Goal: Information Seeking & Learning: Learn about a topic

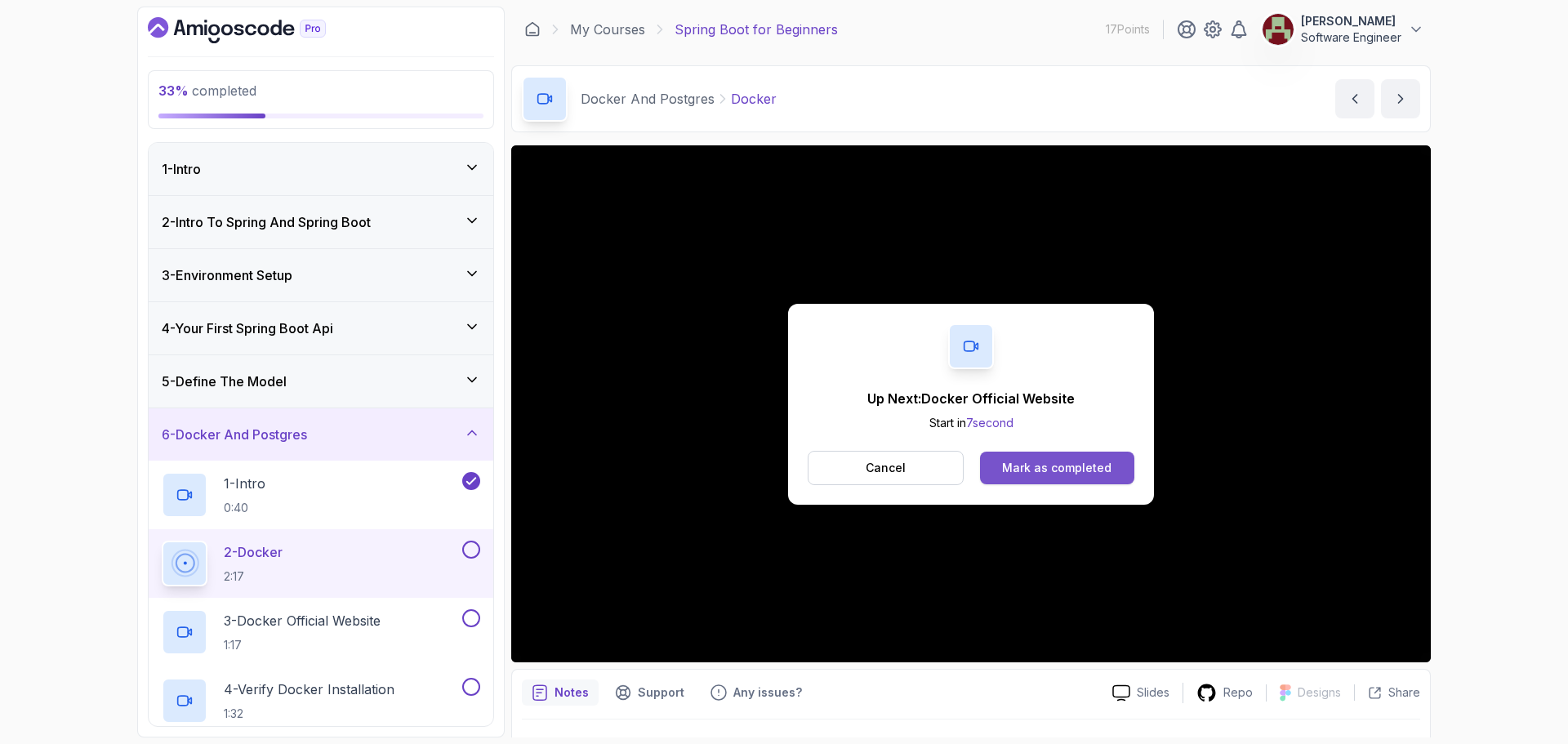
scroll to position [53, 0]
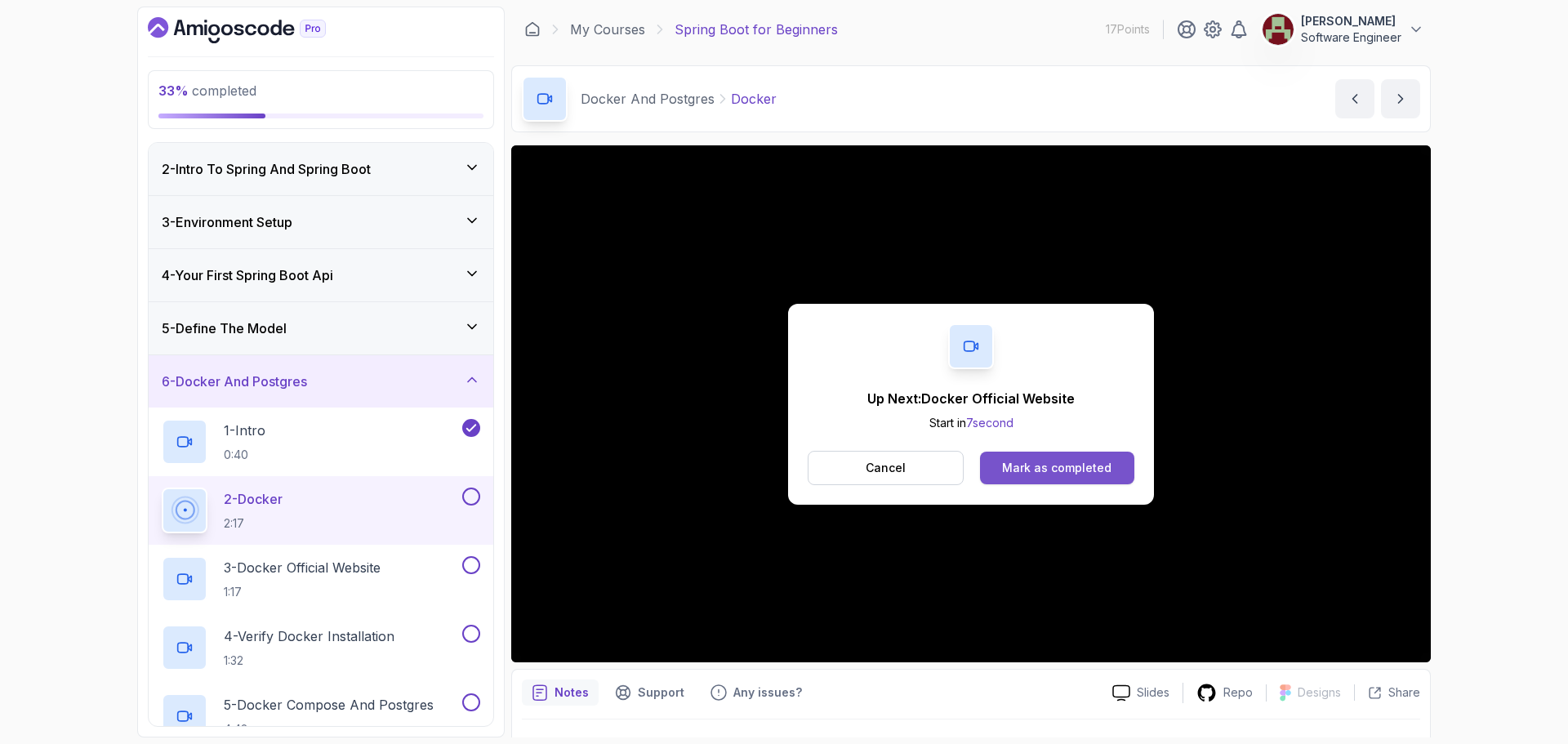
click at [1044, 463] on div "Mark as completed" at bounding box center [1056, 468] width 109 height 16
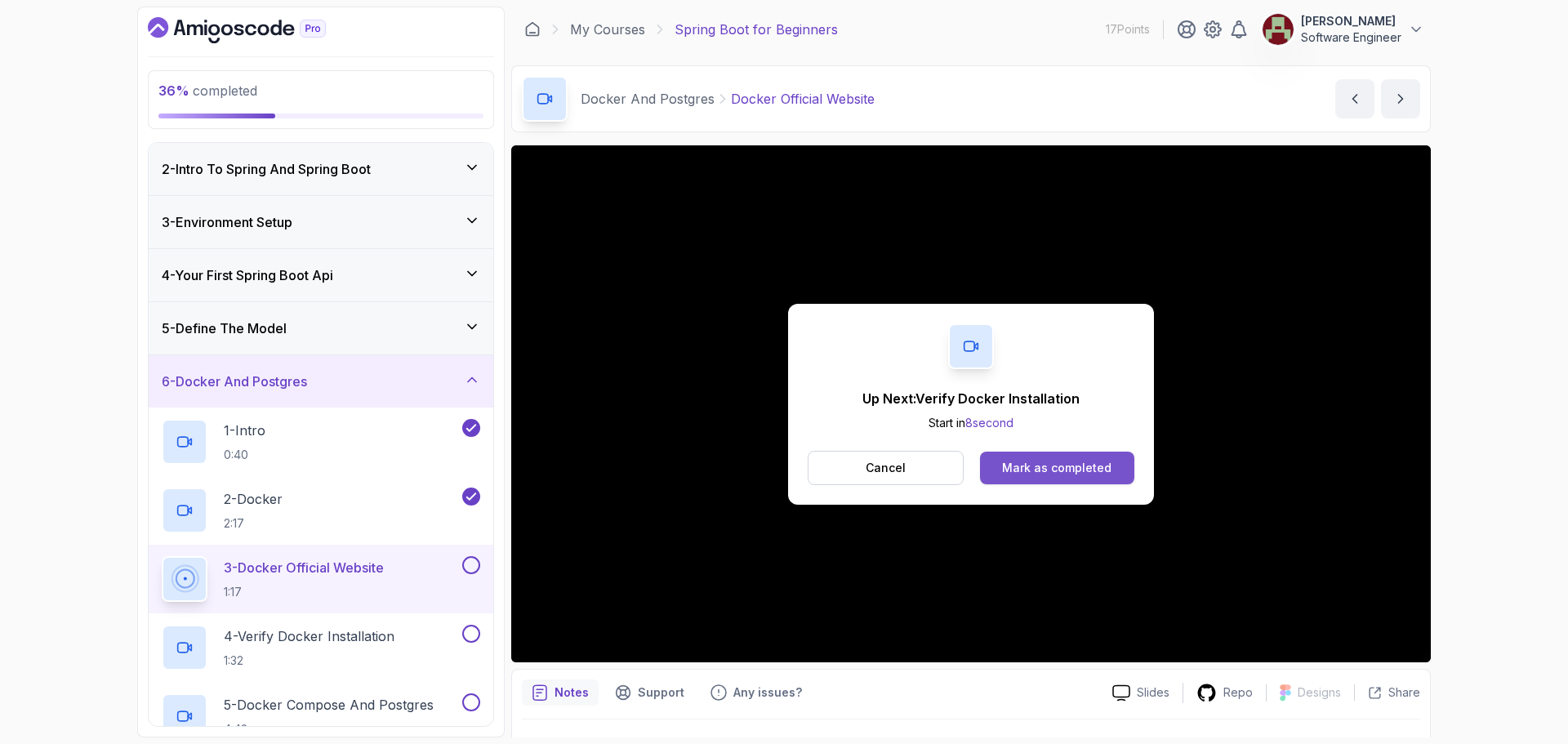
click at [1024, 463] on div "Mark as completed" at bounding box center [1056, 468] width 109 height 16
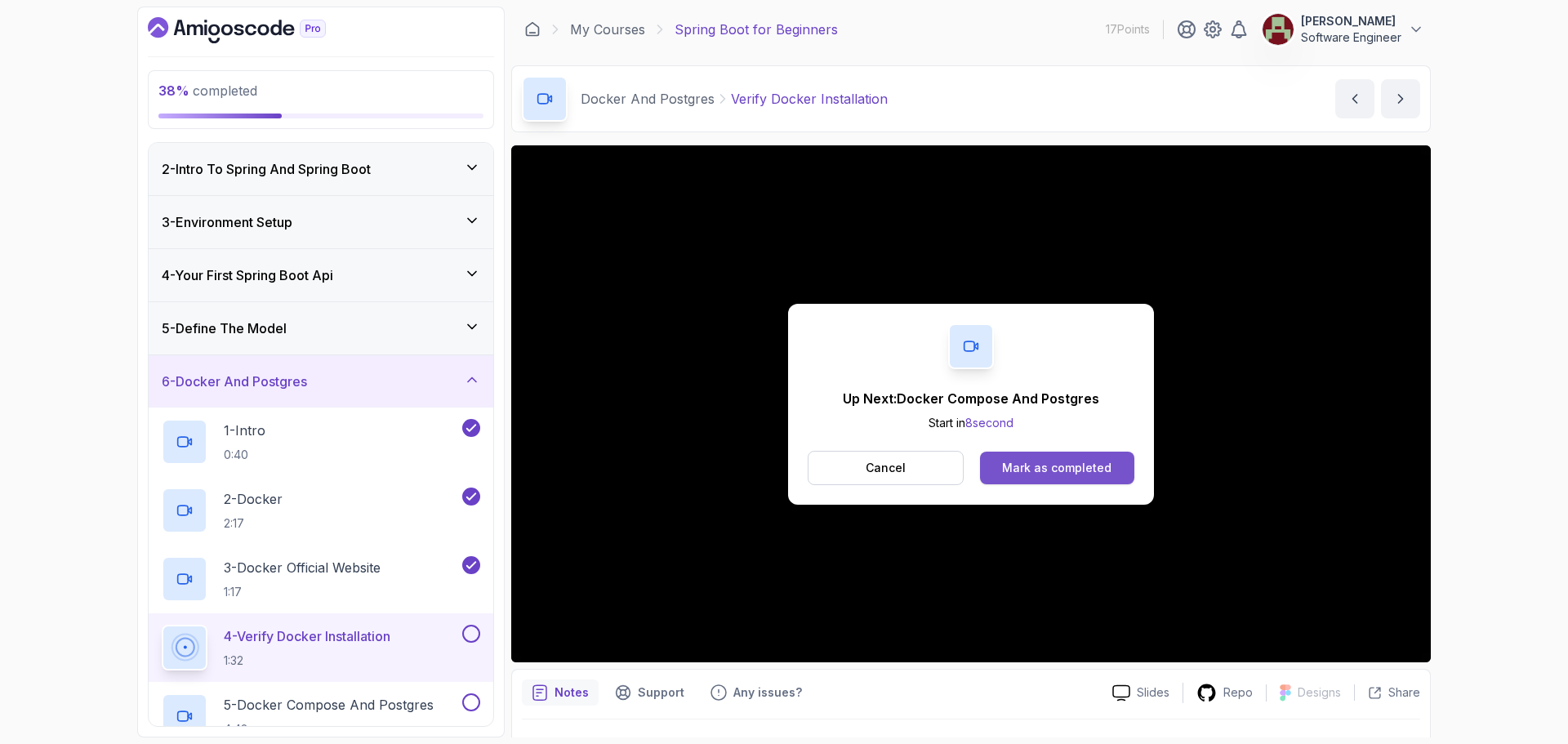
click at [992, 464] on button "Mark as completed" at bounding box center [1057, 468] width 154 height 33
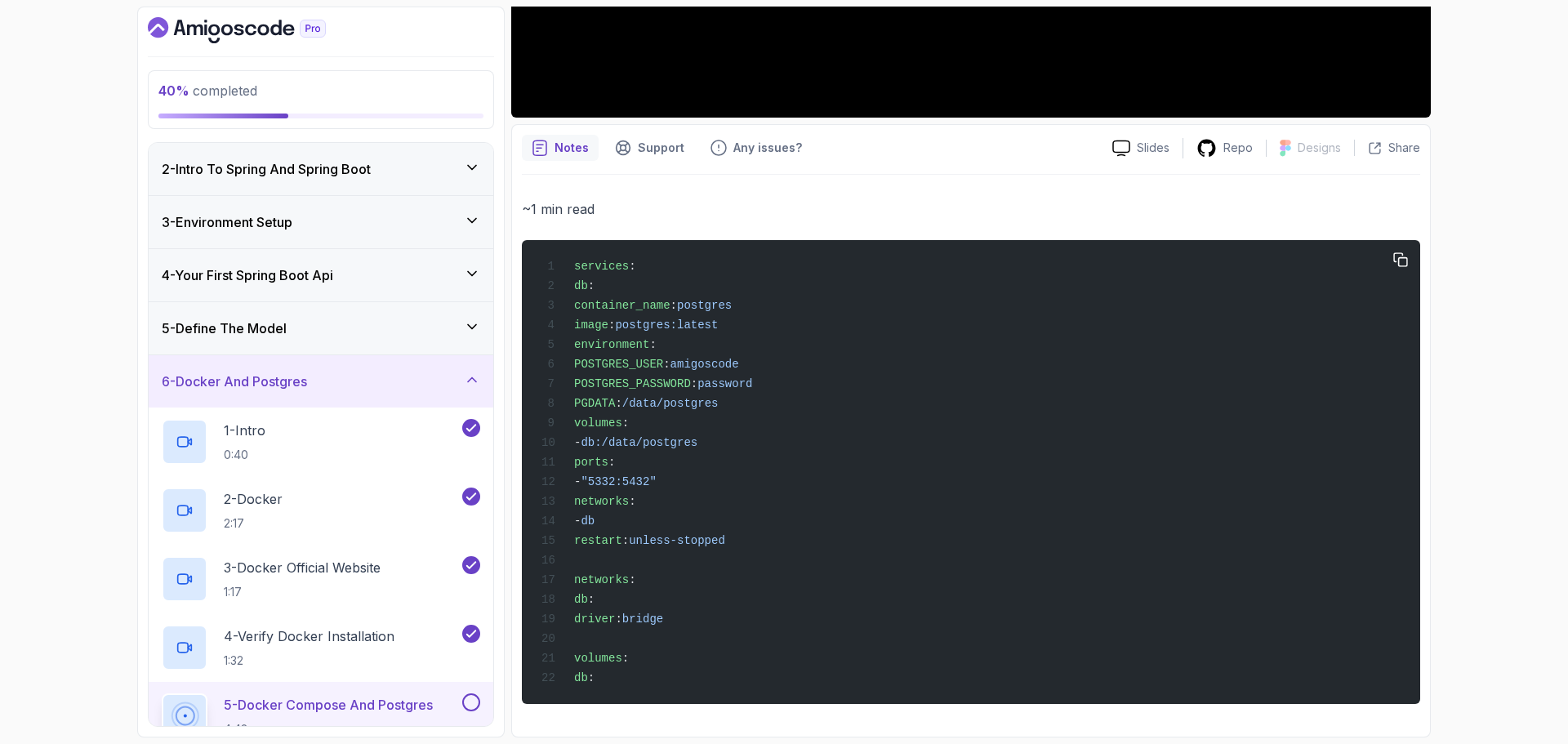
scroll to position [563, 0]
click at [1396, 253] on icon "button" at bounding box center [1400, 260] width 15 height 15
click at [647, 140] on p "Support" at bounding box center [661, 148] width 47 height 16
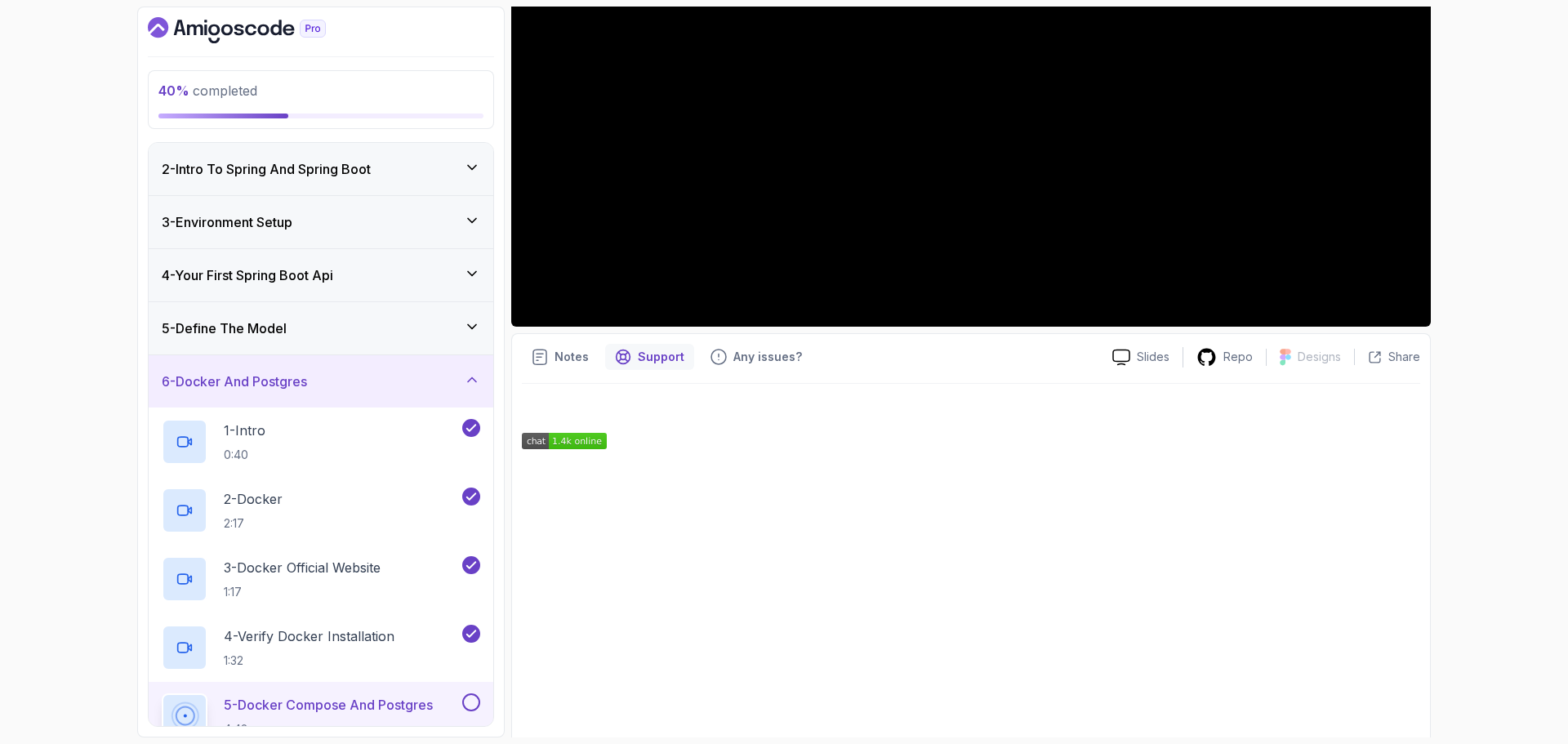
scroll to position [352, 0]
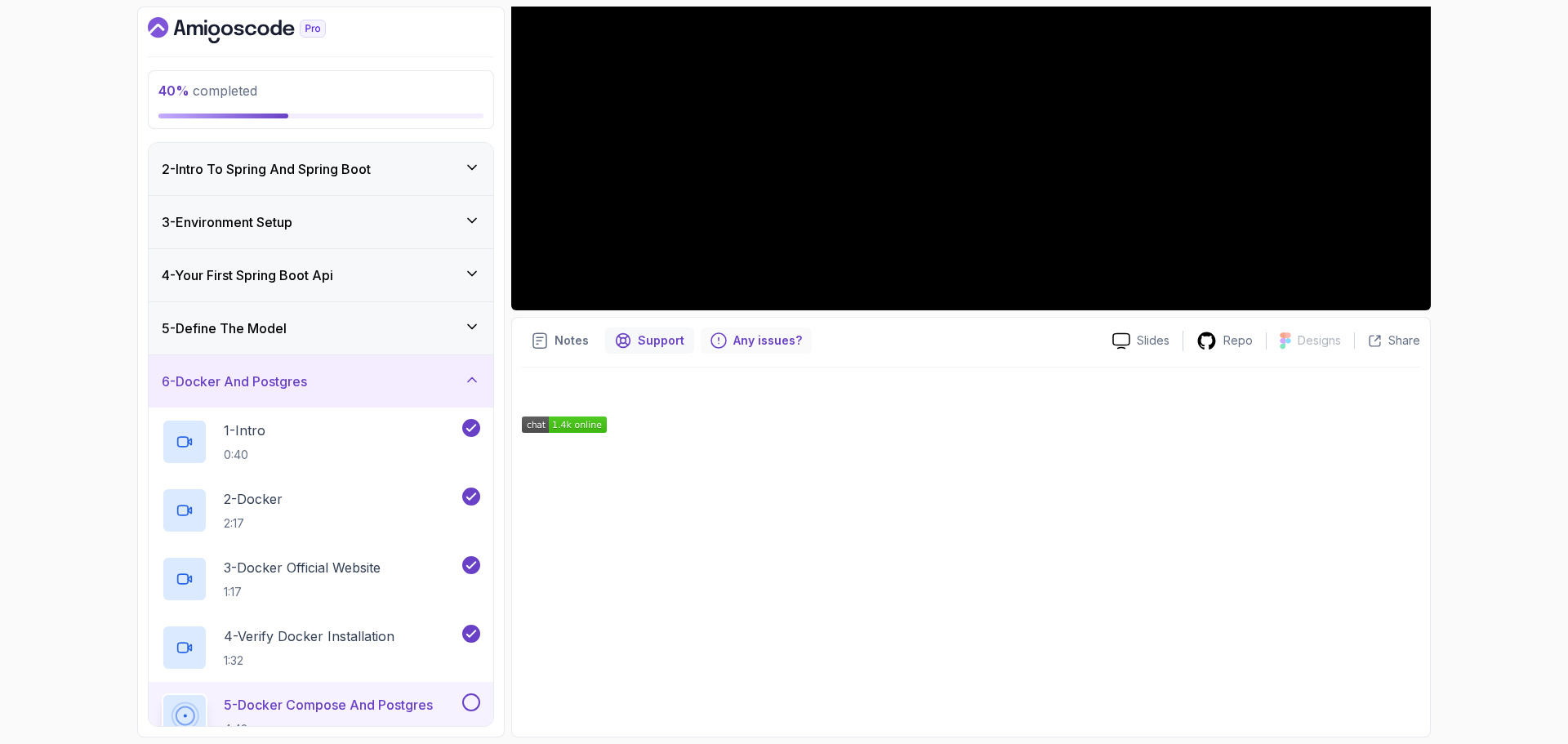
click at [754, 342] on p "Any issues?" at bounding box center [768, 341] width 69 height 16
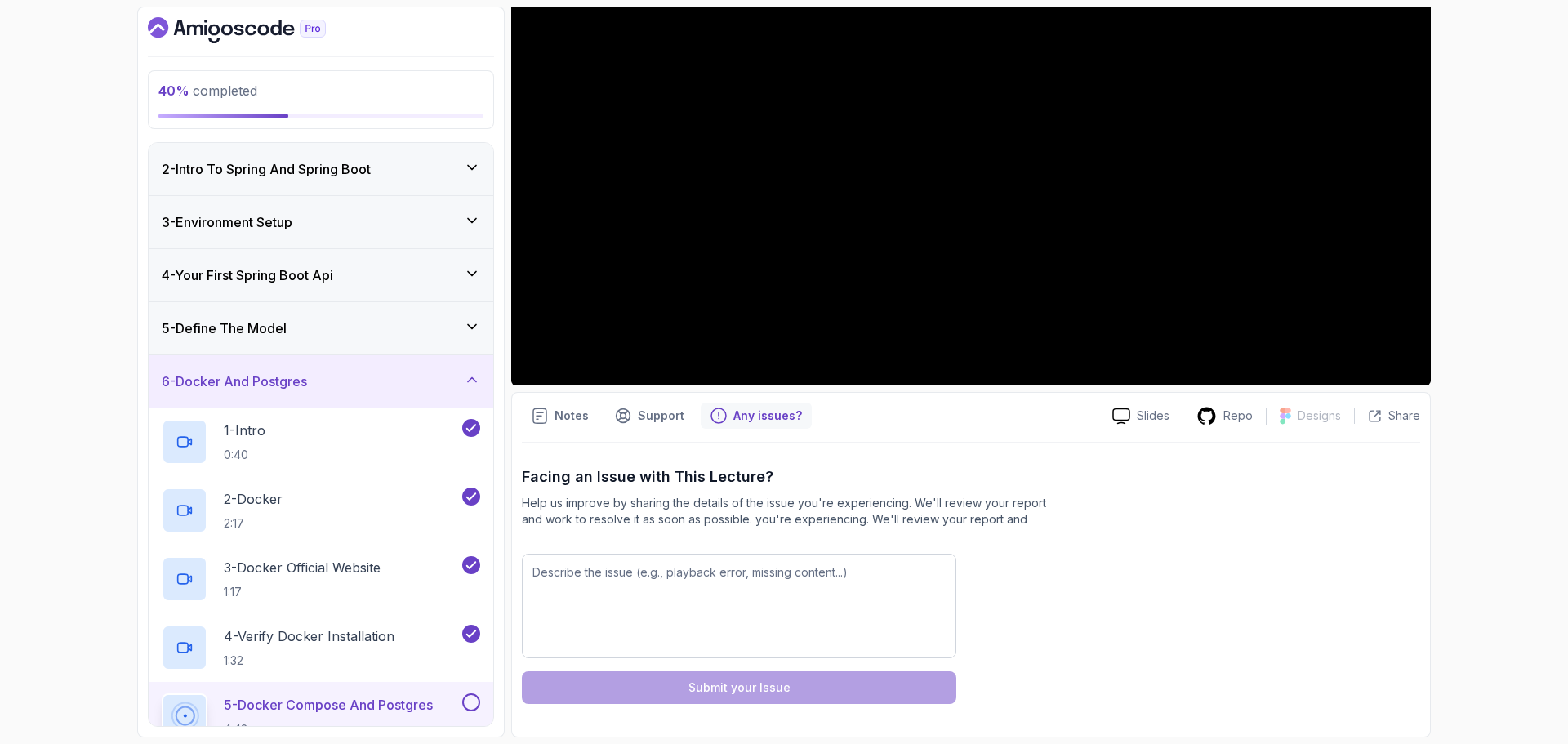
scroll to position [277, 0]
click at [639, 575] on textarea at bounding box center [739, 606] width 435 height 105
click at [642, 587] on textarea at bounding box center [739, 606] width 435 height 105
paste textarea "ports: - "5332:5432" networks: - db restart: unless-stopped networks: db: drive…"
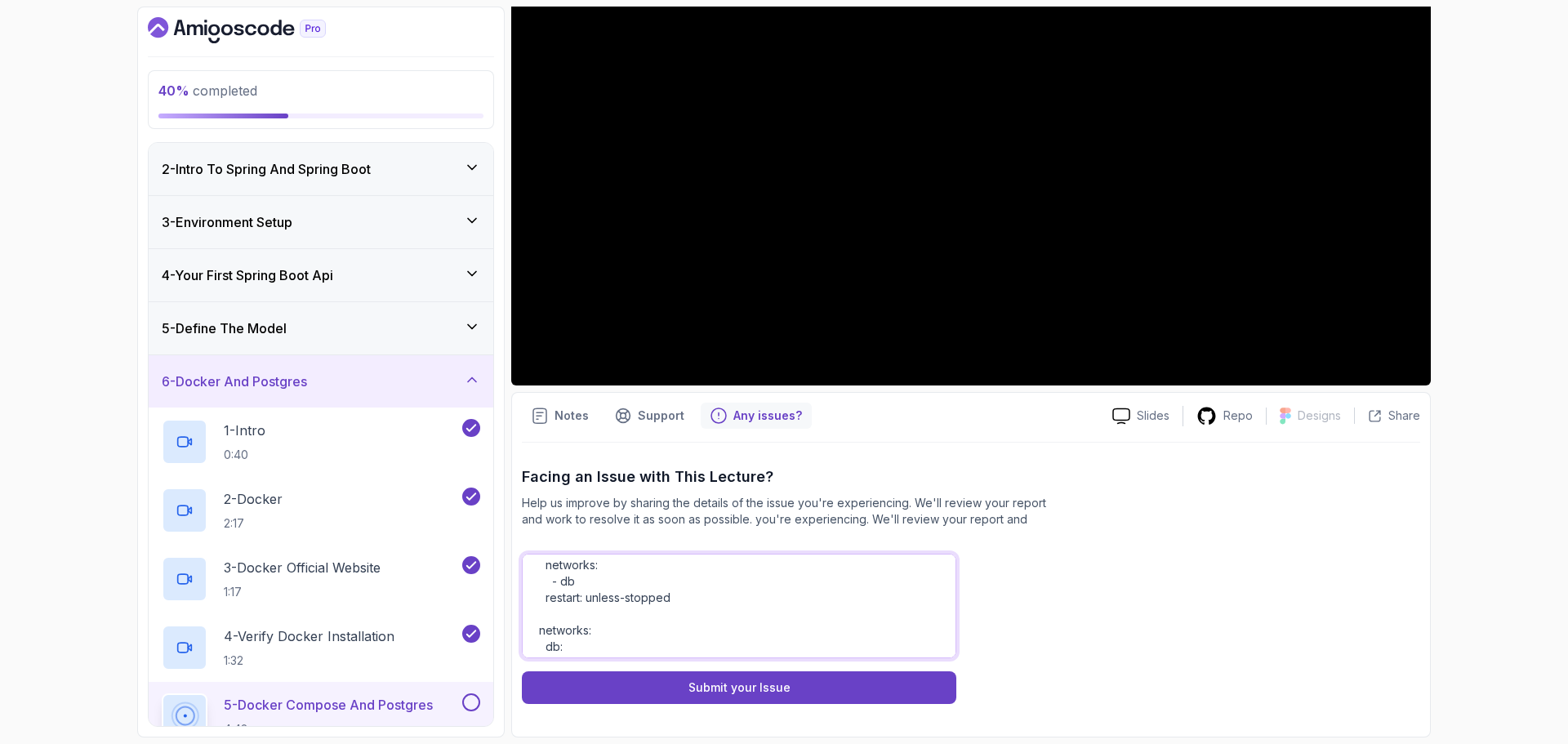
scroll to position [0, 0]
click at [582, 560] on textarea "ports: - "5332:5432" networks: - db restart: unless-stopped networks: db: drive…" at bounding box center [739, 606] width 435 height 105
click at [551, 561] on textarea "There is an error in docker-compose.yml ports: - "5332:5432" networks: - db res…" at bounding box center [739, 606] width 435 height 105
paste textarea "\docker-compose.yml: services.networks additional properties 'db' not allowed"
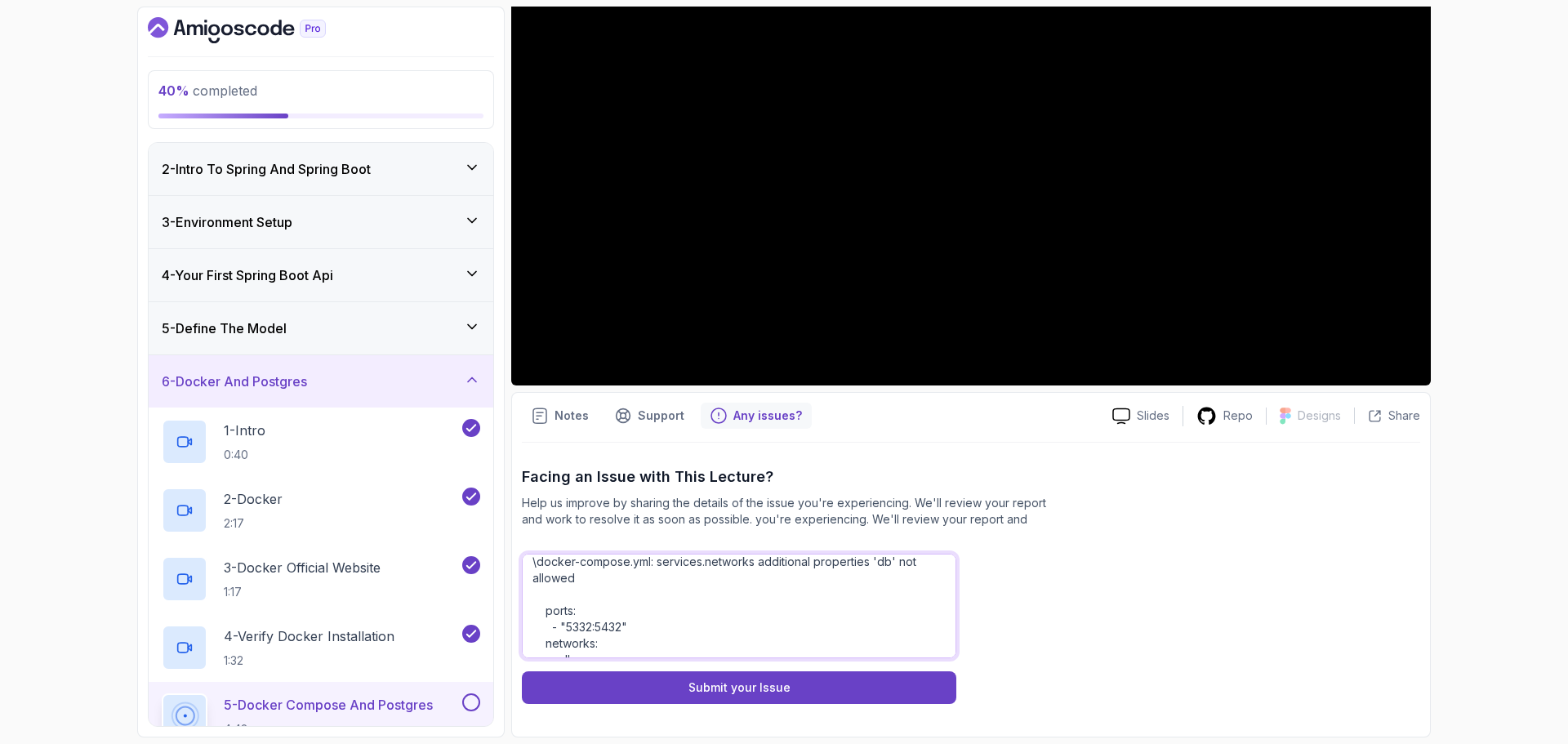
scroll to position [11, 0]
type textarea "There is an error in docker-compose.yml \docker-compose.yml: services.networks …"
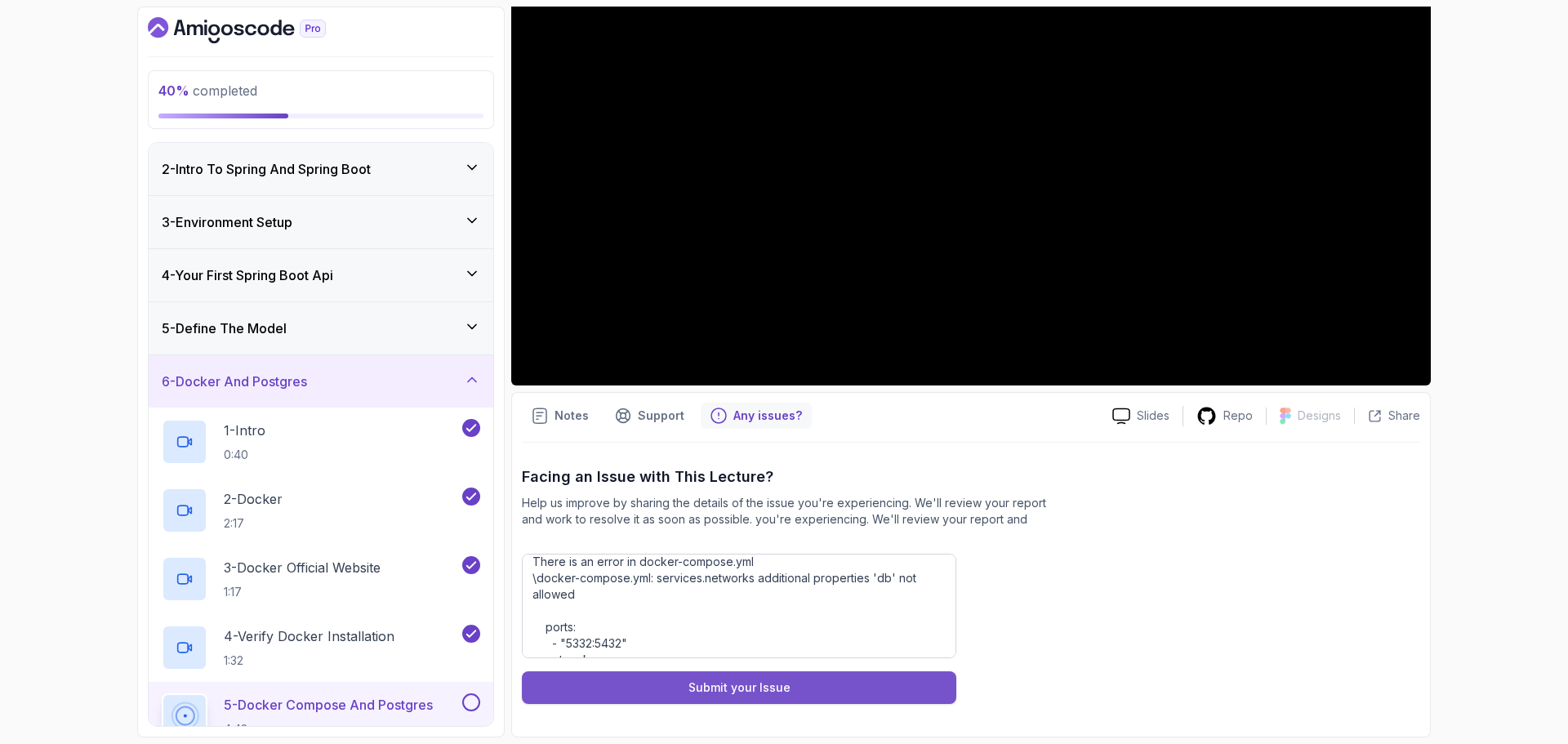
click at [910, 689] on button "Submit your Issue" at bounding box center [739, 688] width 435 height 33
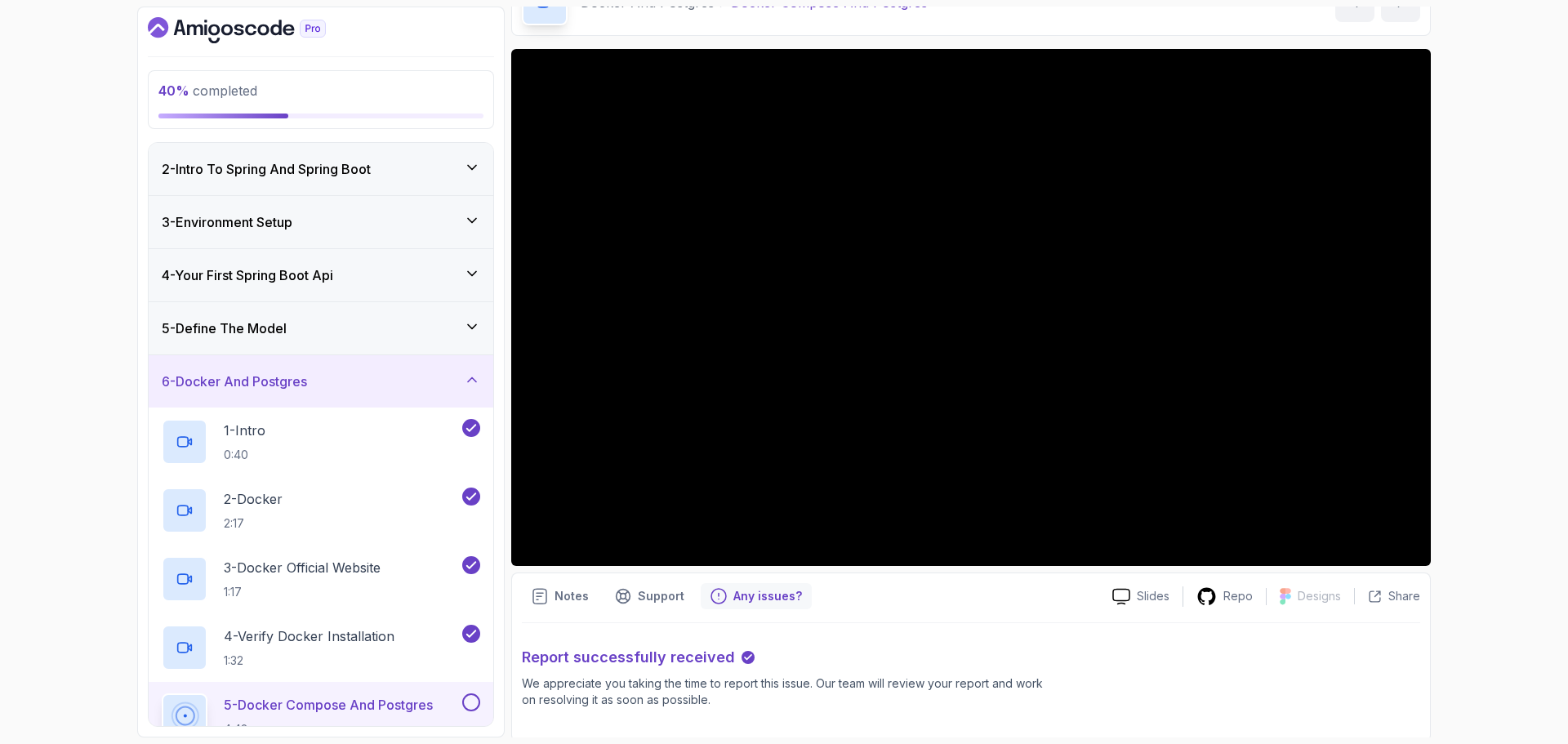
scroll to position [101, 0]
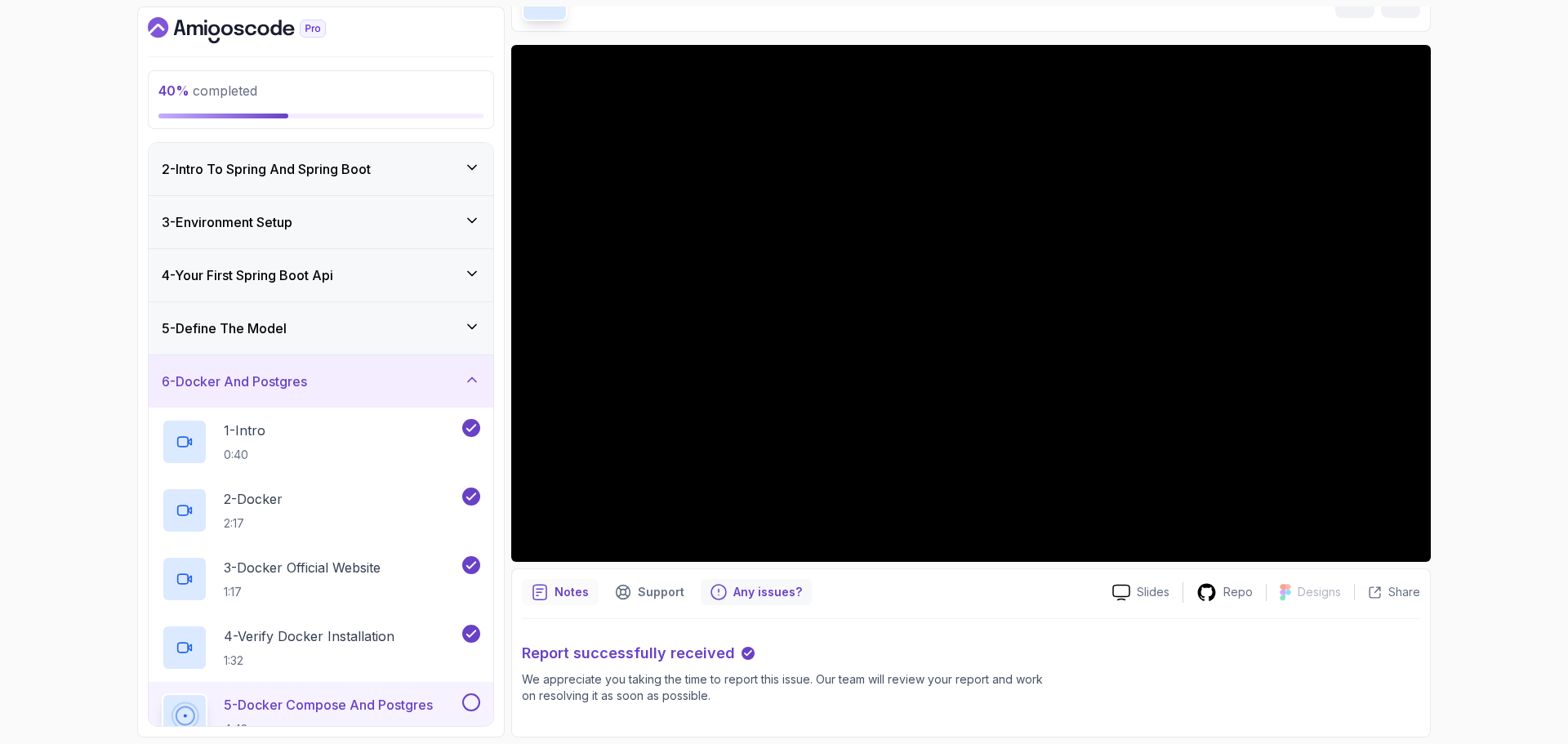
click at [570, 587] on p "Notes" at bounding box center [572, 592] width 34 height 16
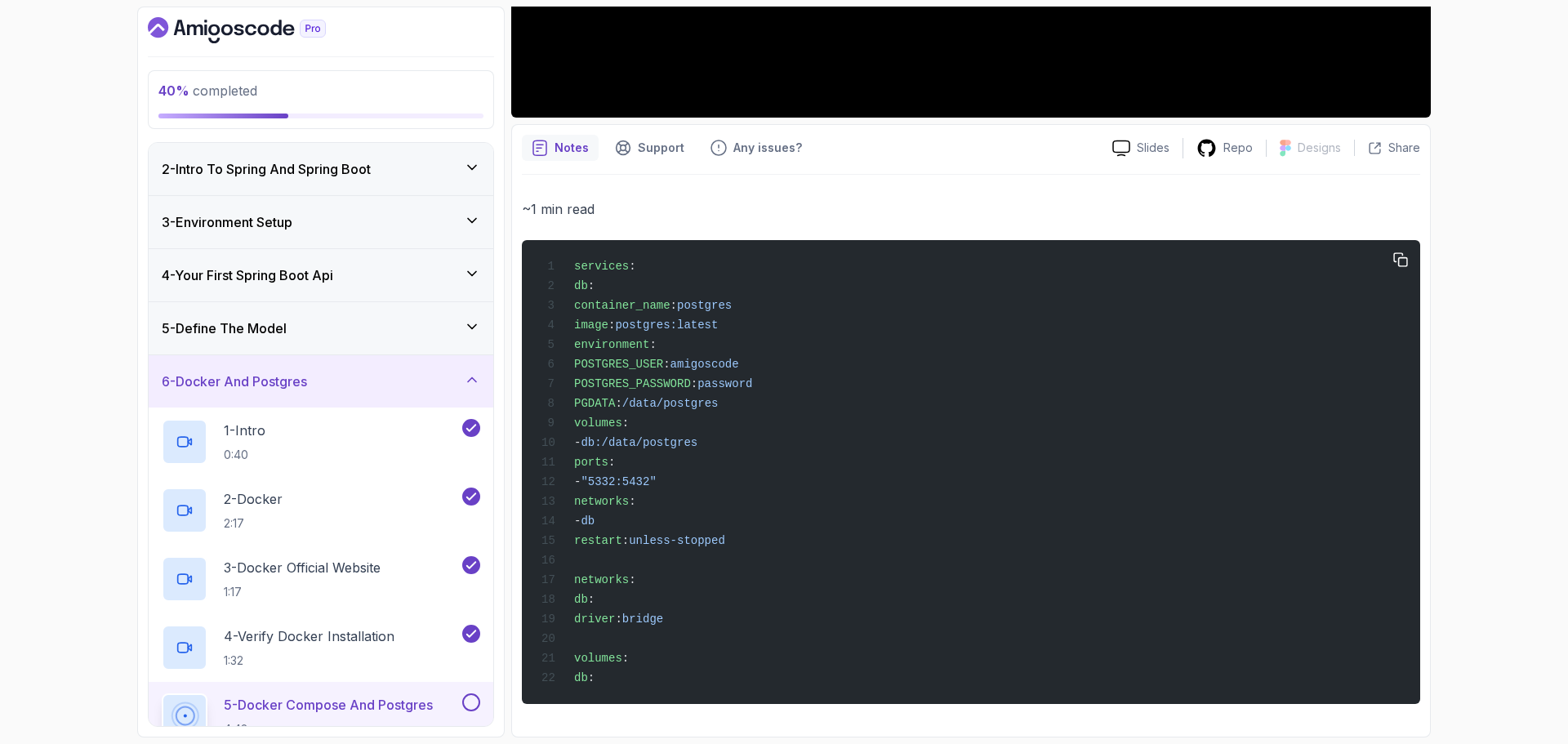
scroll to position [563, 0]
drag, startPoint x: 638, startPoint y: 683, endPoint x: 568, endPoint y: 561, distance: 140.7
click at [568, 561] on div "services : db : container_name : postgres image : postgres:latest environment :…" at bounding box center [970, 472] width 872 height 445
copy code "networks : db : driver : bridge volumes : db :"
click at [1292, 481] on div "services : db : container_name : postgres image : postgres:latest environment :…" at bounding box center [970, 472] width 872 height 445
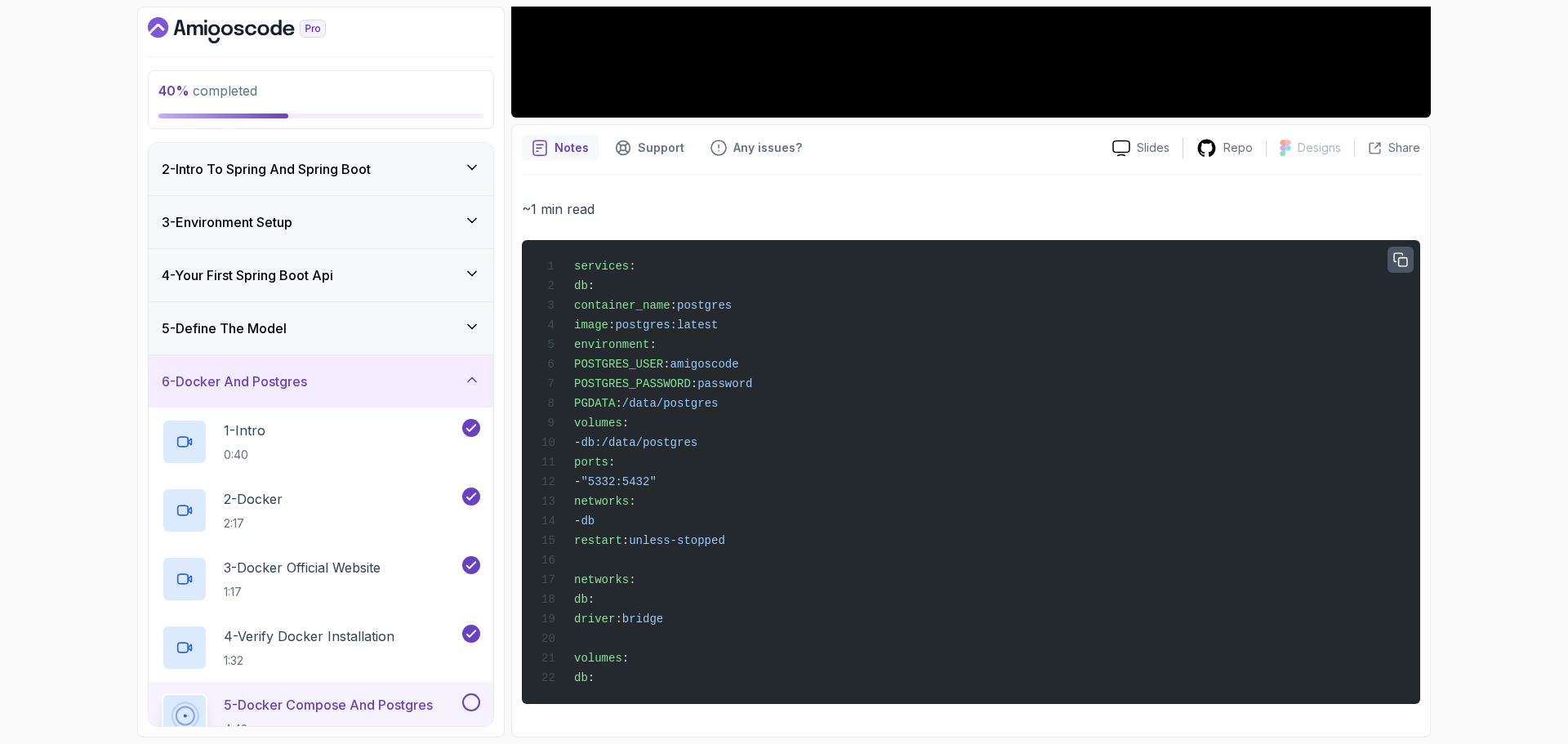
click at [1399, 253] on icon "button" at bounding box center [1400, 260] width 15 height 15
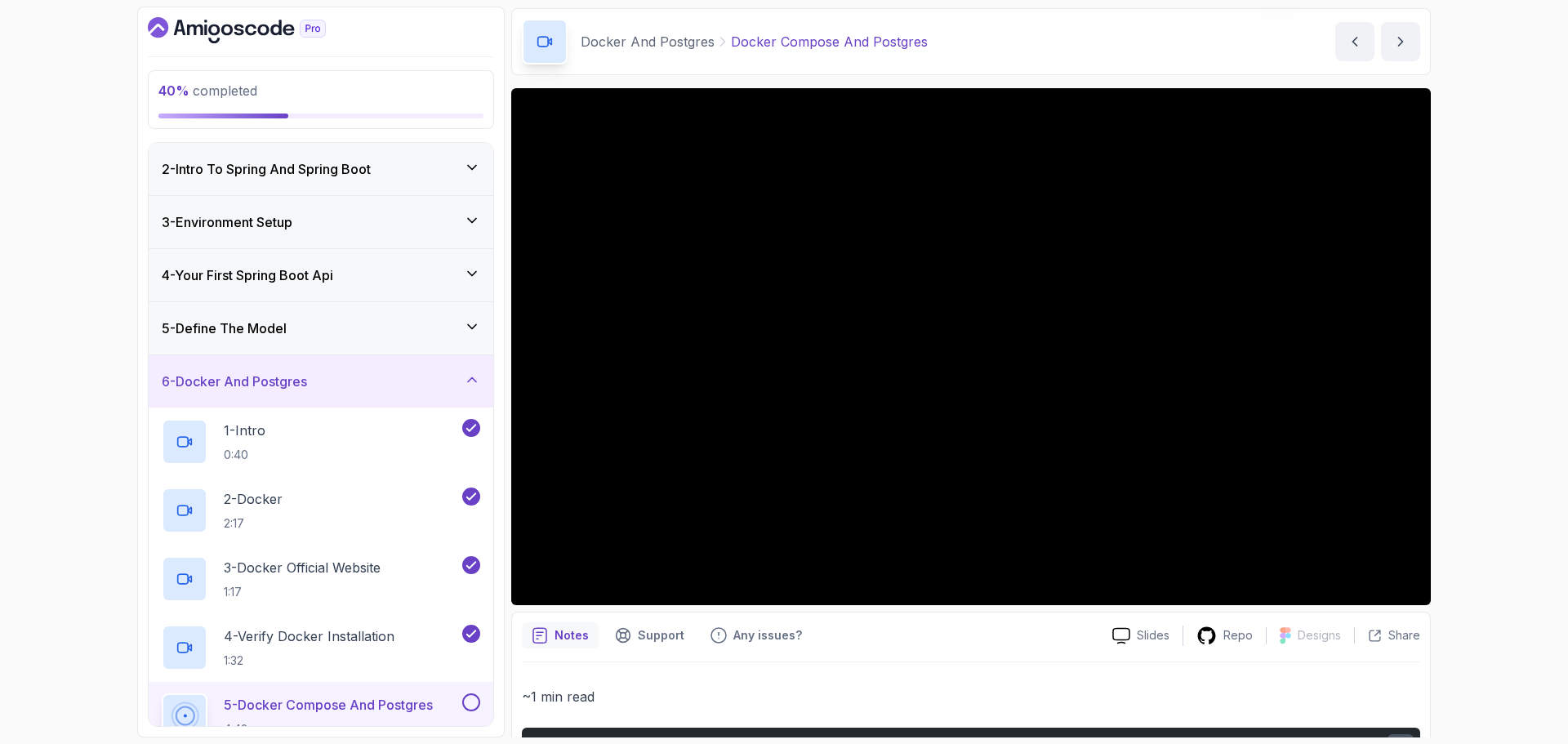
scroll to position [82, 0]
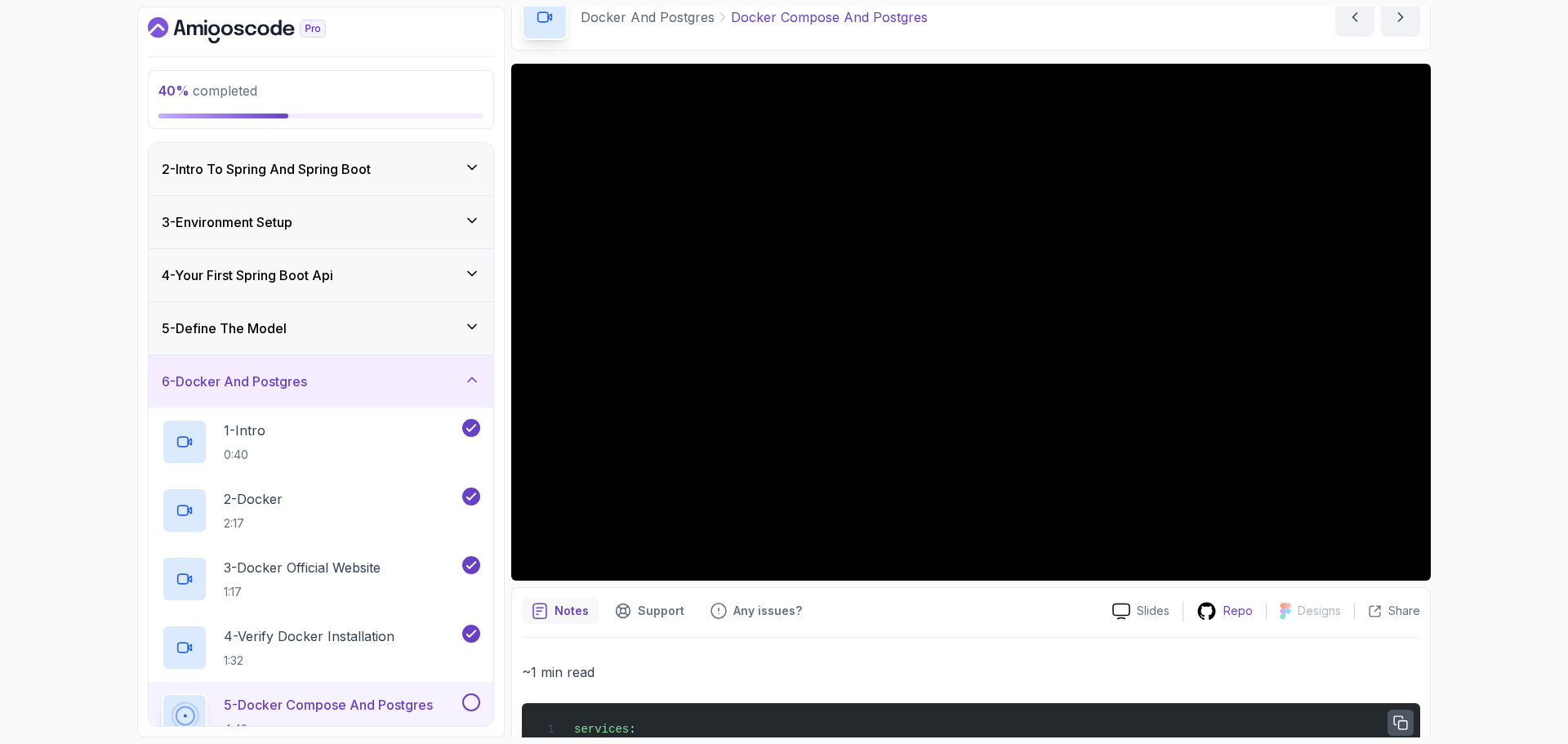
click at [1244, 607] on p "Repo" at bounding box center [1237, 611] width 29 height 16
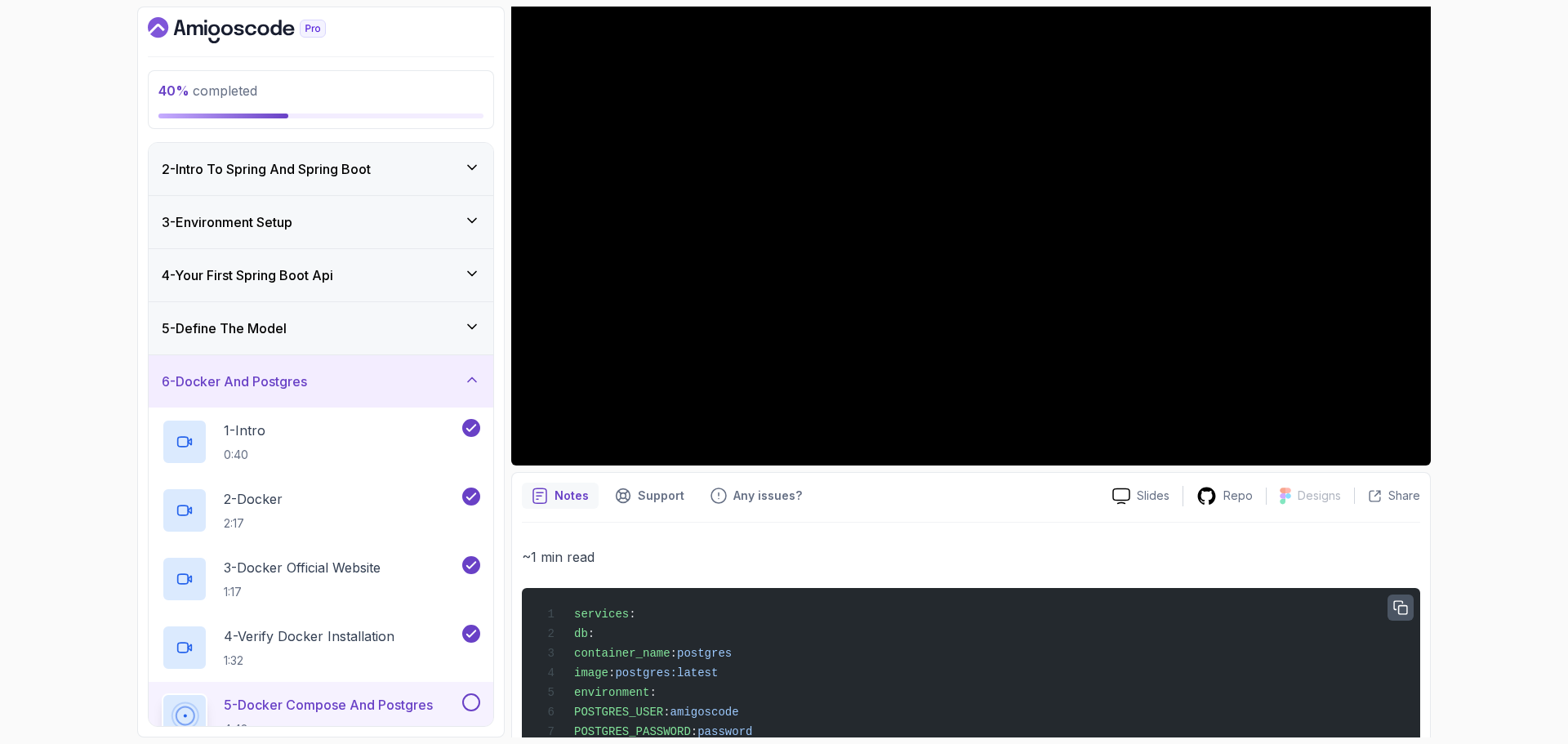
scroll to position [245, 0]
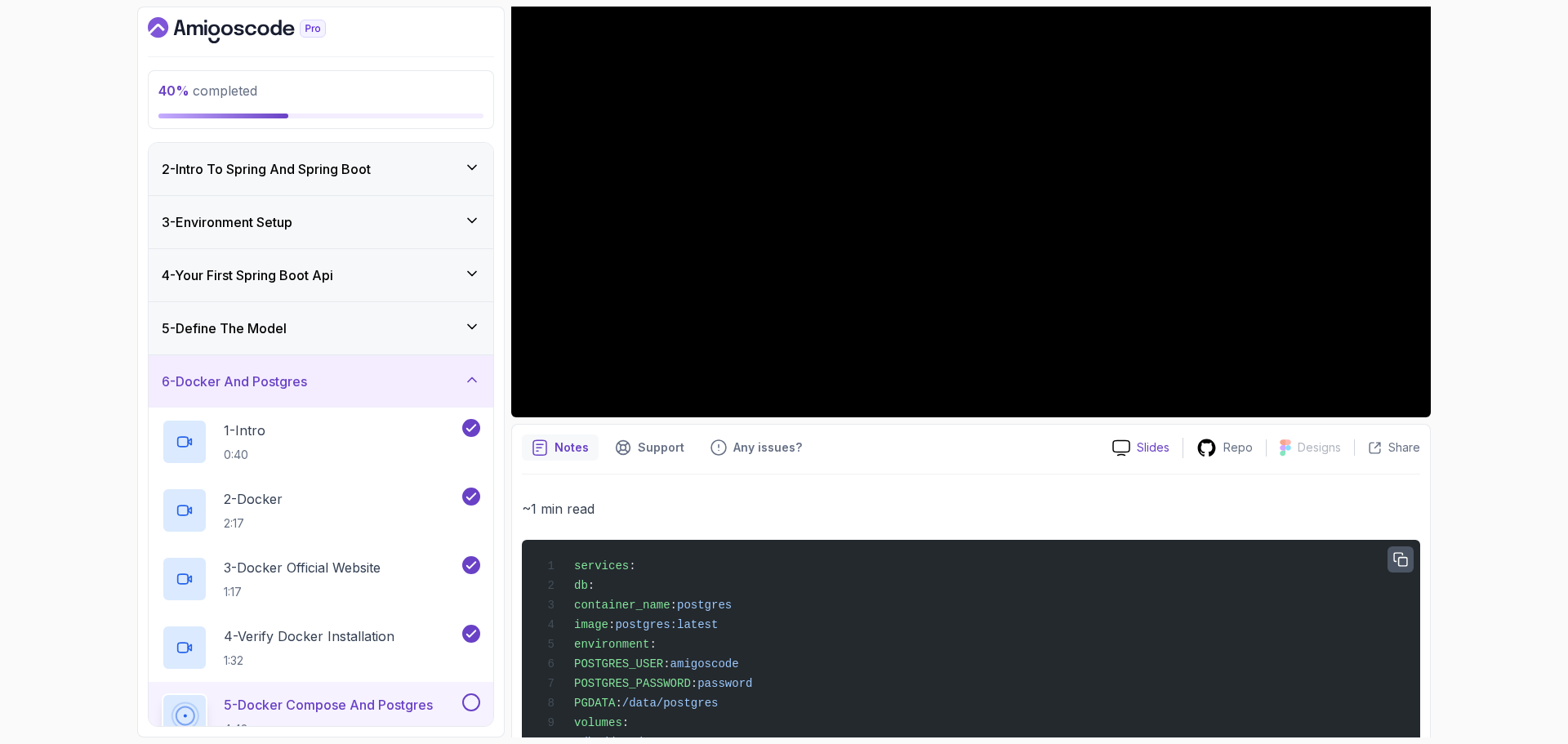
click at [1134, 444] on div "Slides" at bounding box center [1140, 448] width 83 height 17
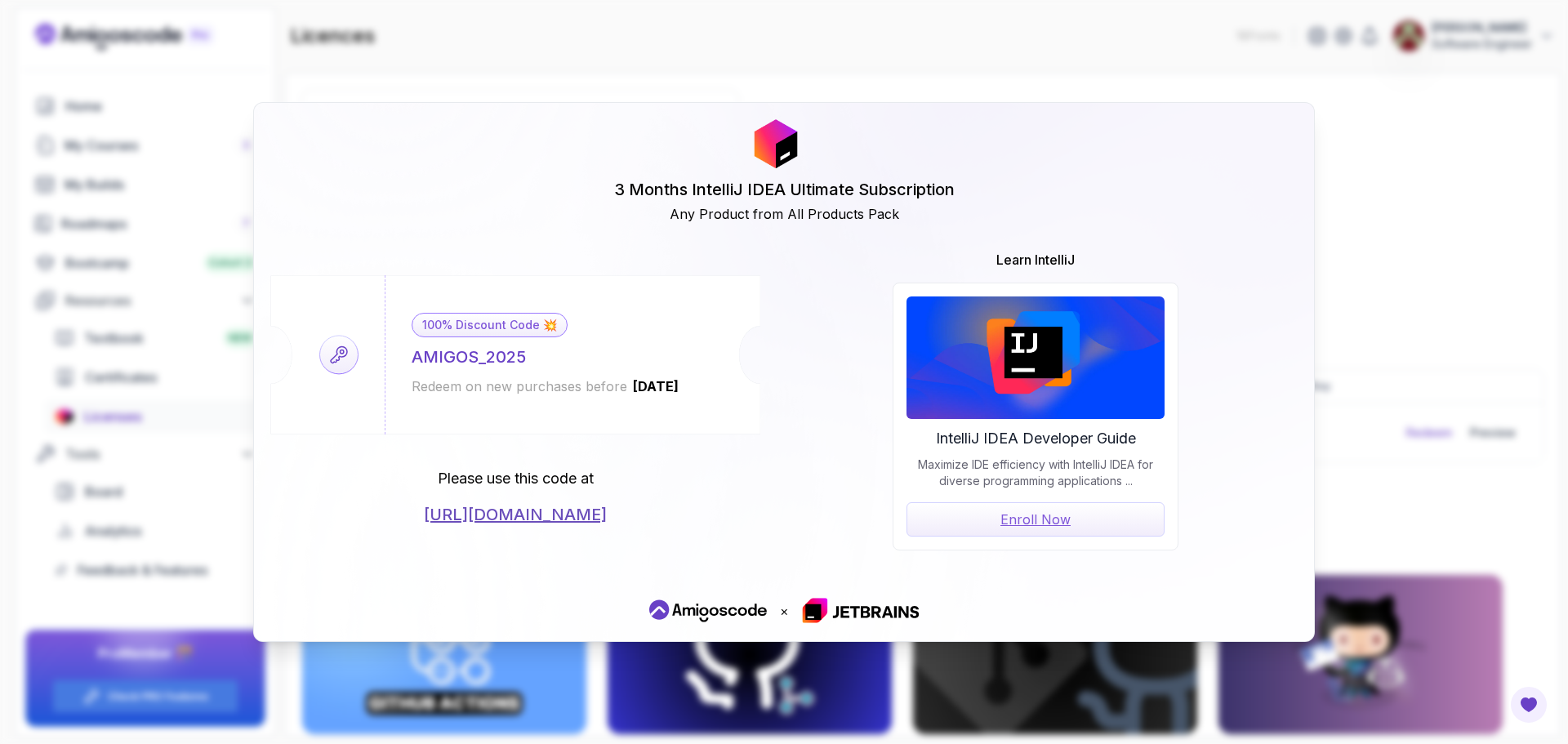
click at [373, 172] on div "3 Months IntelliJ IDEA Ultimate Subscription Any Product from All Products Pack" at bounding box center [784, 171] width 1027 height 105
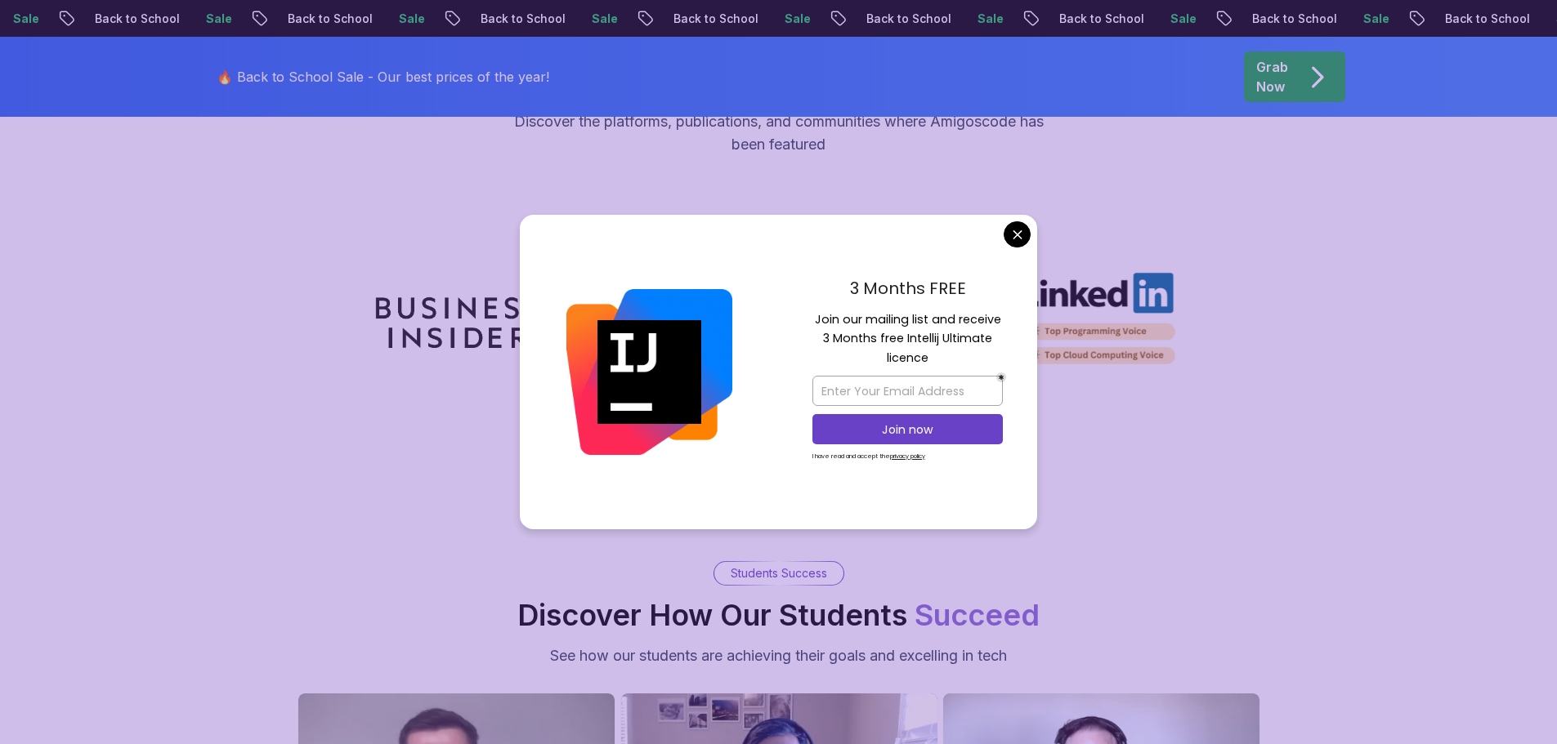
scroll to position [5148, 0]
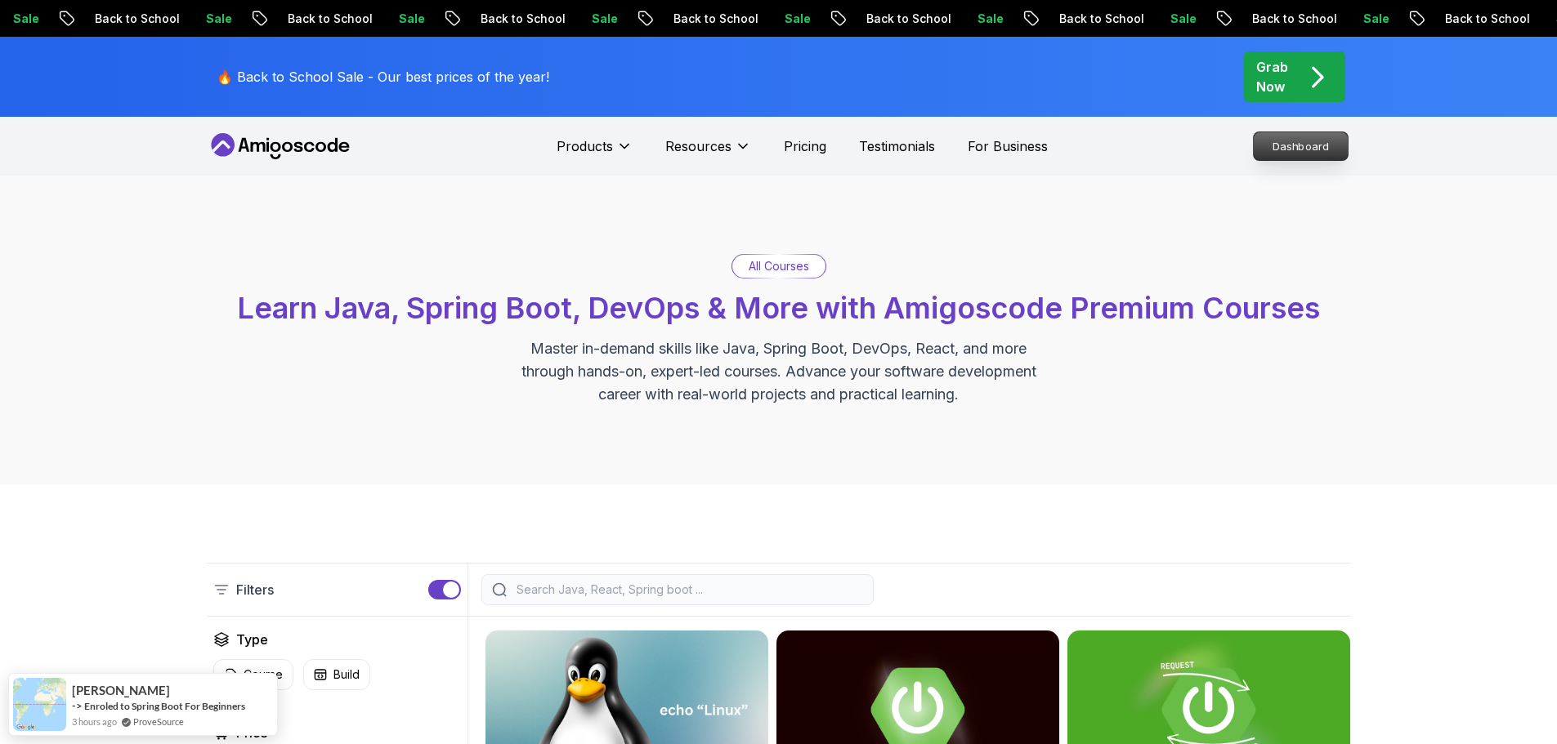
click at [1316, 136] on p "Dashboard" at bounding box center [1300, 146] width 94 height 28
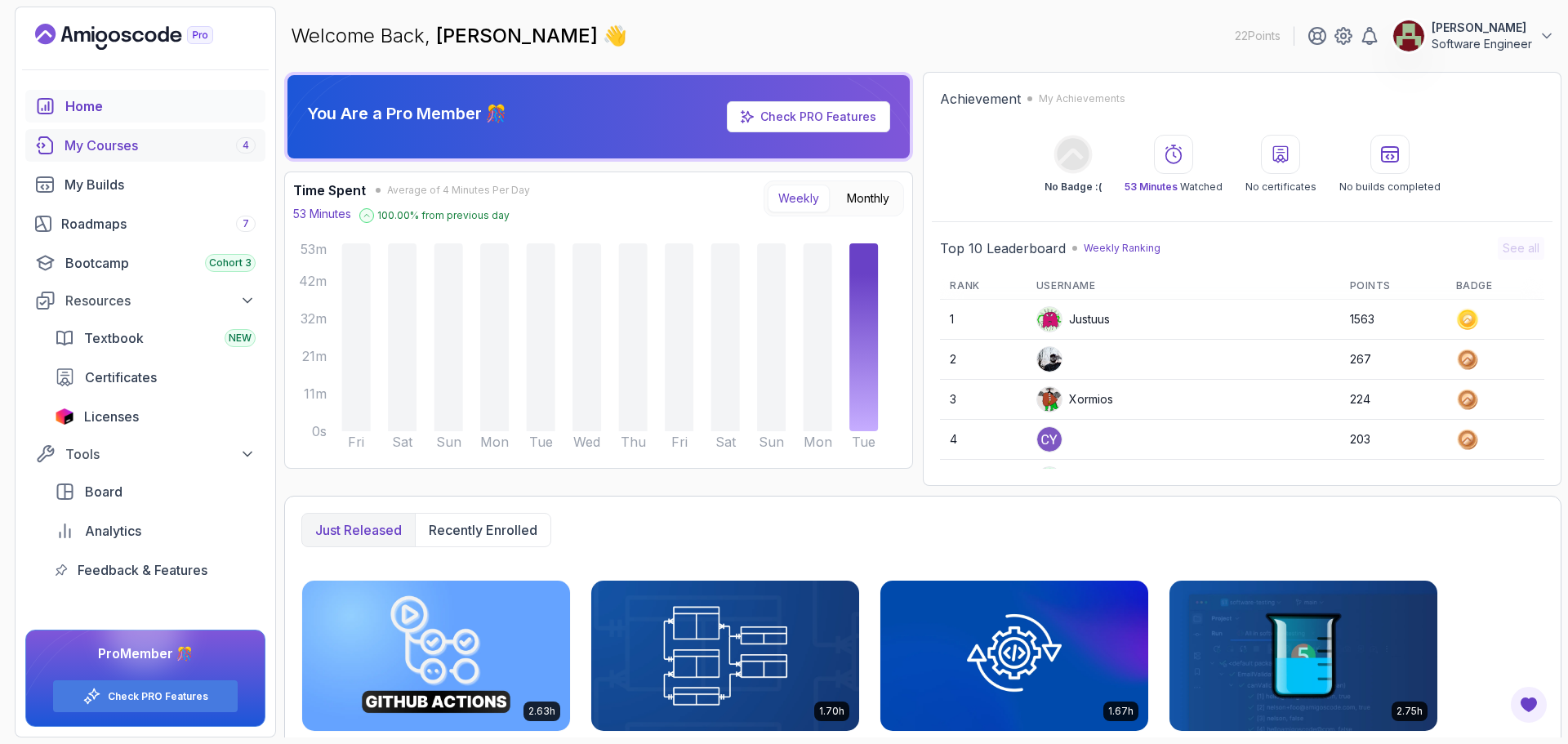
click at [108, 157] on link "My Courses 4" at bounding box center [145, 145] width 240 height 33
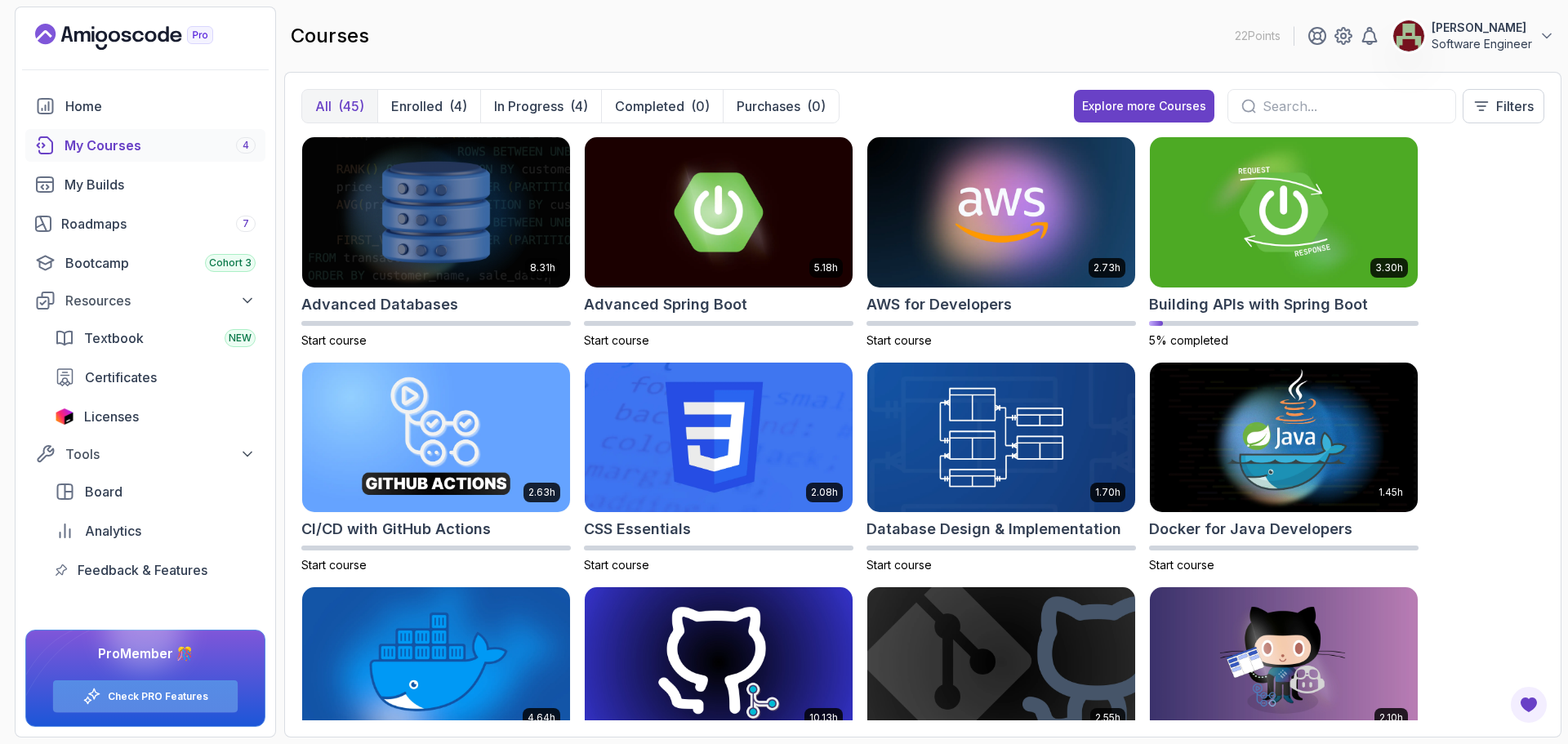
click at [179, 699] on link "Check PRO Features" at bounding box center [158, 696] width 101 height 13
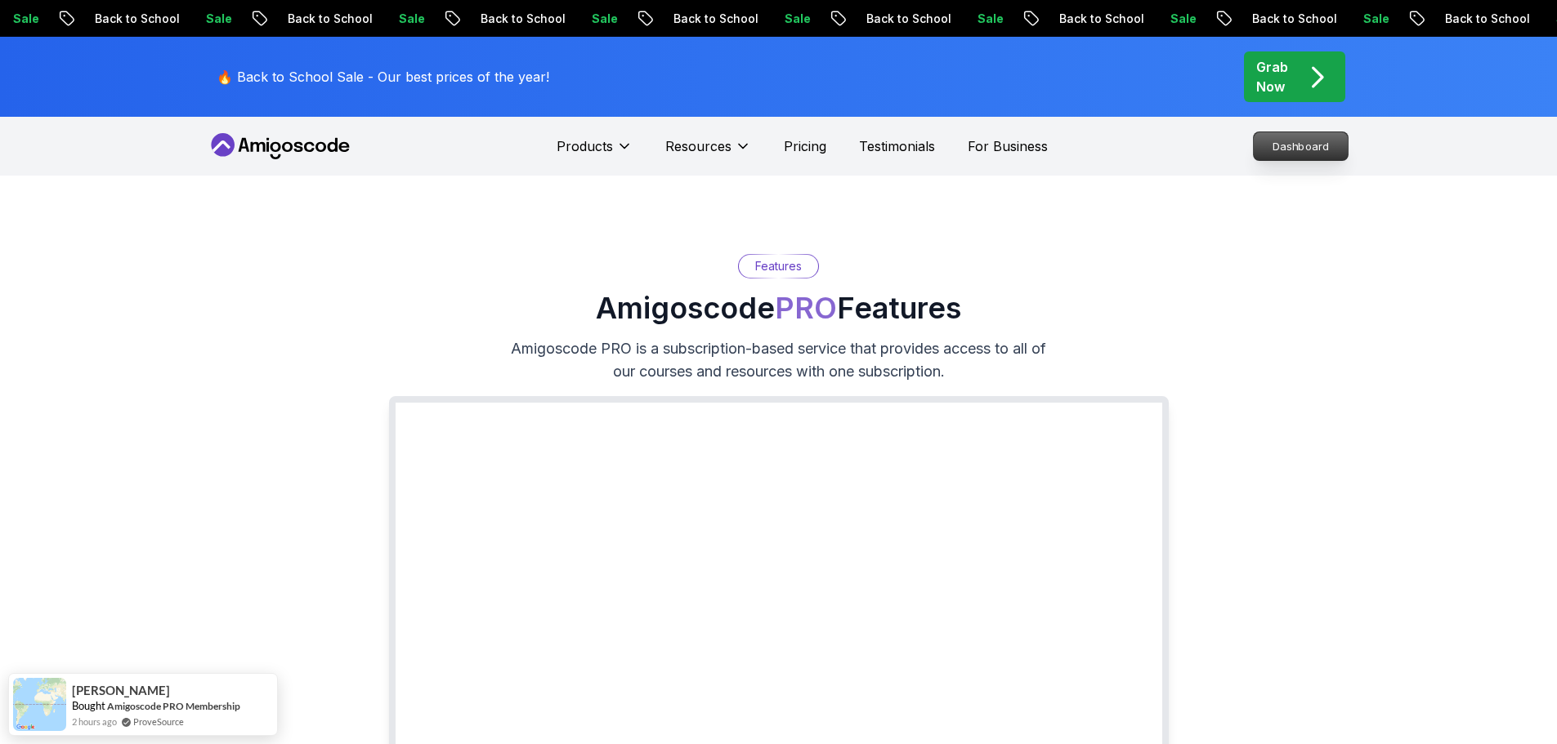
click at [1291, 148] on p "Dashboard" at bounding box center [1300, 146] width 94 height 28
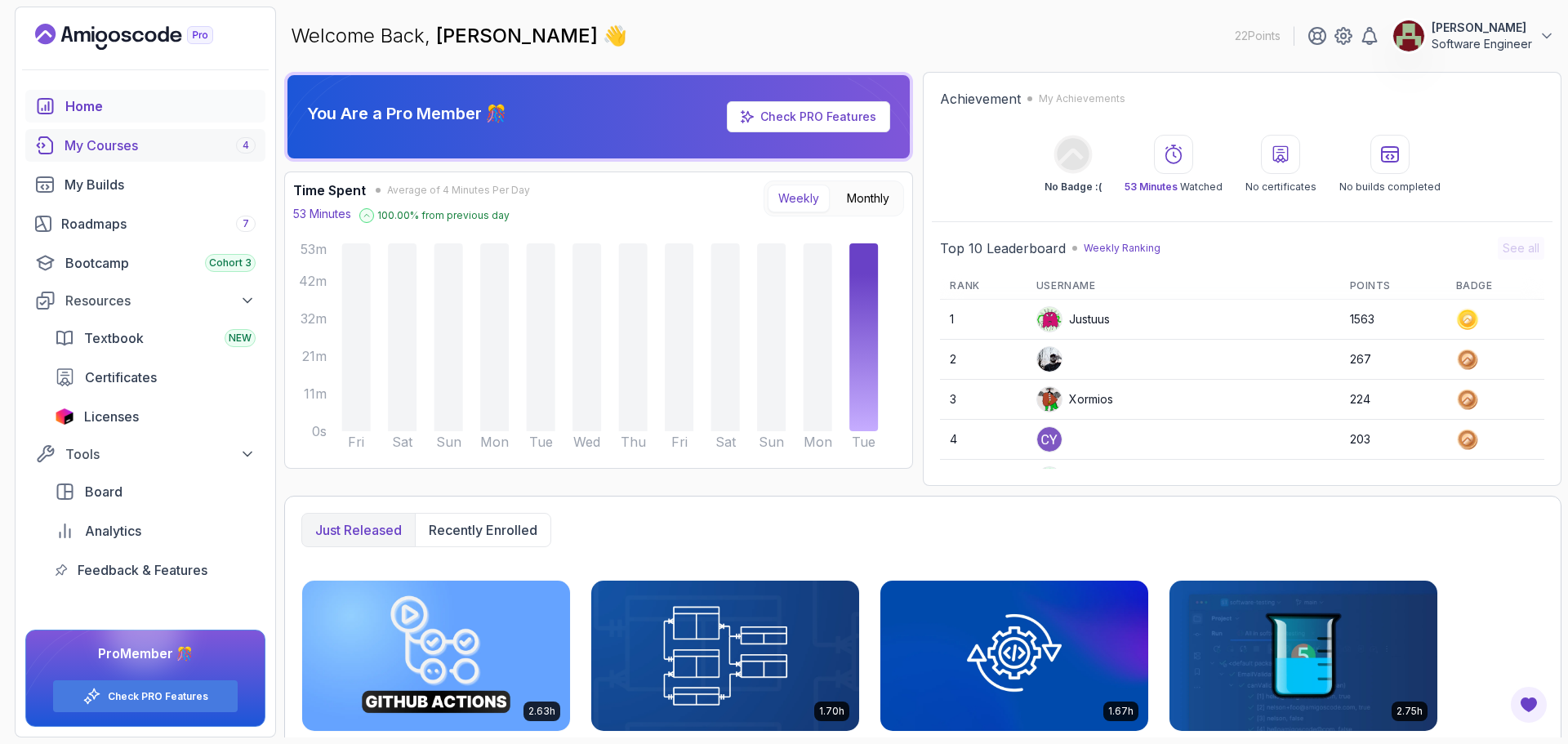
click at [125, 150] on div "My Courses 4" at bounding box center [160, 146] width 191 height 20
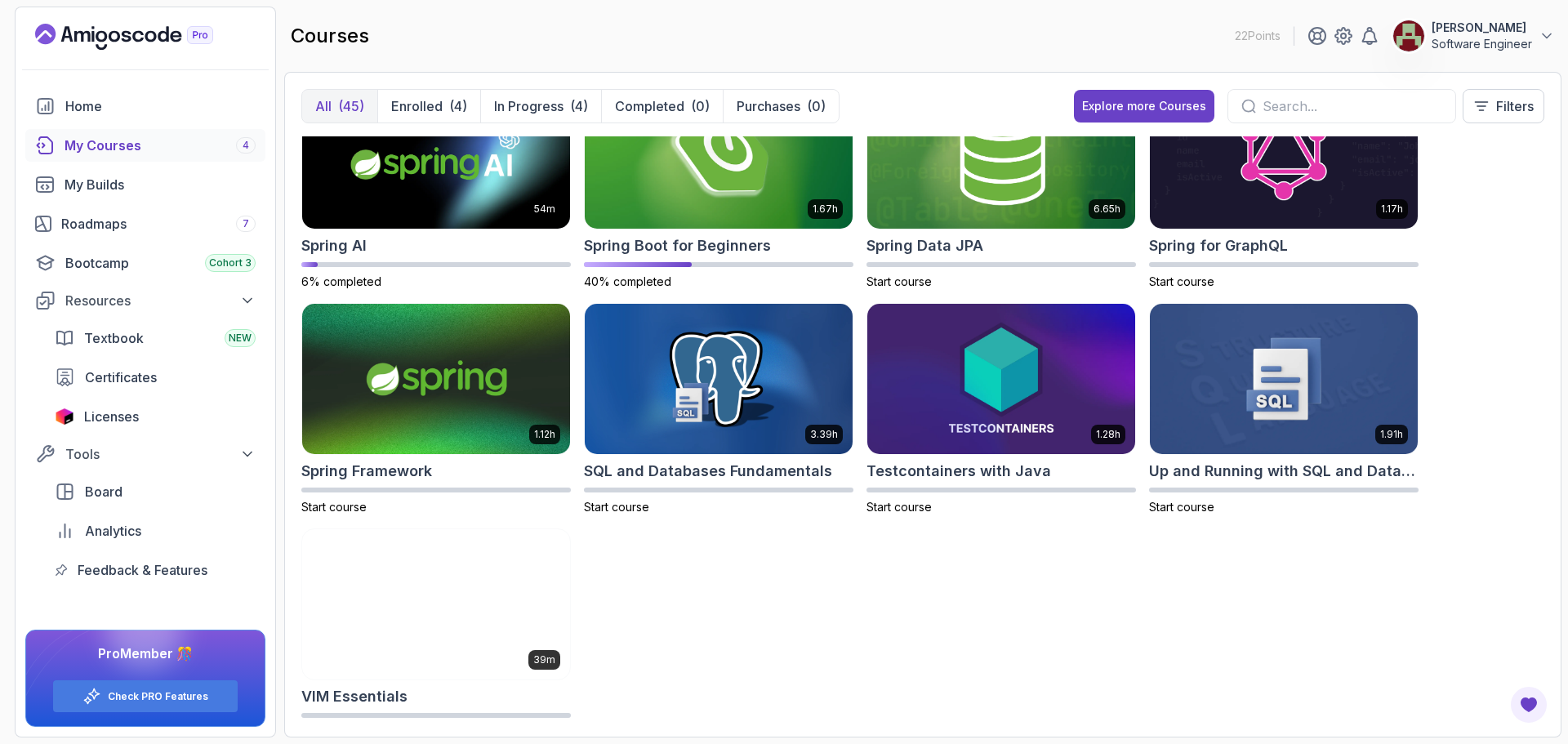
scroll to position [2125, 0]
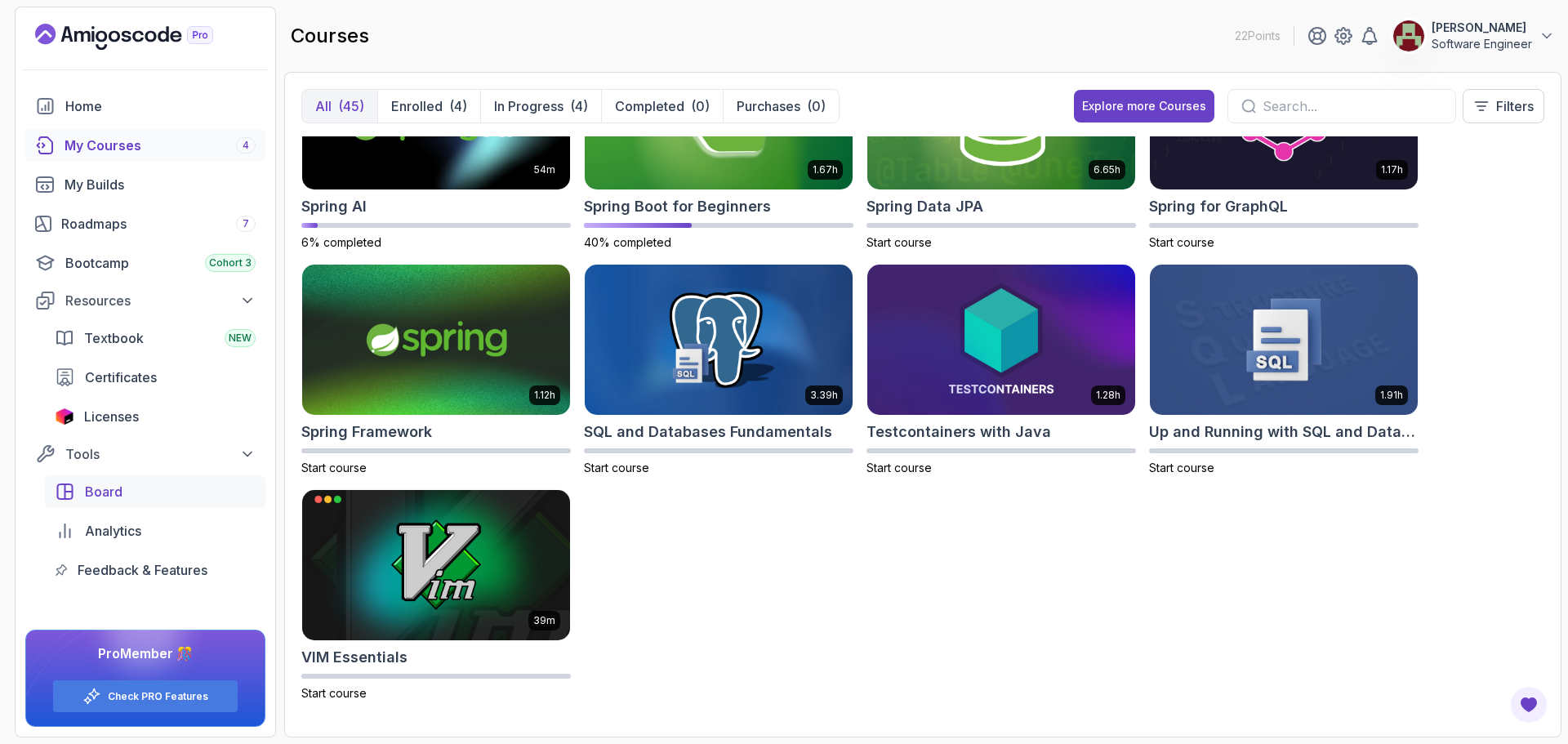
click at [109, 489] on span "Board" at bounding box center [104, 492] width 38 height 20
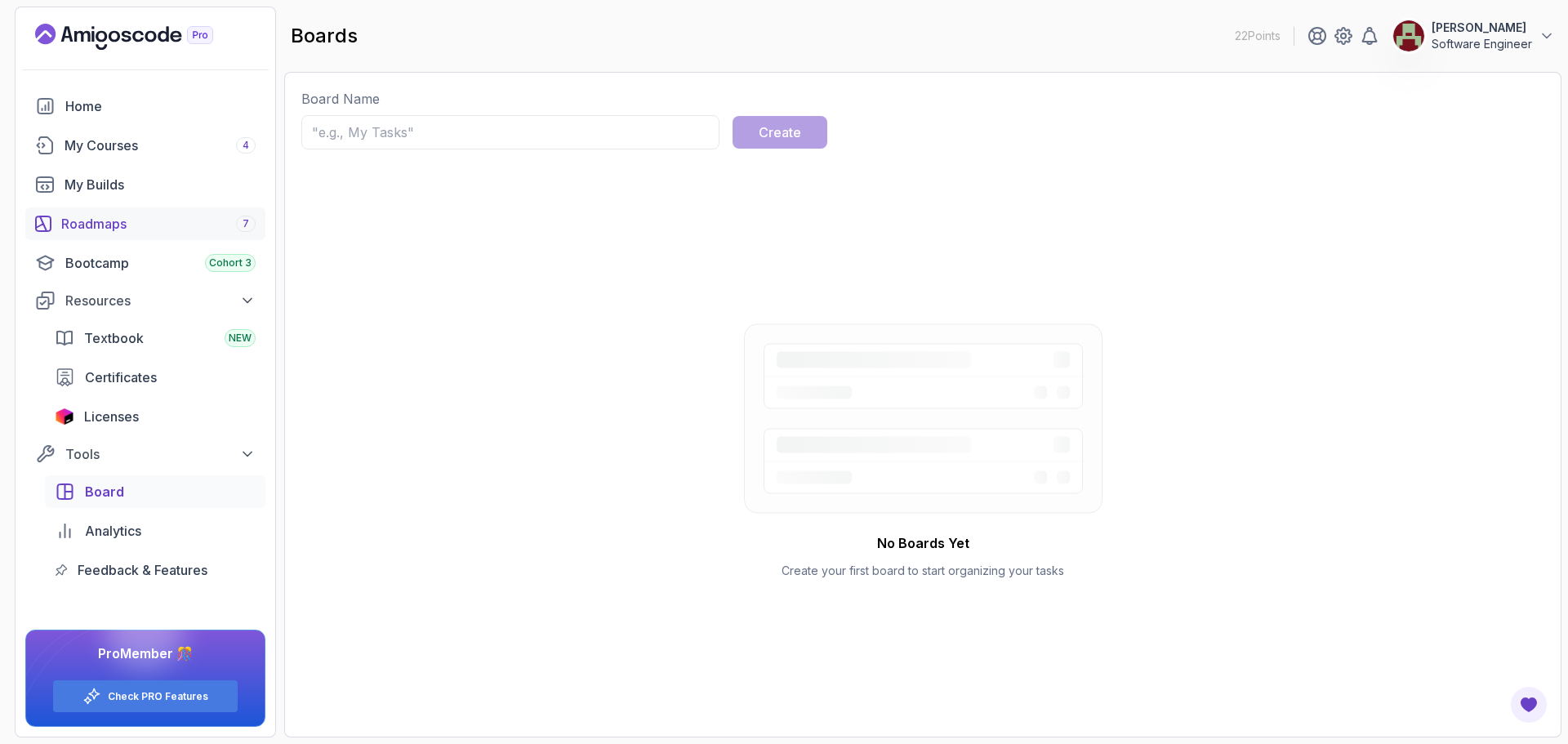
click at [93, 229] on div "Roadmaps 7" at bounding box center [158, 224] width 194 height 20
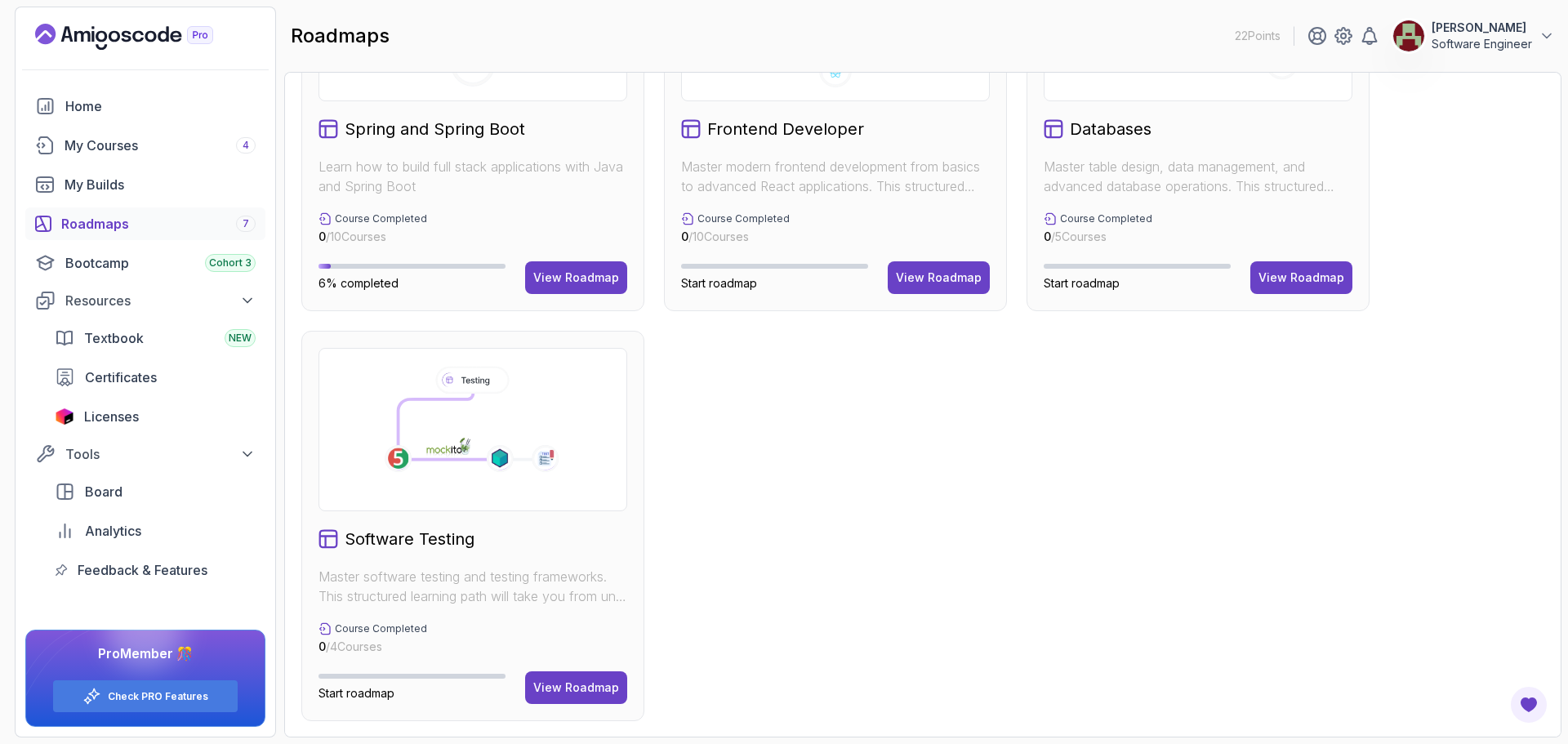
scroll to position [579, 0]
click at [123, 147] on div "My Courses 4" at bounding box center [160, 146] width 191 height 20
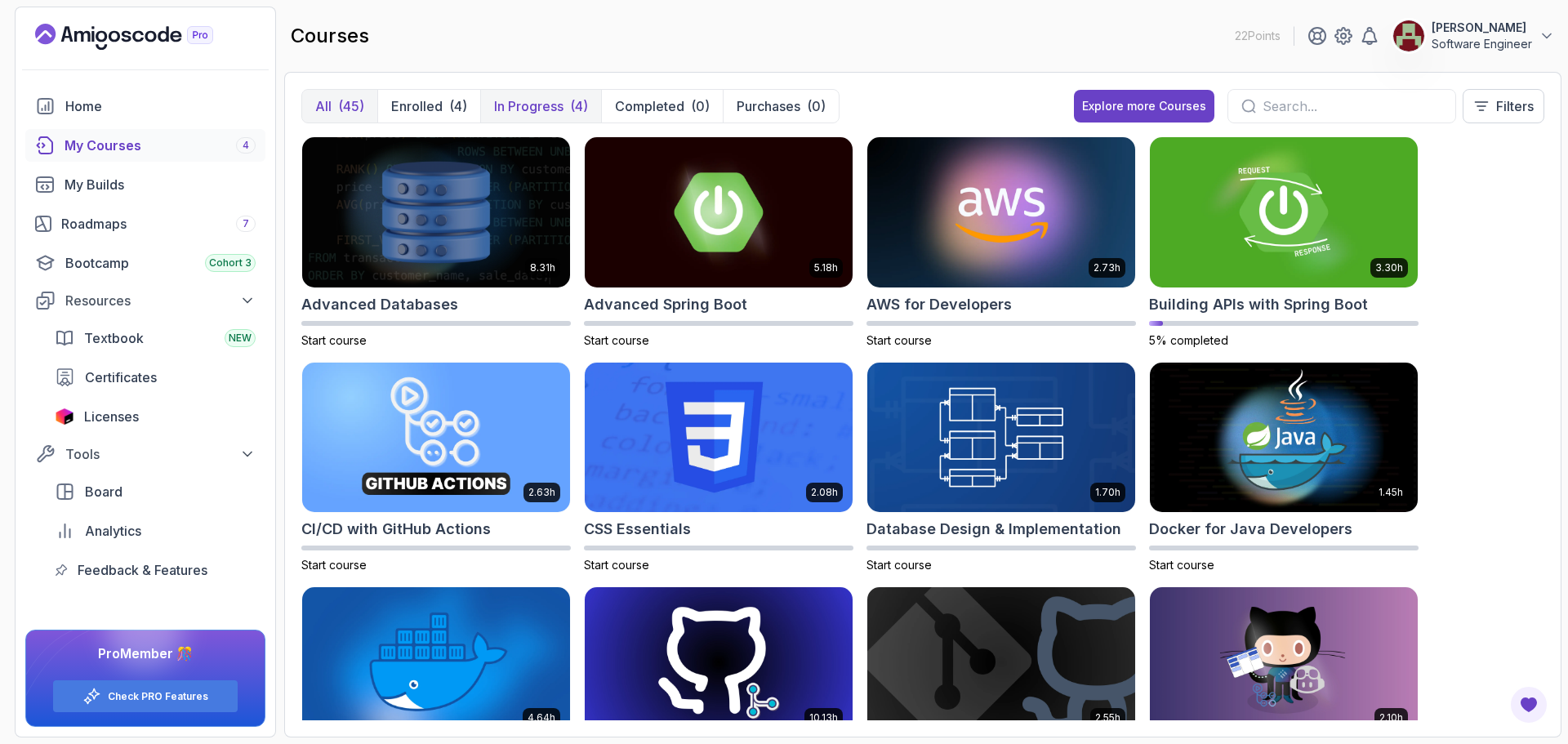
click at [532, 106] on p "In Progress" at bounding box center [528, 106] width 69 height 20
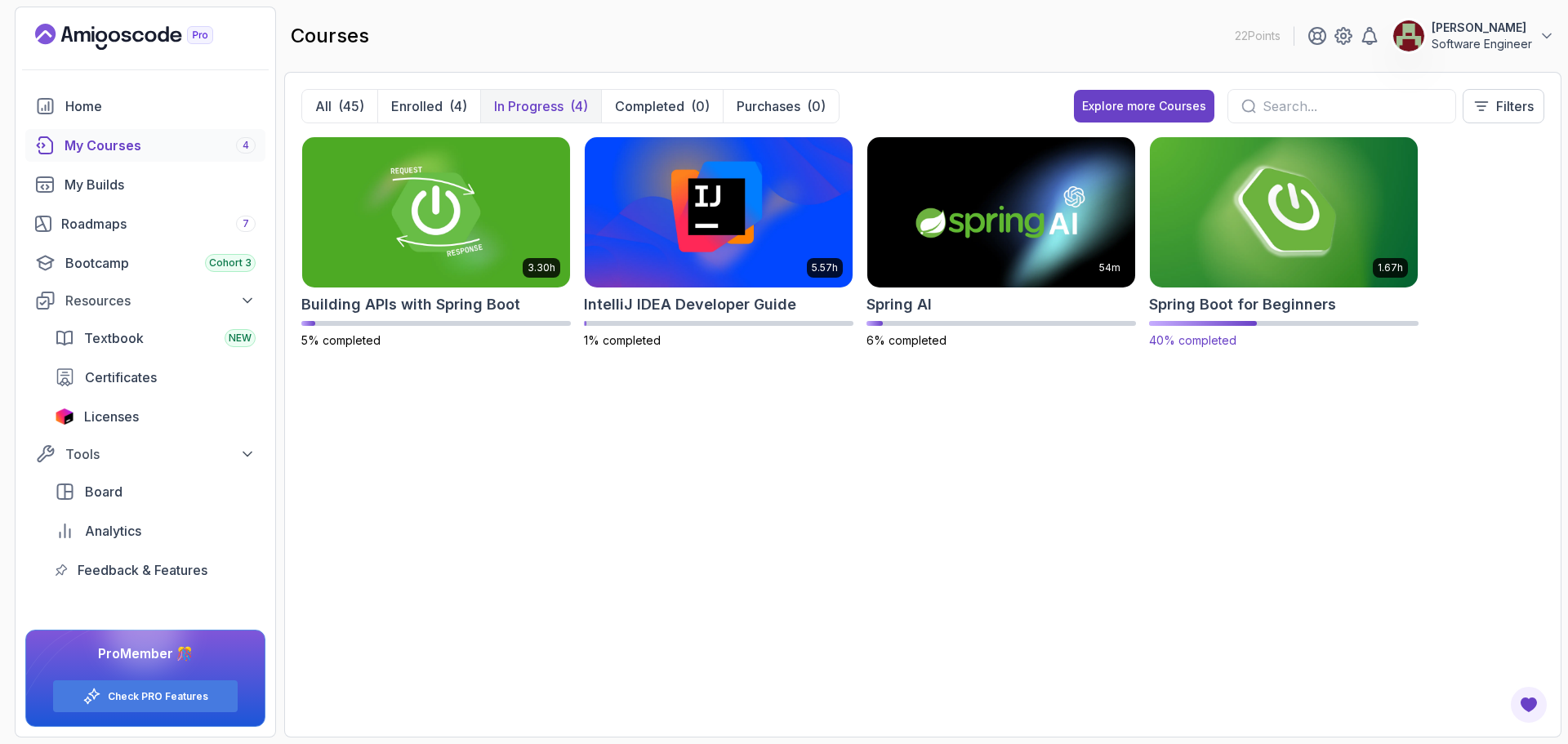
click at [1279, 253] on img at bounding box center [1283, 212] width 281 height 158
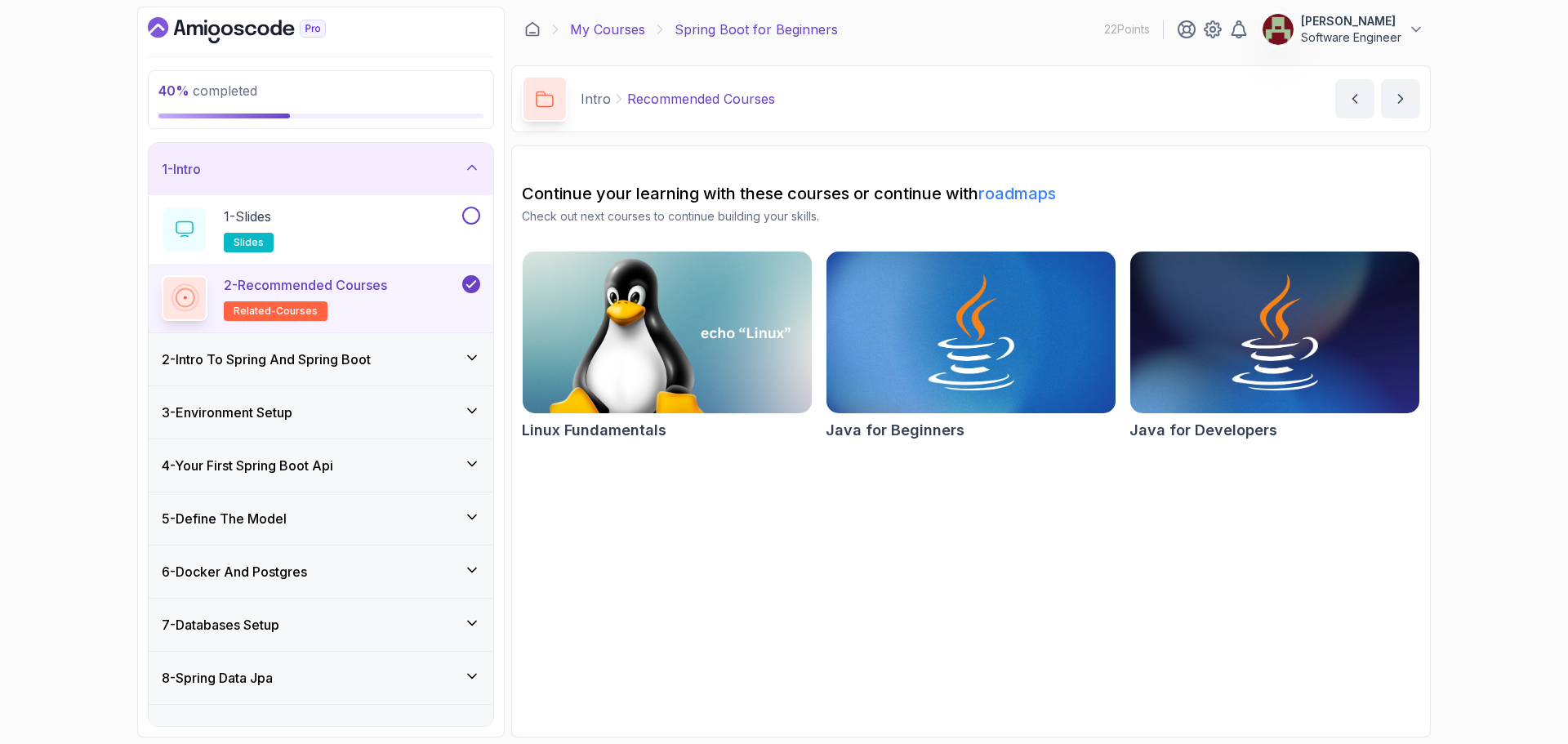
click at [631, 29] on link "My Courses" at bounding box center [607, 30] width 75 height 20
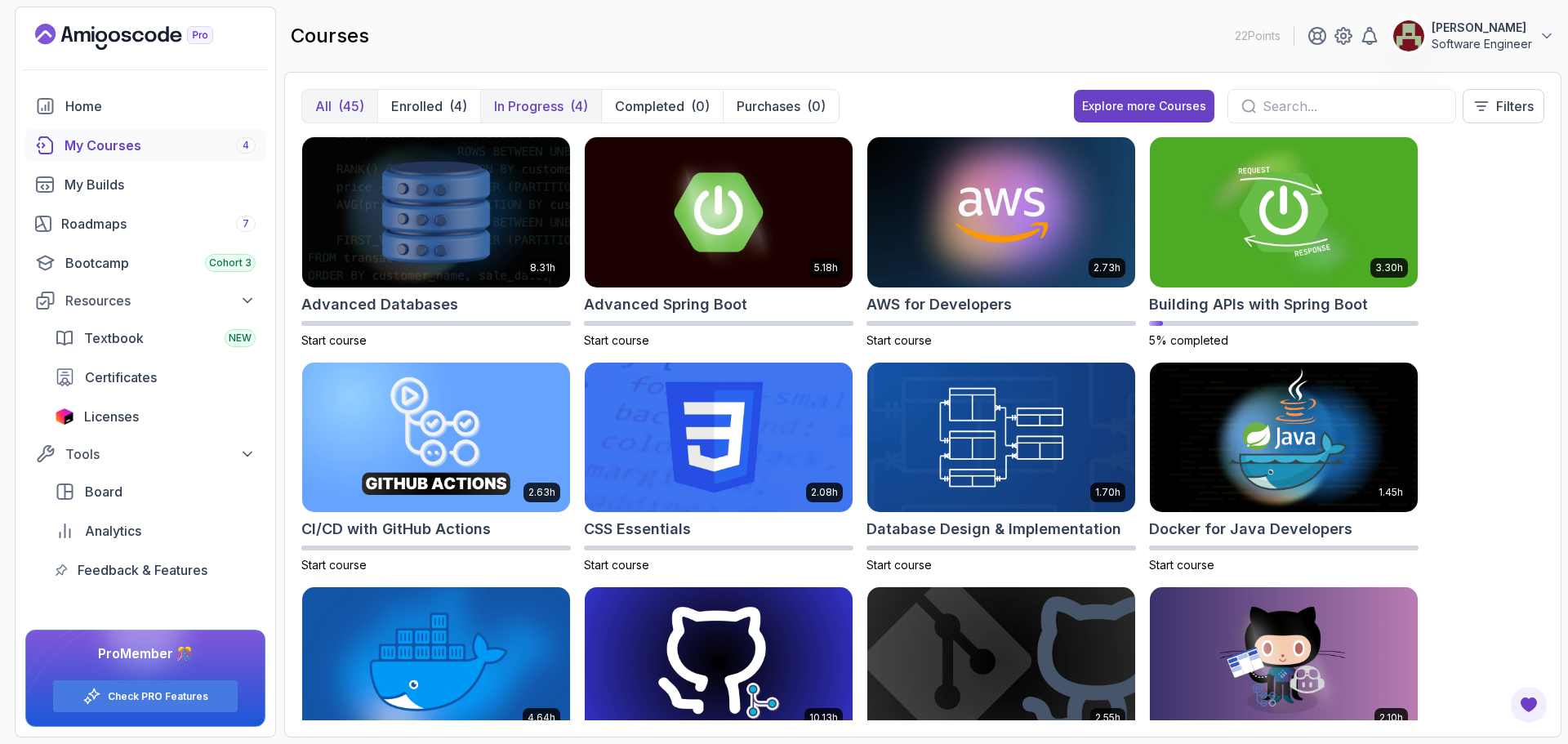
click at [552, 112] on p "In Progress" at bounding box center [528, 106] width 69 height 20
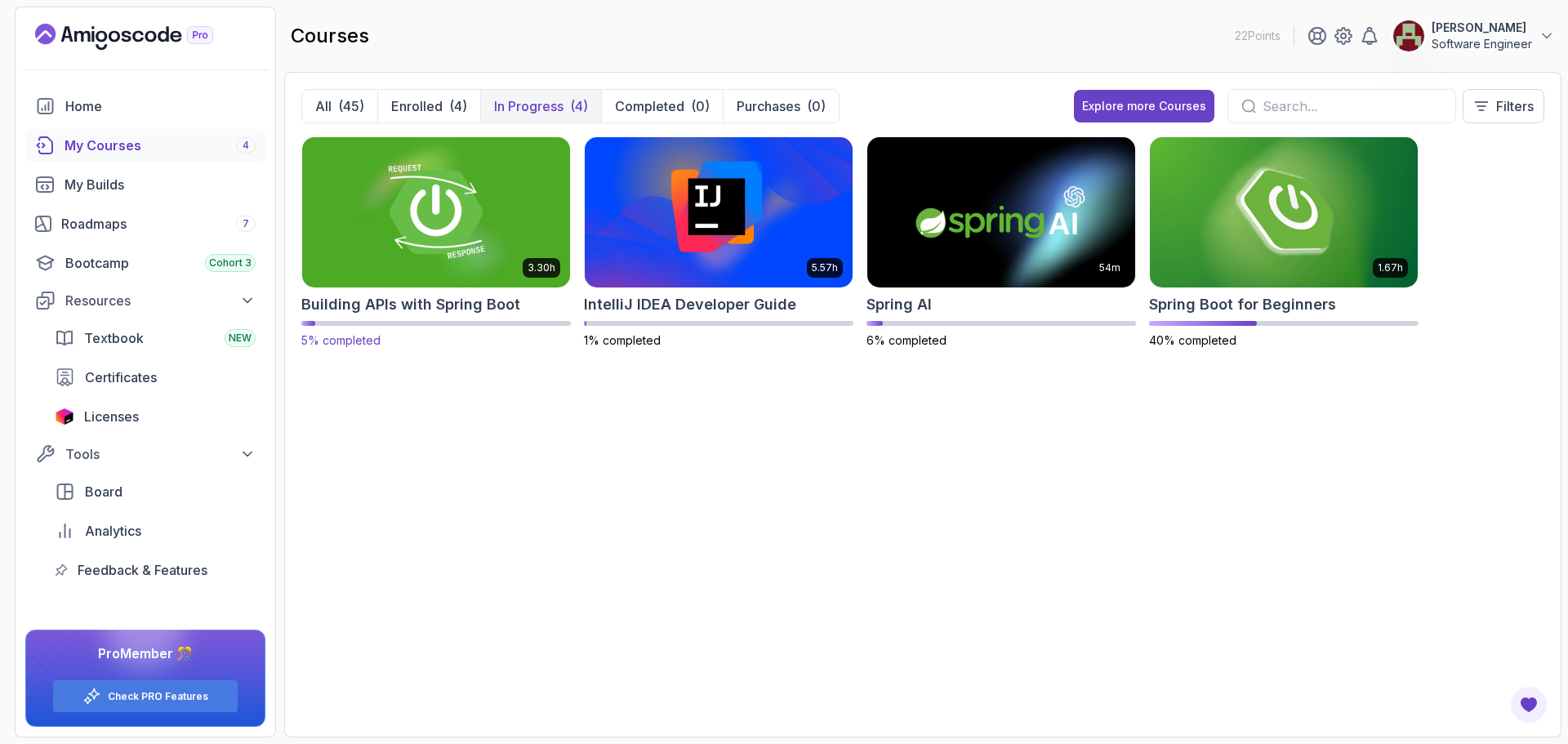
click at [505, 261] on img at bounding box center [436, 212] width 281 height 158
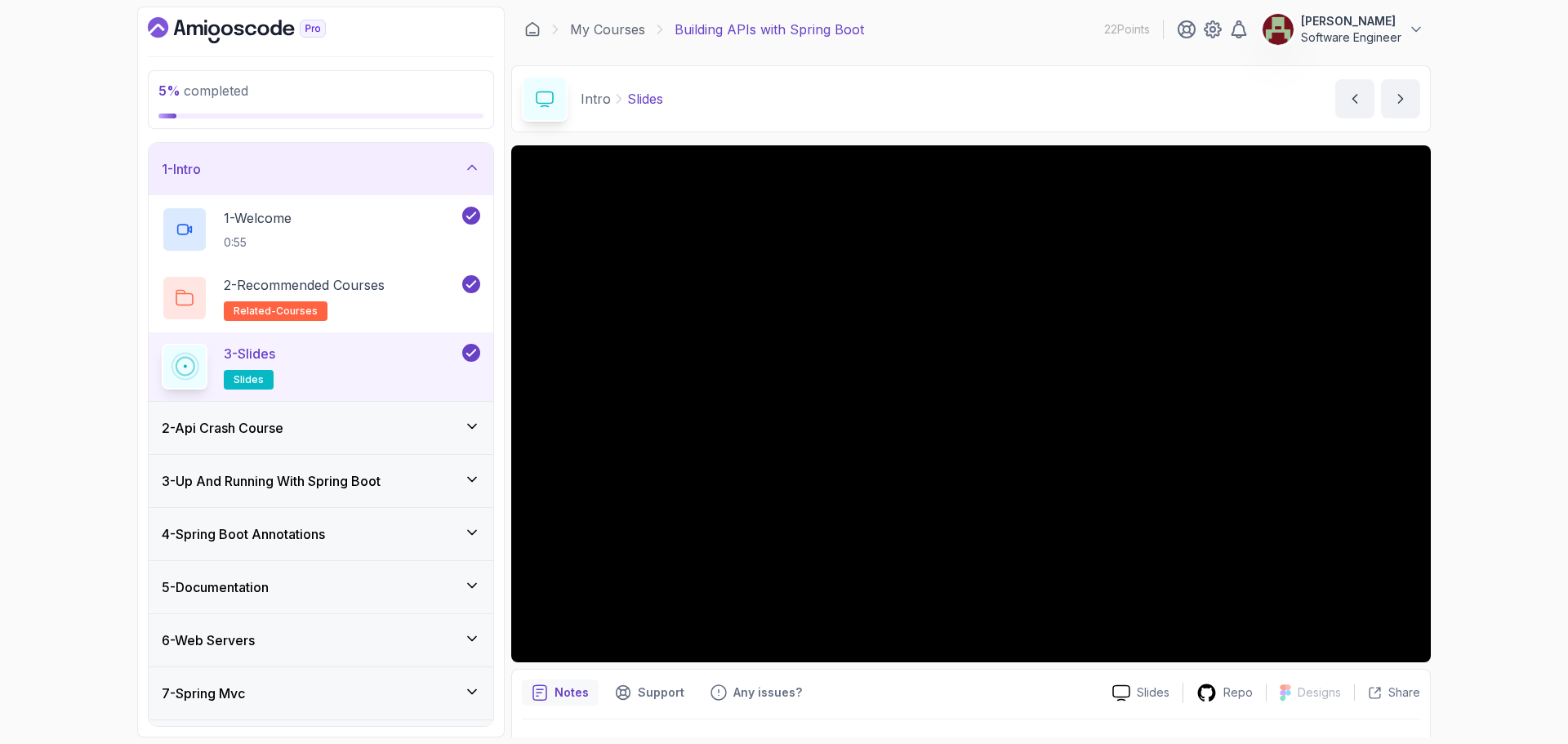
scroll to position [38, 0]
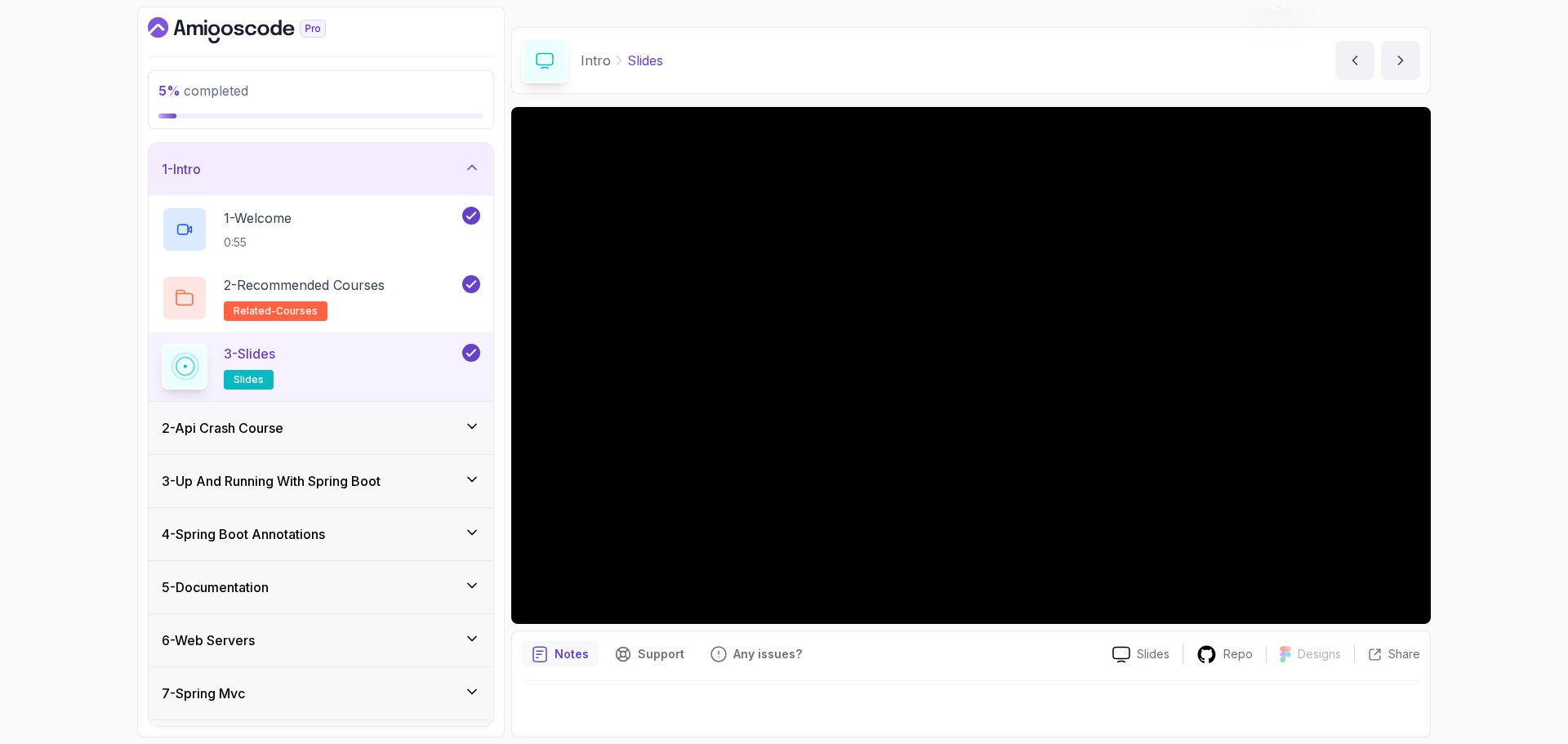
click at [470, 428] on icon at bounding box center [472, 426] width 16 height 16
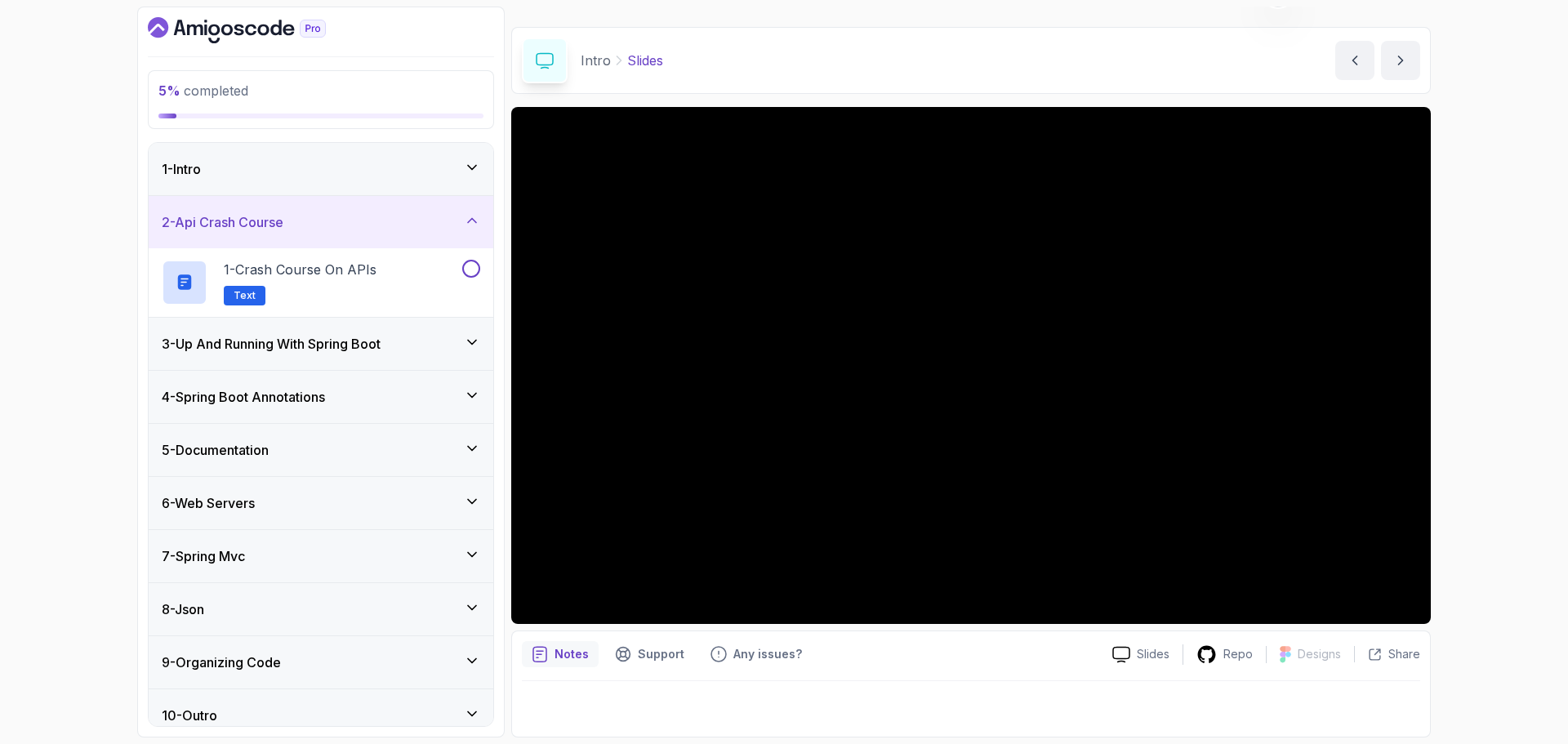
click at [337, 340] on h3 "3 - Up And Running With Spring Boot" at bounding box center [271, 344] width 219 height 20
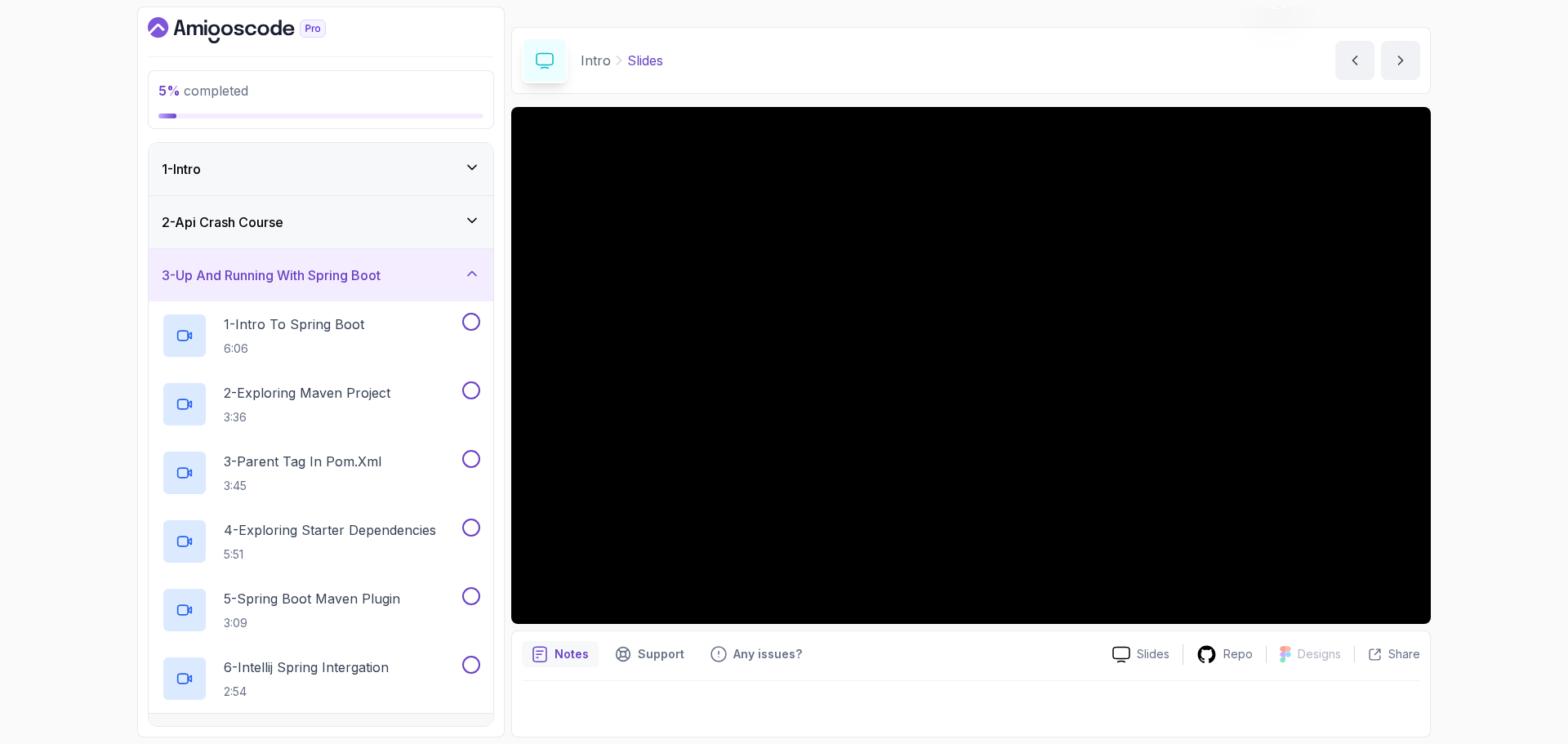
scroll to position [0, 0]
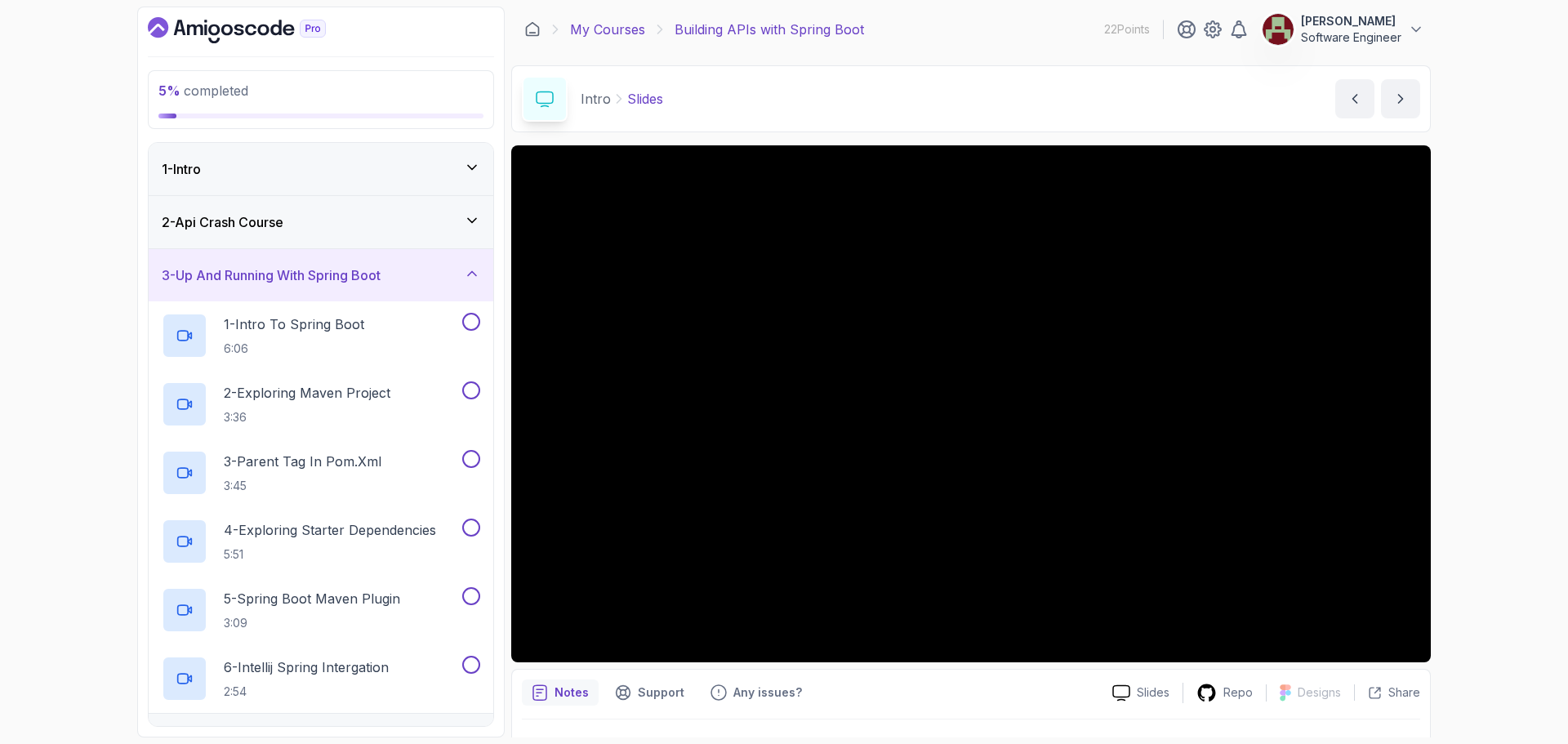
click at [623, 35] on link "My Courses" at bounding box center [607, 30] width 75 height 20
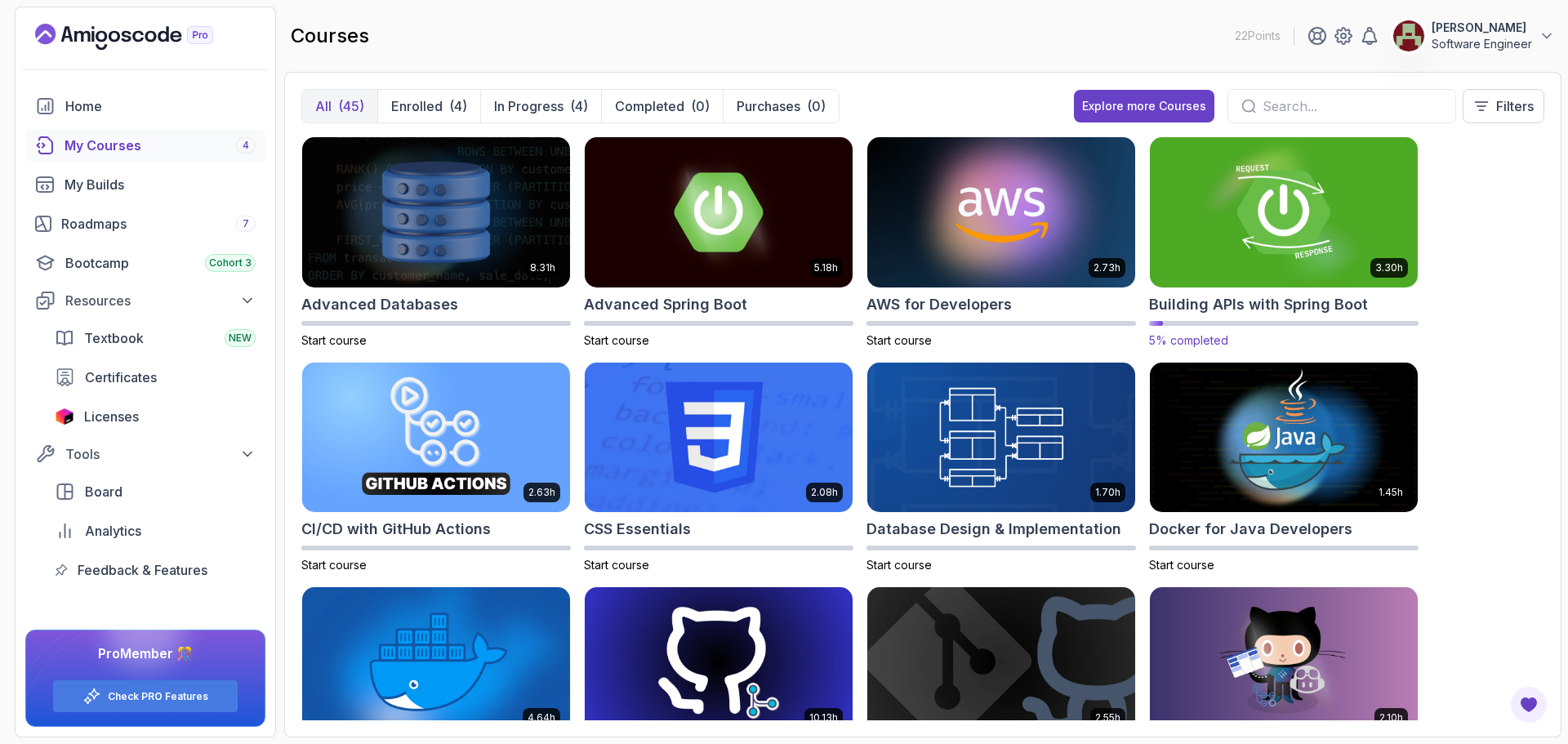
click at [1297, 244] on img at bounding box center [1283, 212] width 281 height 158
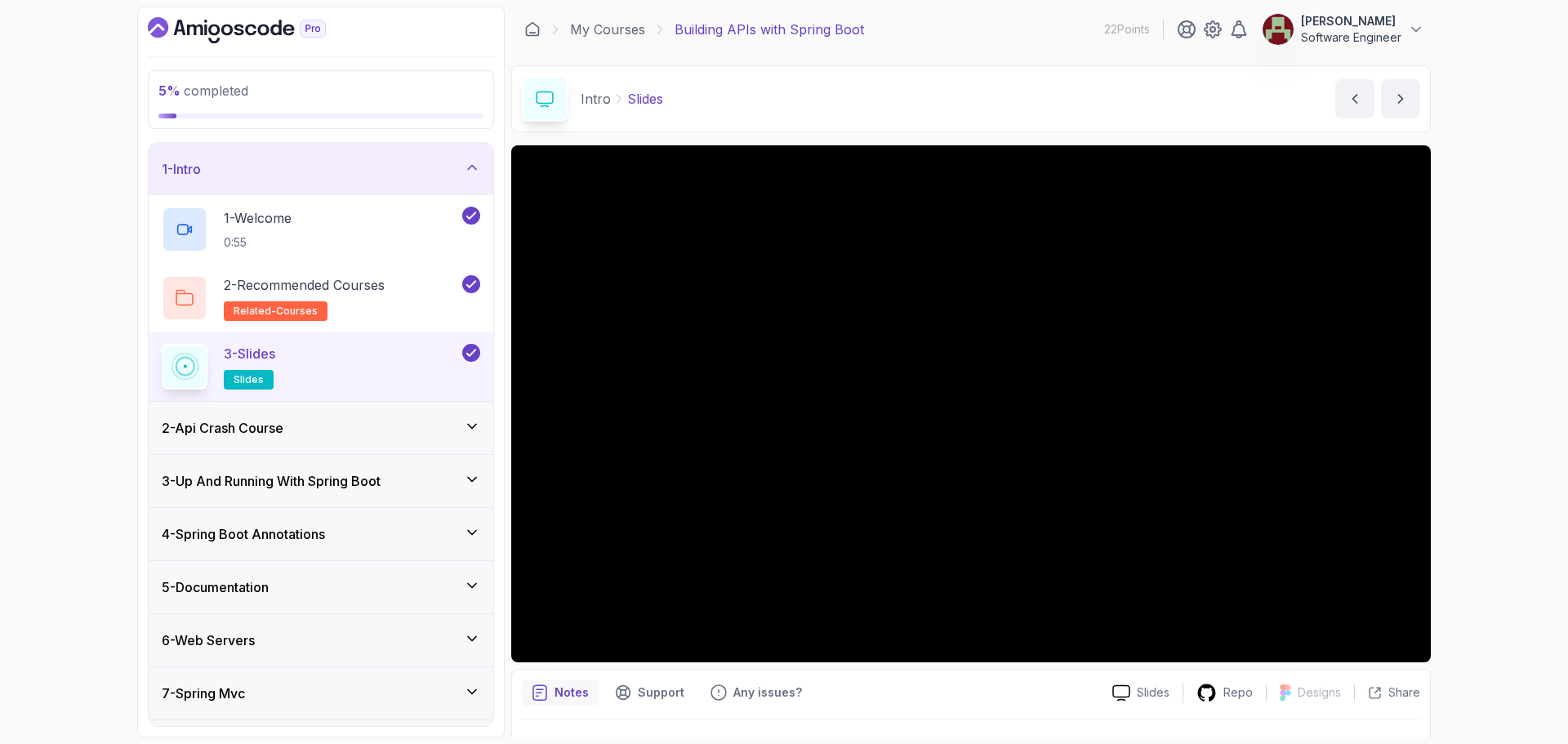
click at [447, 424] on div "2 - Api Crash Course" at bounding box center [321, 428] width 319 height 20
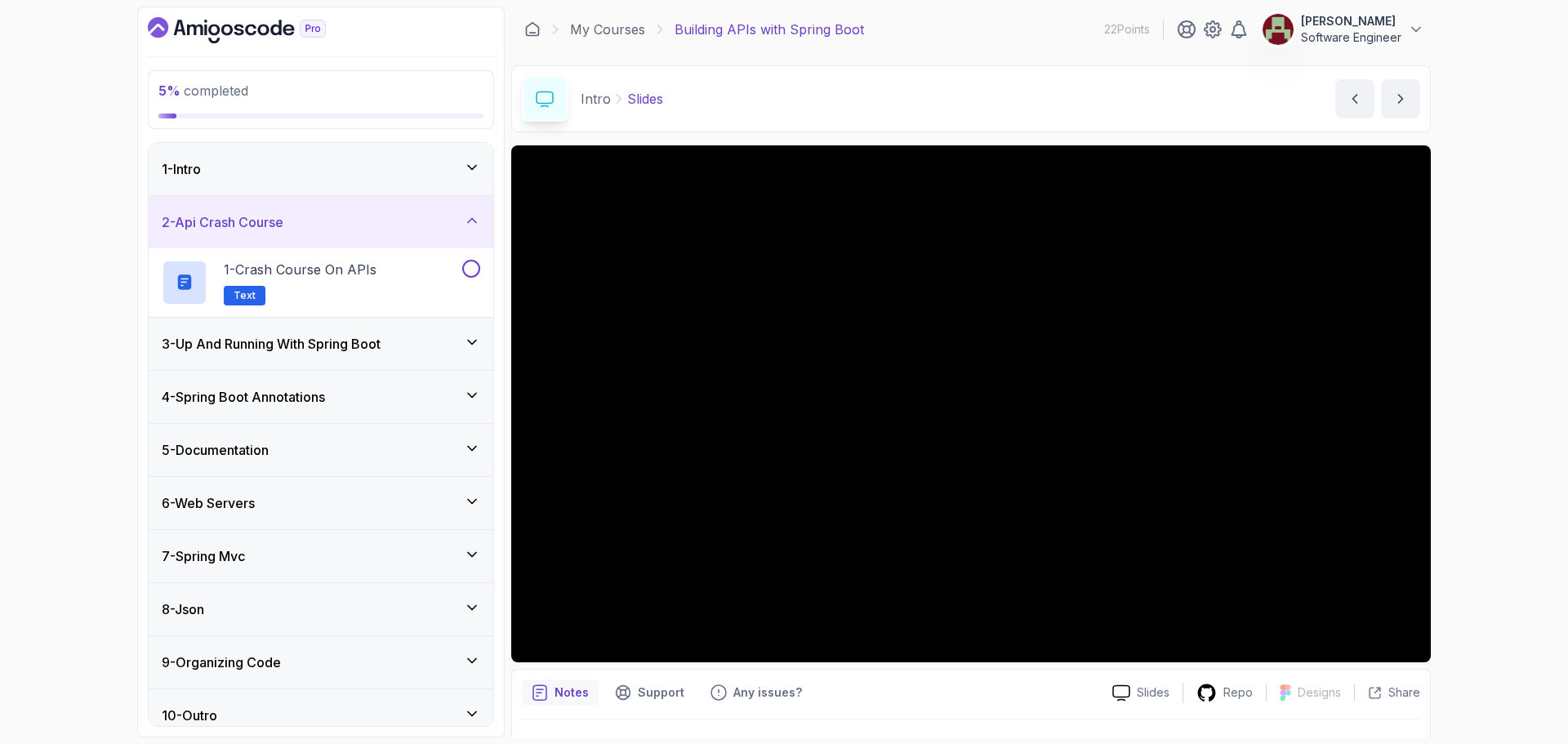
click at [355, 354] on div "3 - Up And Running With Spring Boot" at bounding box center [321, 344] width 345 height 52
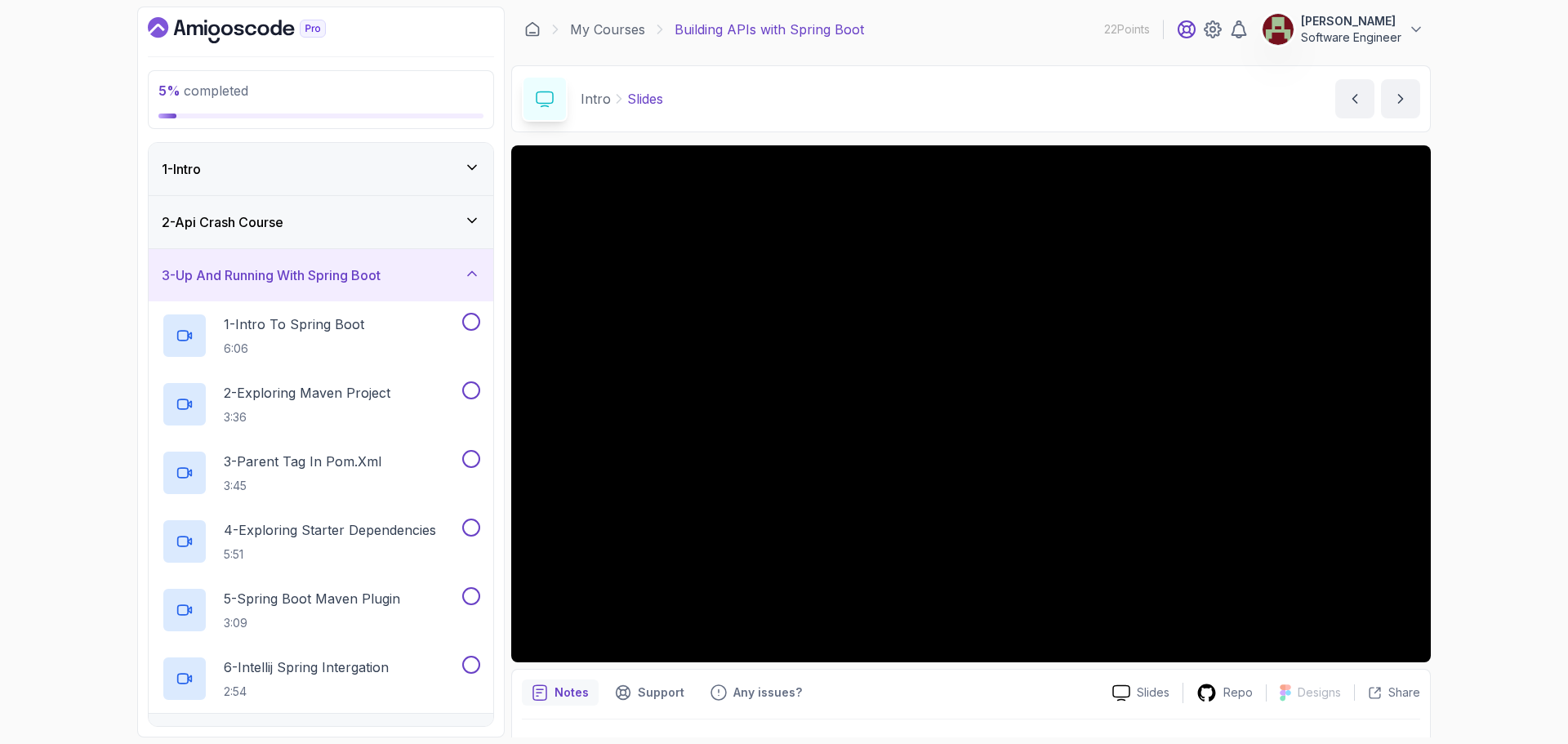
click at [1185, 30] on icon at bounding box center [1186, 29] width 16 height 16
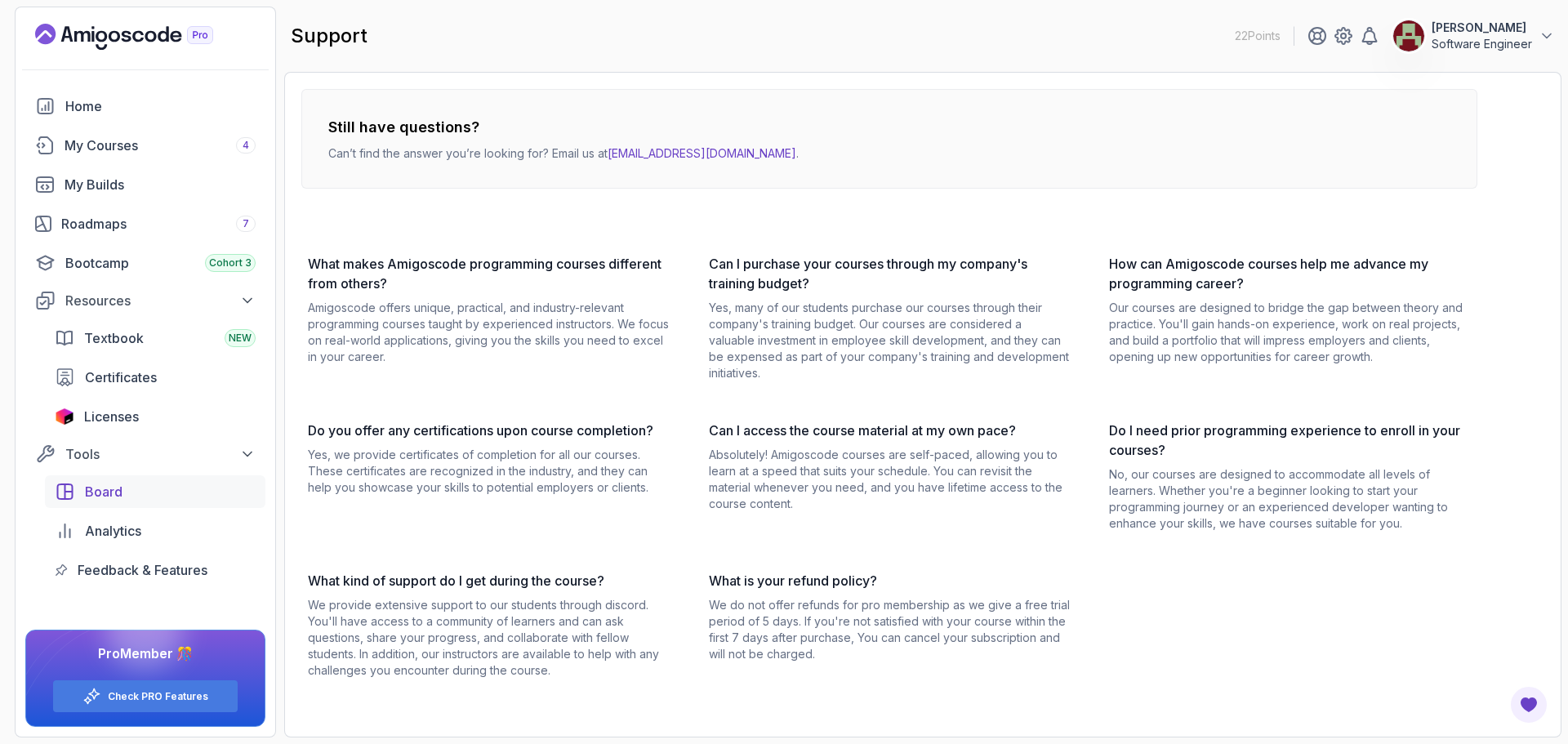
click at [111, 499] on span "Board" at bounding box center [104, 492] width 38 height 20
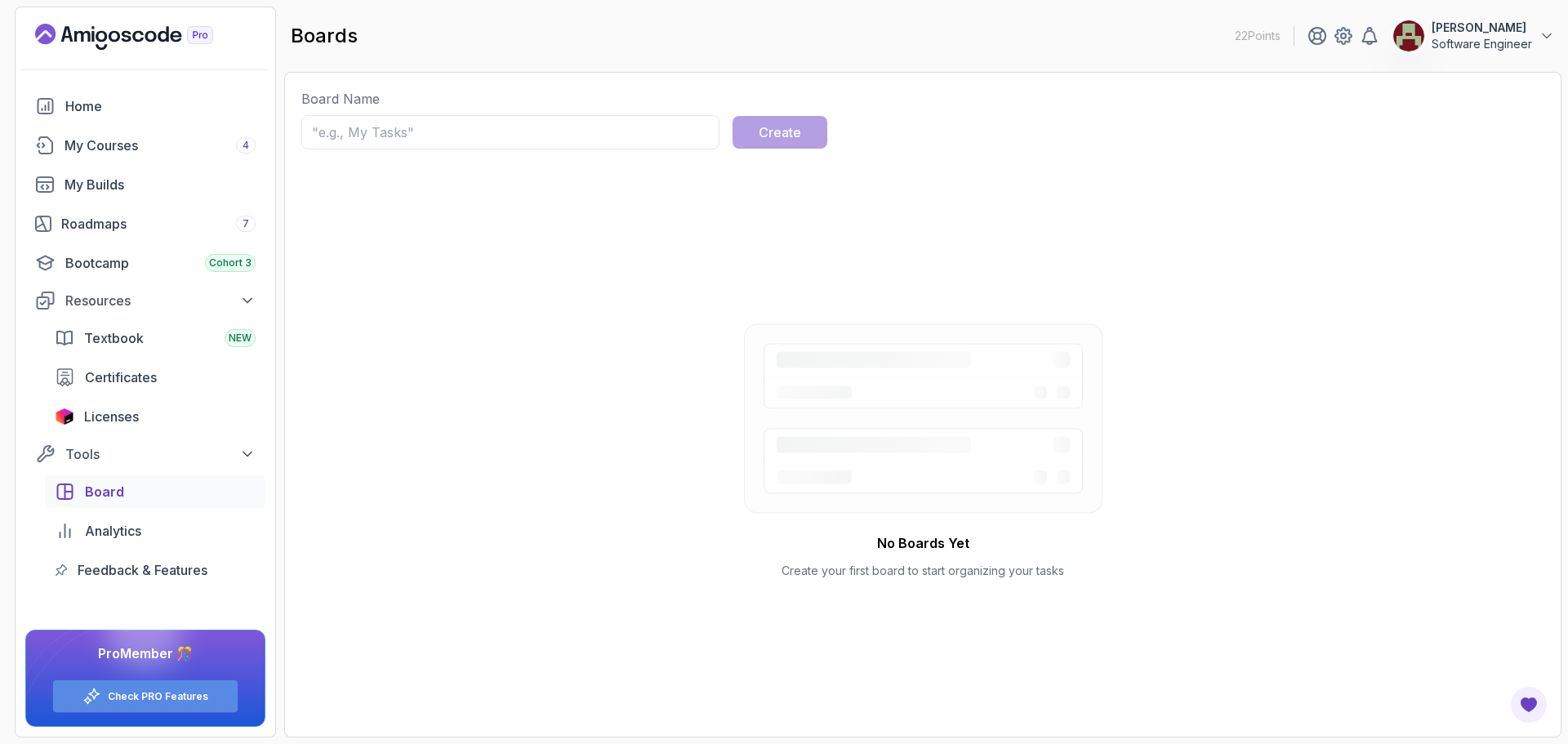
click at [199, 699] on link "Check PRO Features" at bounding box center [158, 696] width 101 height 13
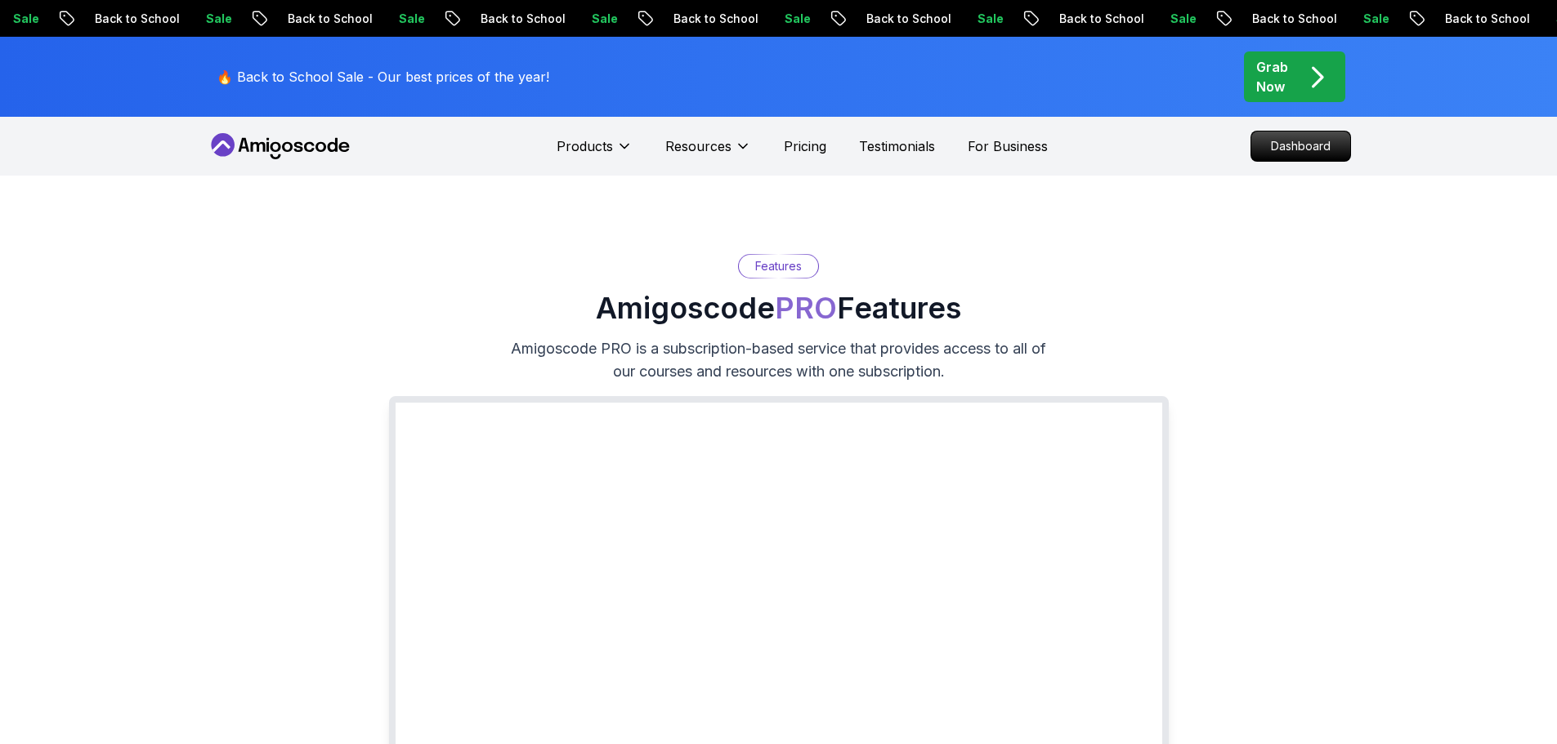
click at [307, 143] on icon at bounding box center [308, 147] width 11 height 10
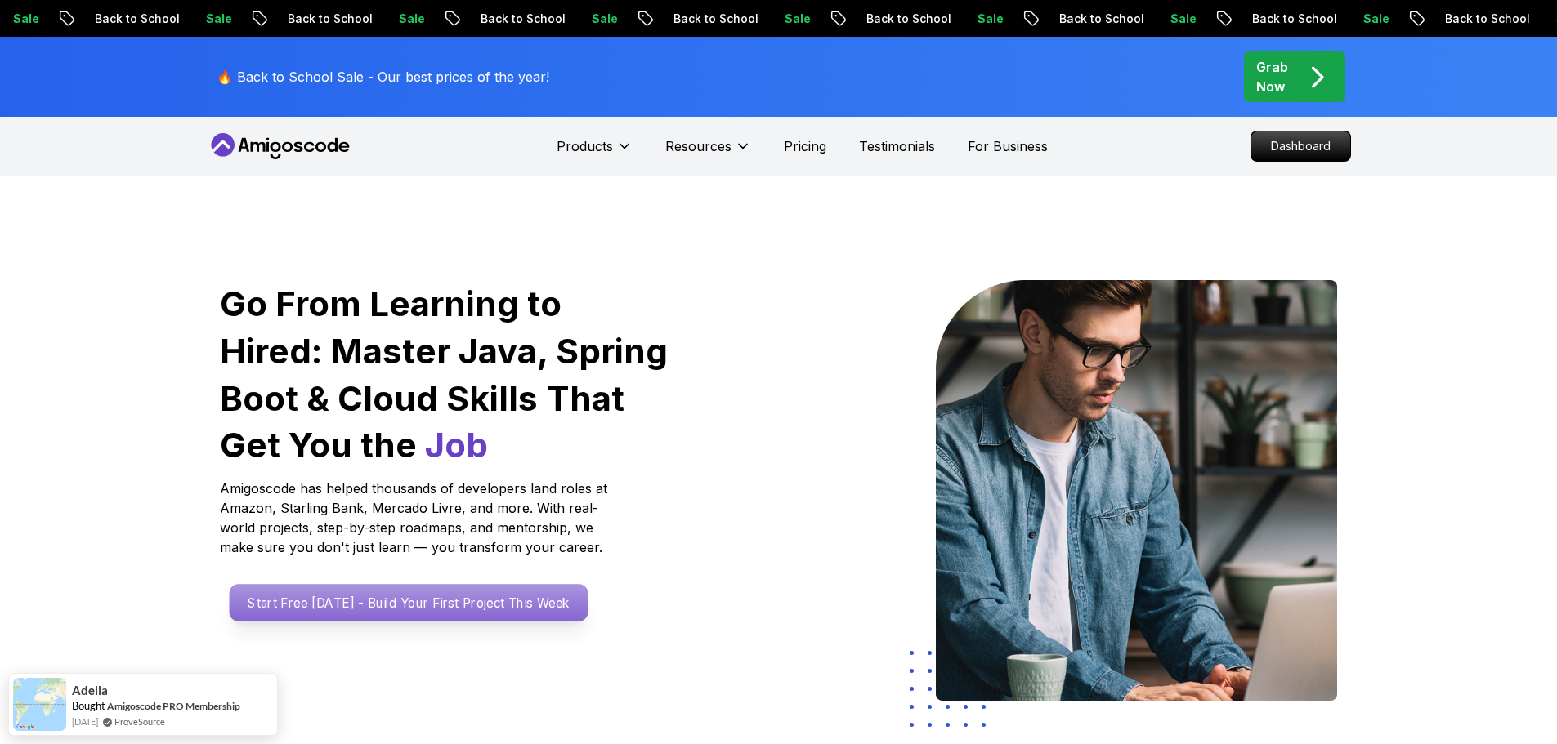
click at [406, 608] on p "Start Free [DATE] - Build Your First Project This Week" at bounding box center [408, 603] width 359 height 38
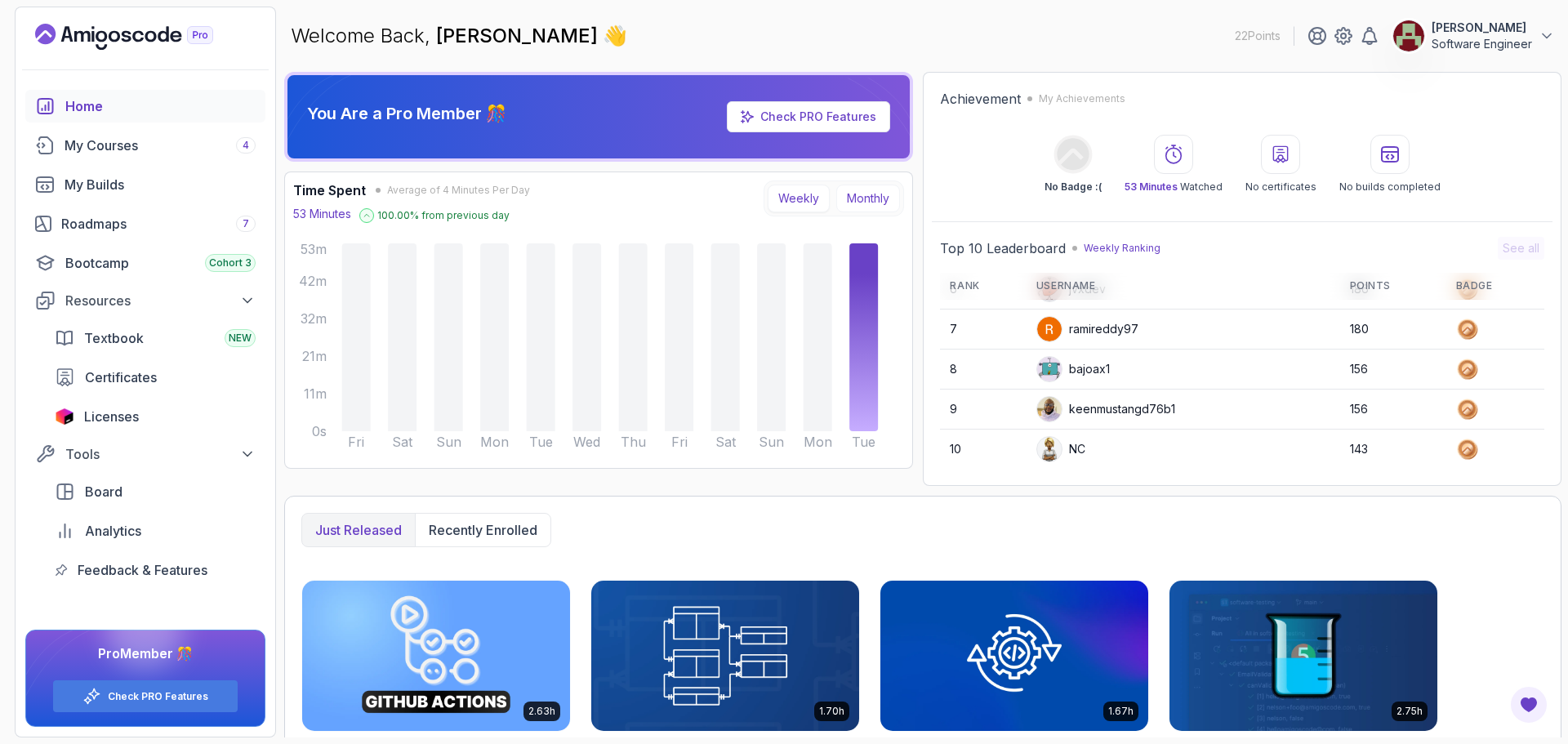
click at [874, 199] on button "Monthly" at bounding box center [868, 199] width 64 height 28
click at [811, 206] on button "Weekly" at bounding box center [798, 199] width 62 height 28
click at [311, 213] on p "53 Minutes" at bounding box center [322, 214] width 58 height 16
click at [863, 302] on icon at bounding box center [863, 338] width 29 height 188
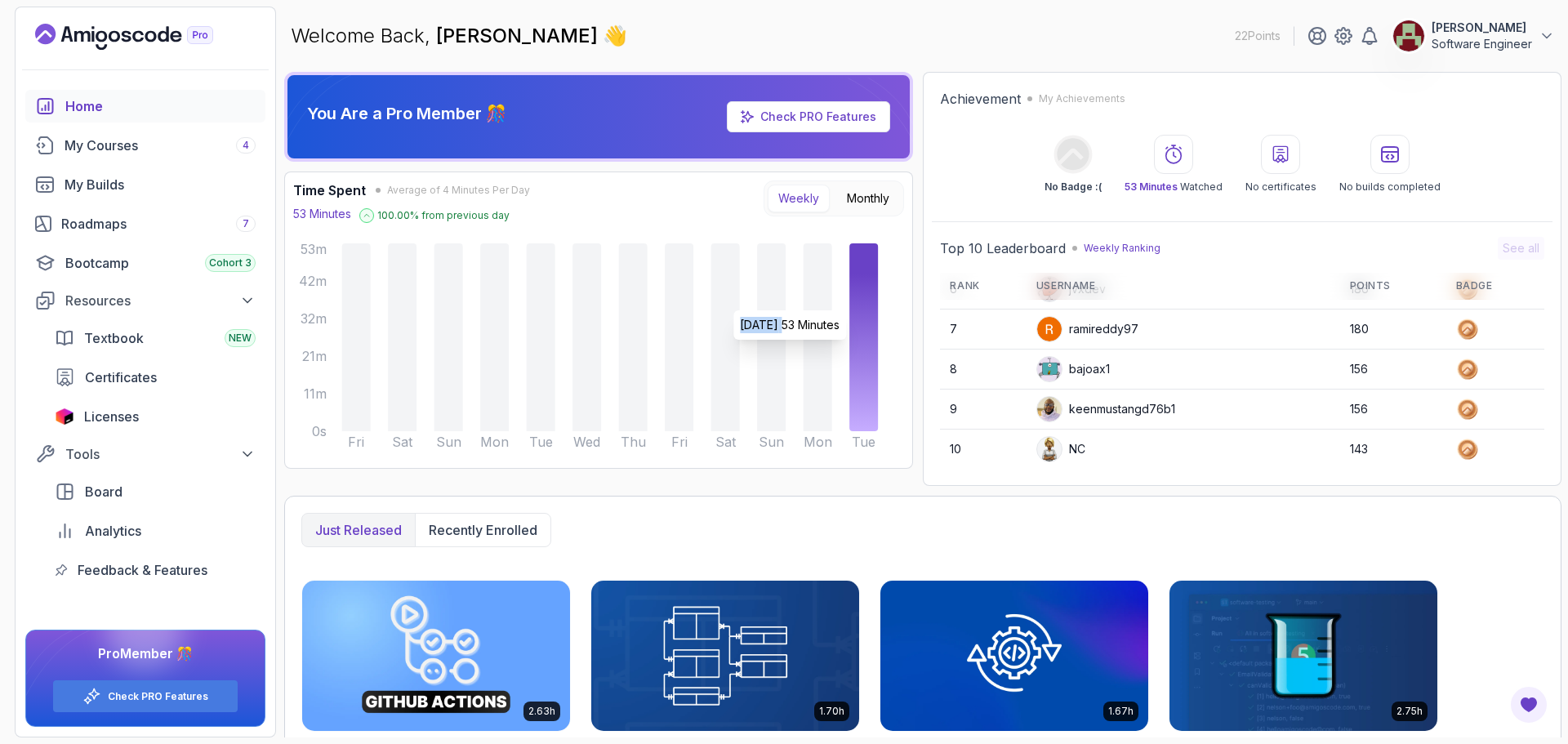
click at [863, 302] on icon at bounding box center [863, 338] width 29 height 188
click at [445, 524] on p "Recently enrolled" at bounding box center [483, 531] width 109 height 20
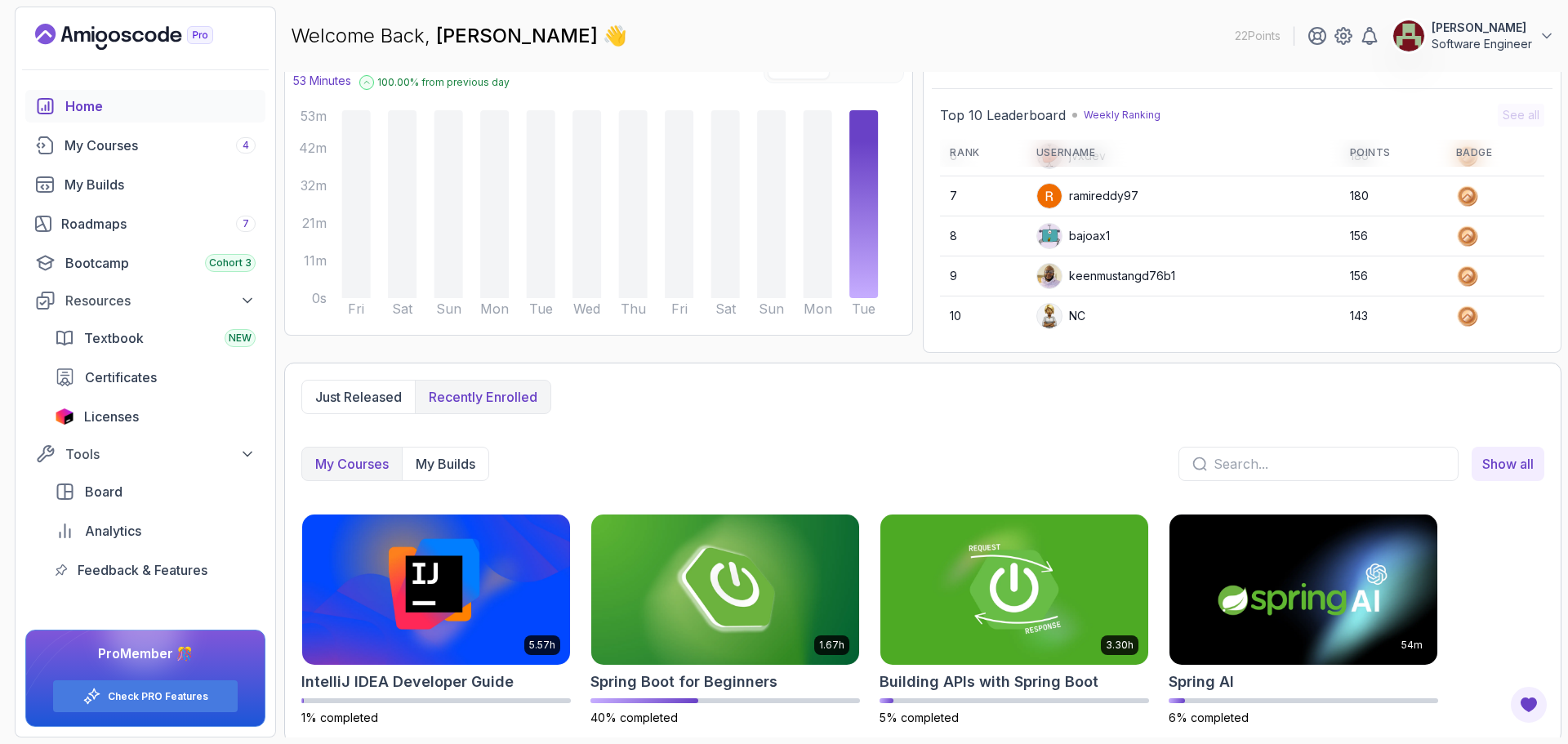
scroll to position [139, 0]
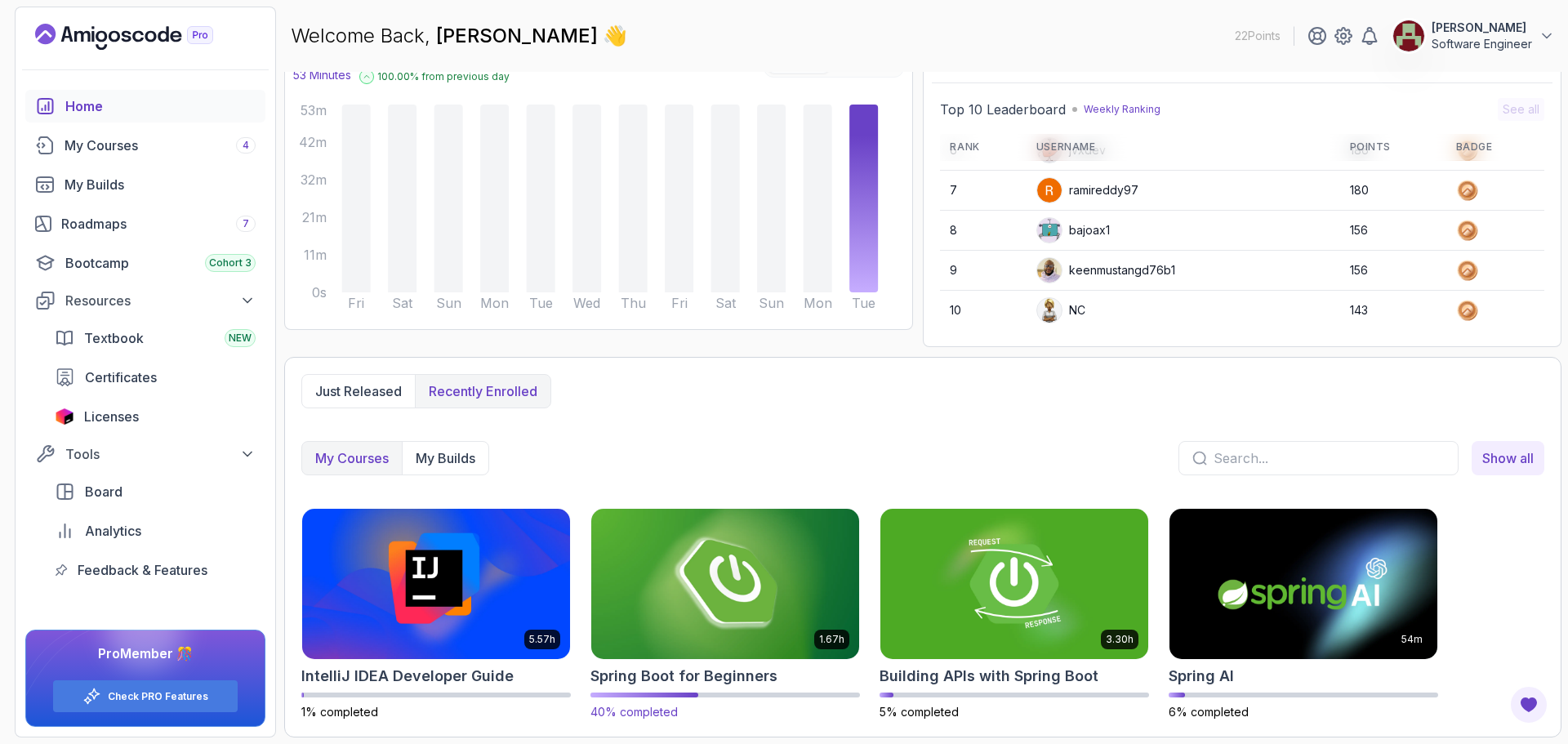
click at [735, 597] on img at bounding box center [725, 584] width 281 height 158
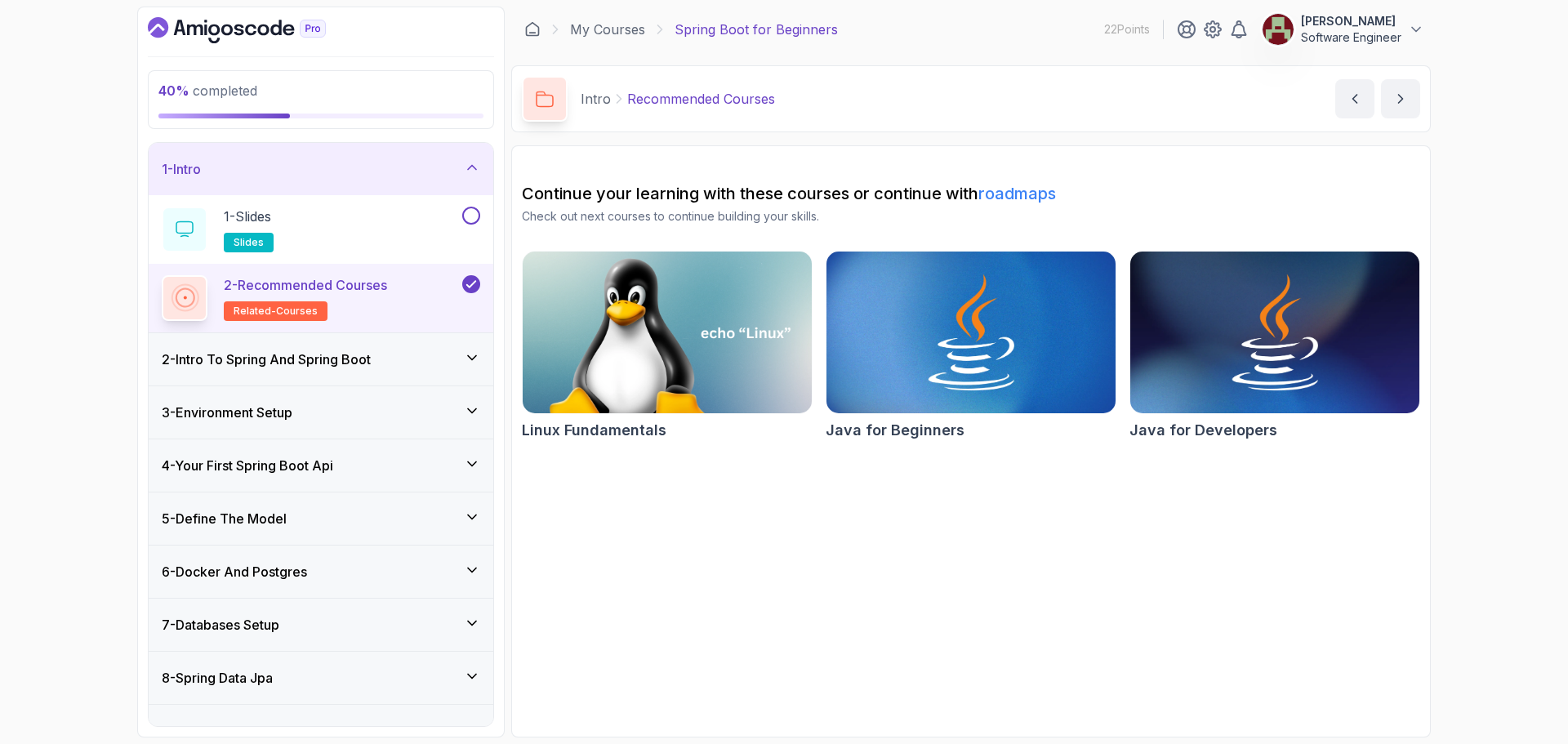
click at [285, 410] on h3 "3 - Environment Setup" at bounding box center [227, 413] width 131 height 20
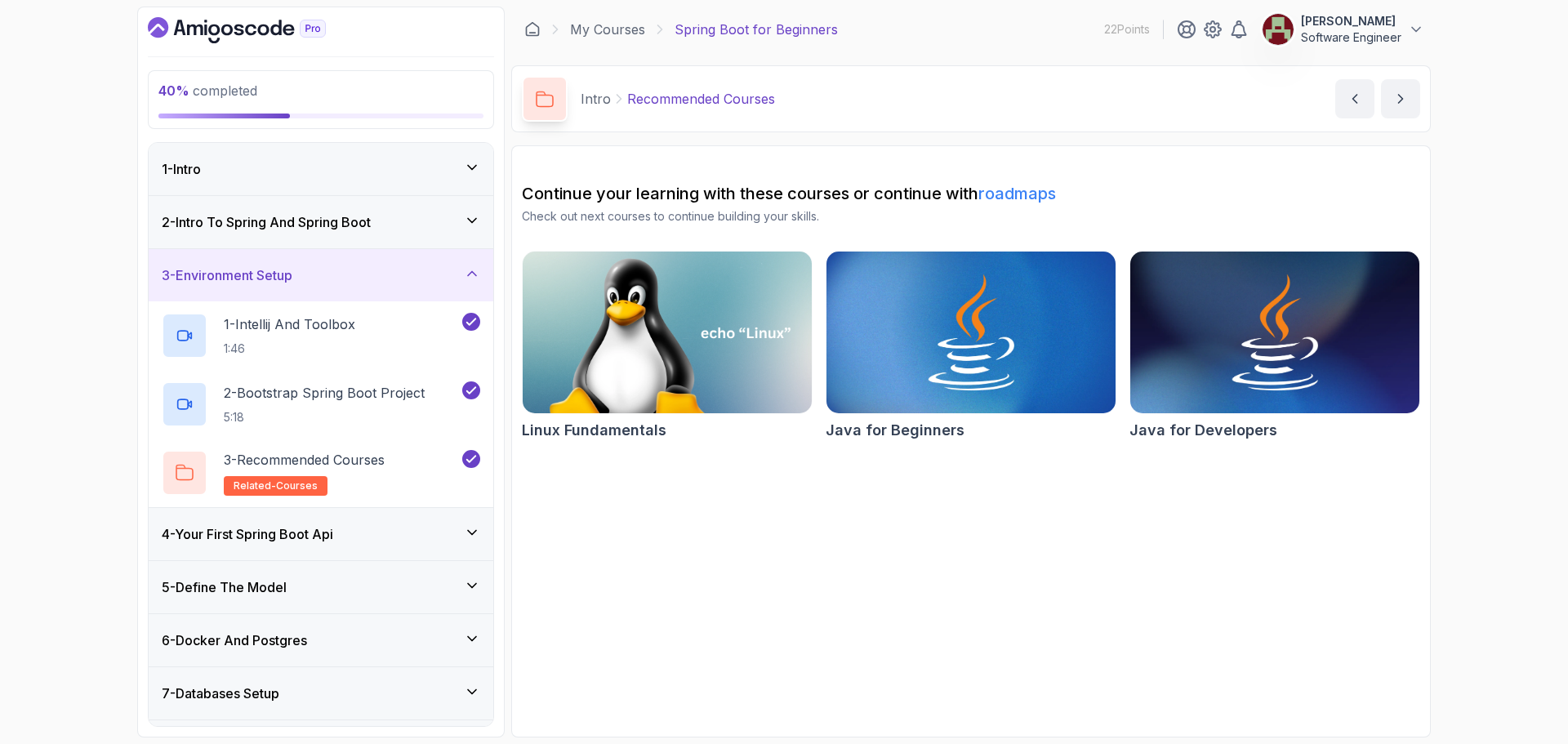
click at [362, 531] on div "4 - Your First Spring Boot Api" at bounding box center [321, 535] width 319 height 20
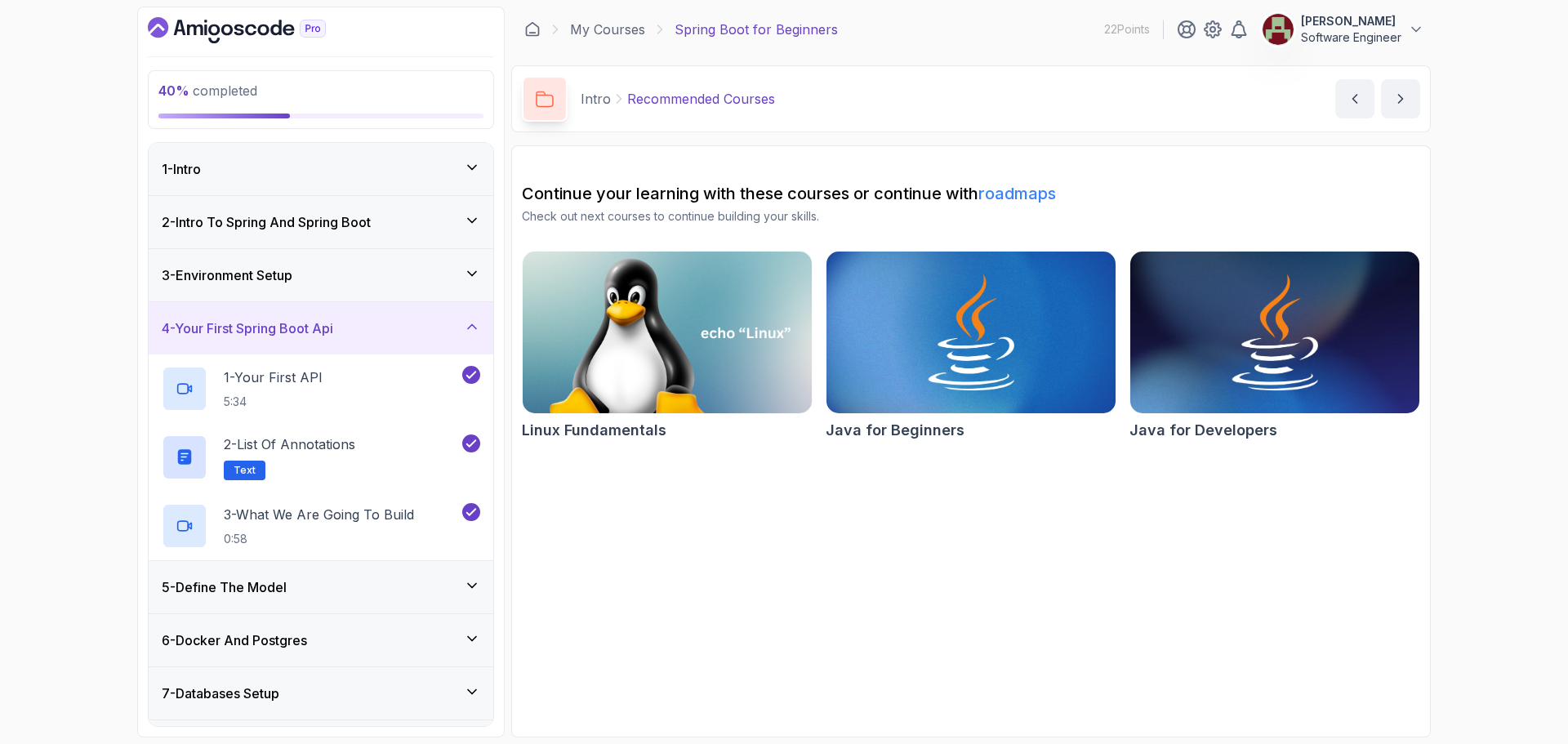
click at [422, 585] on div "5 - Define The Model" at bounding box center [321, 588] width 319 height 20
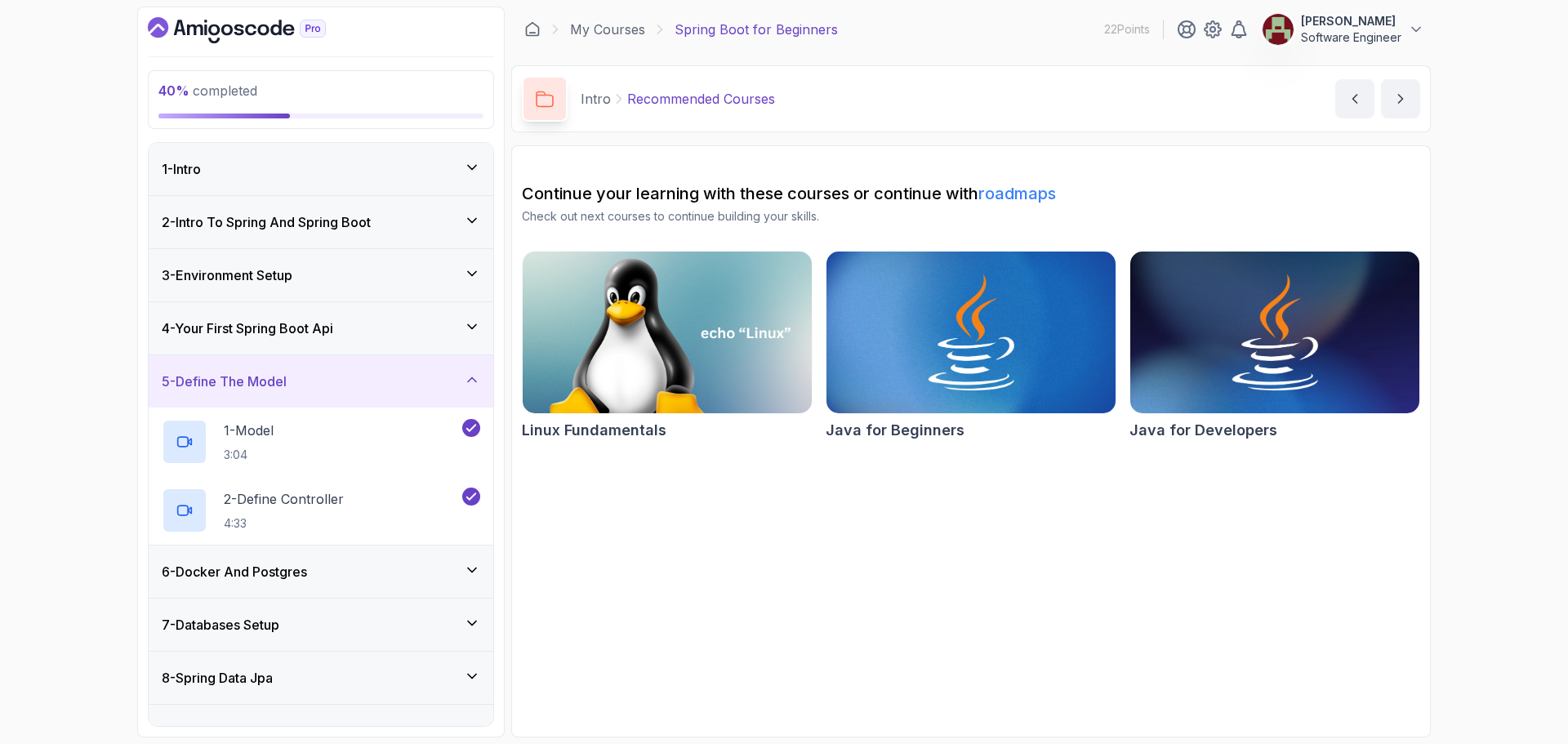
click at [427, 575] on div "6 - Docker And Postgres" at bounding box center [321, 572] width 319 height 20
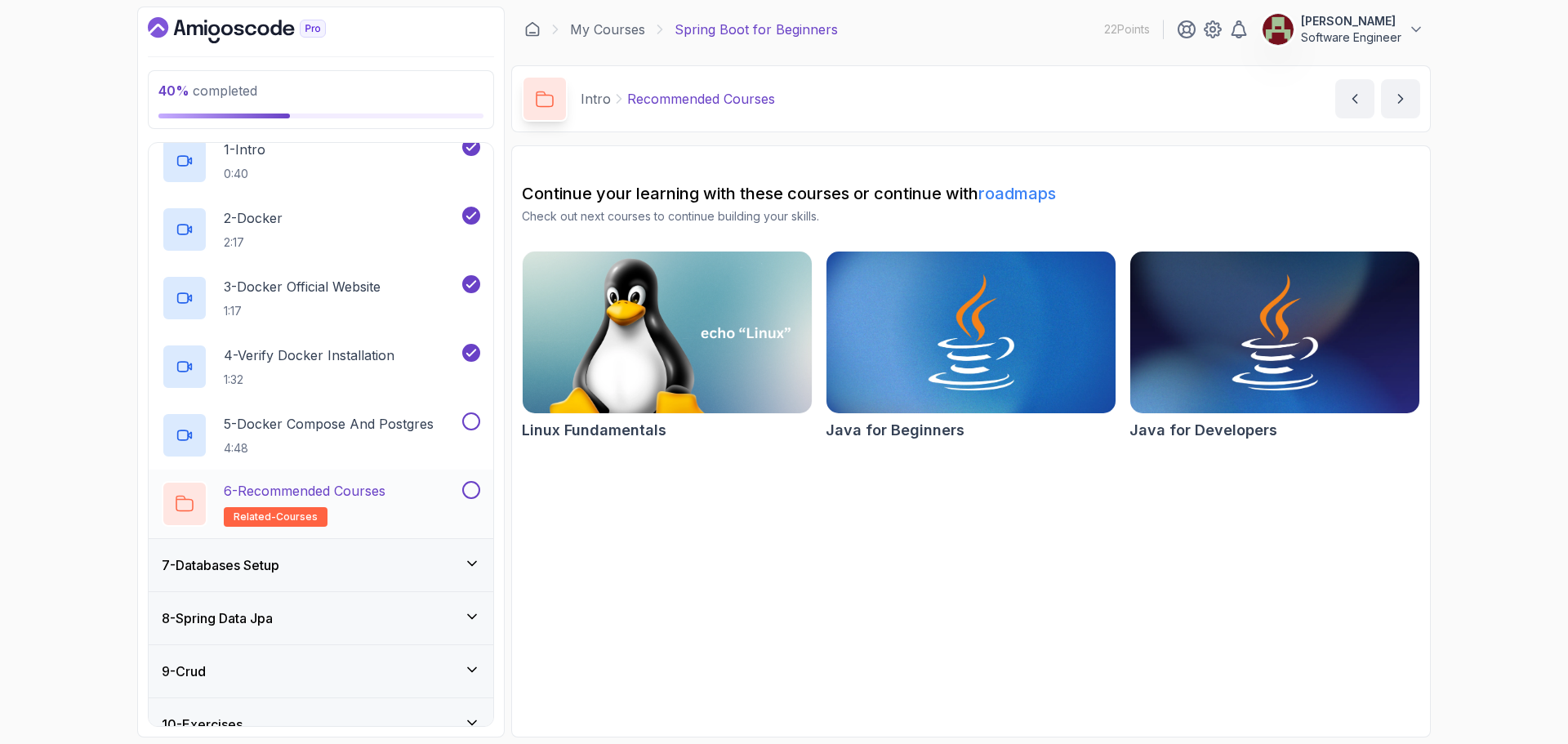
scroll to position [409, 0]
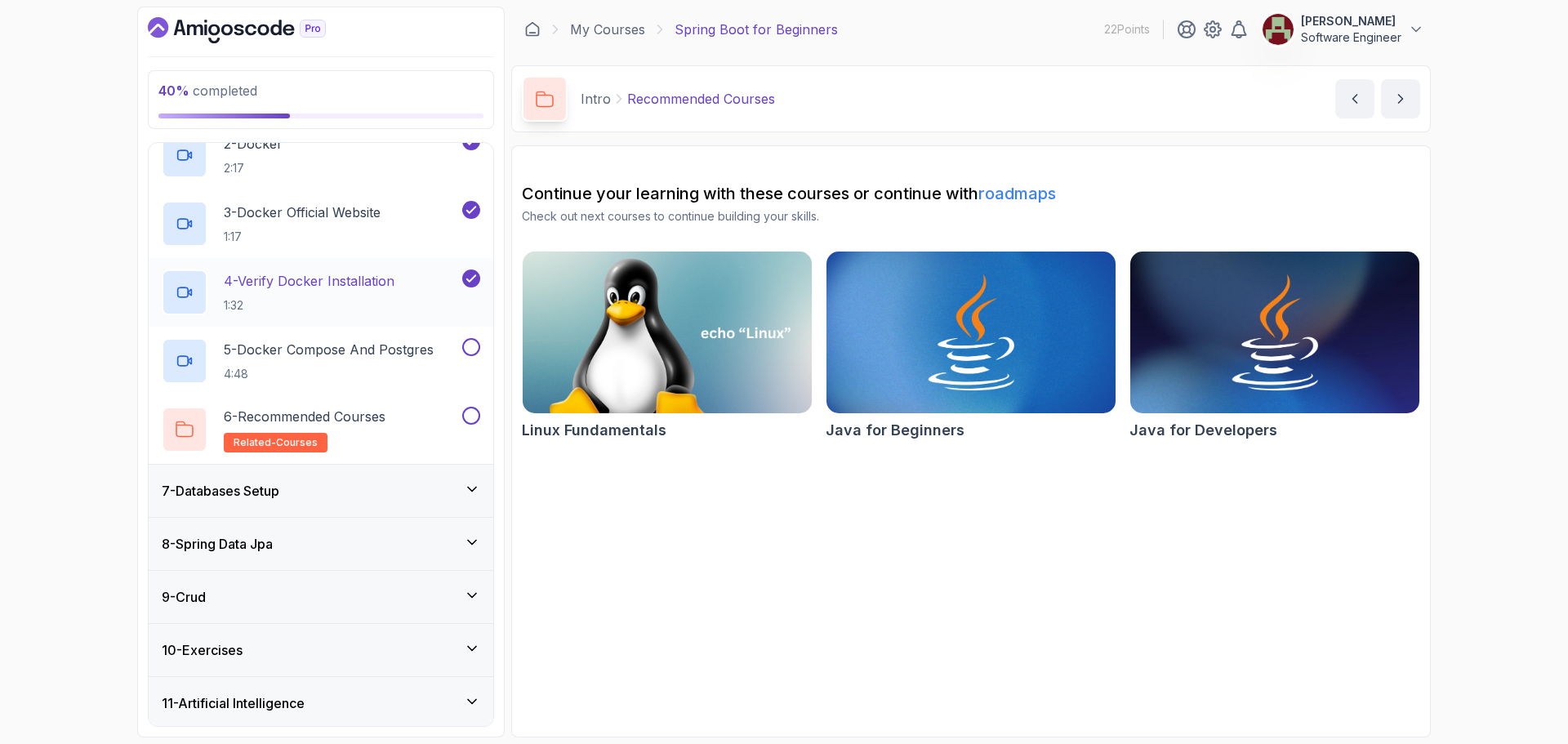
click at [299, 285] on p "4 - Verify Docker Installation" at bounding box center [309, 281] width 171 height 20
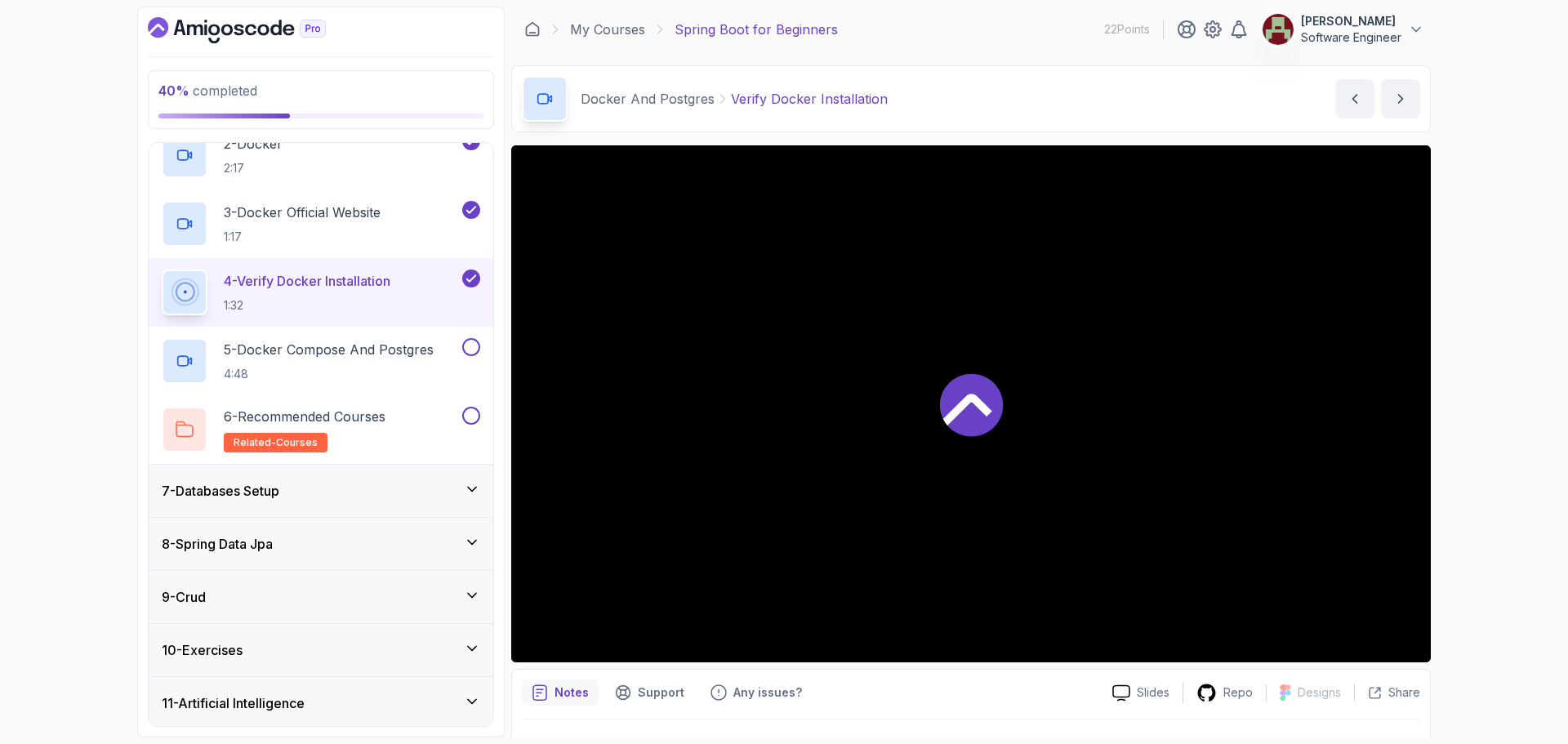
click at [1003, 489] on div at bounding box center [971, 403] width 919 height 517
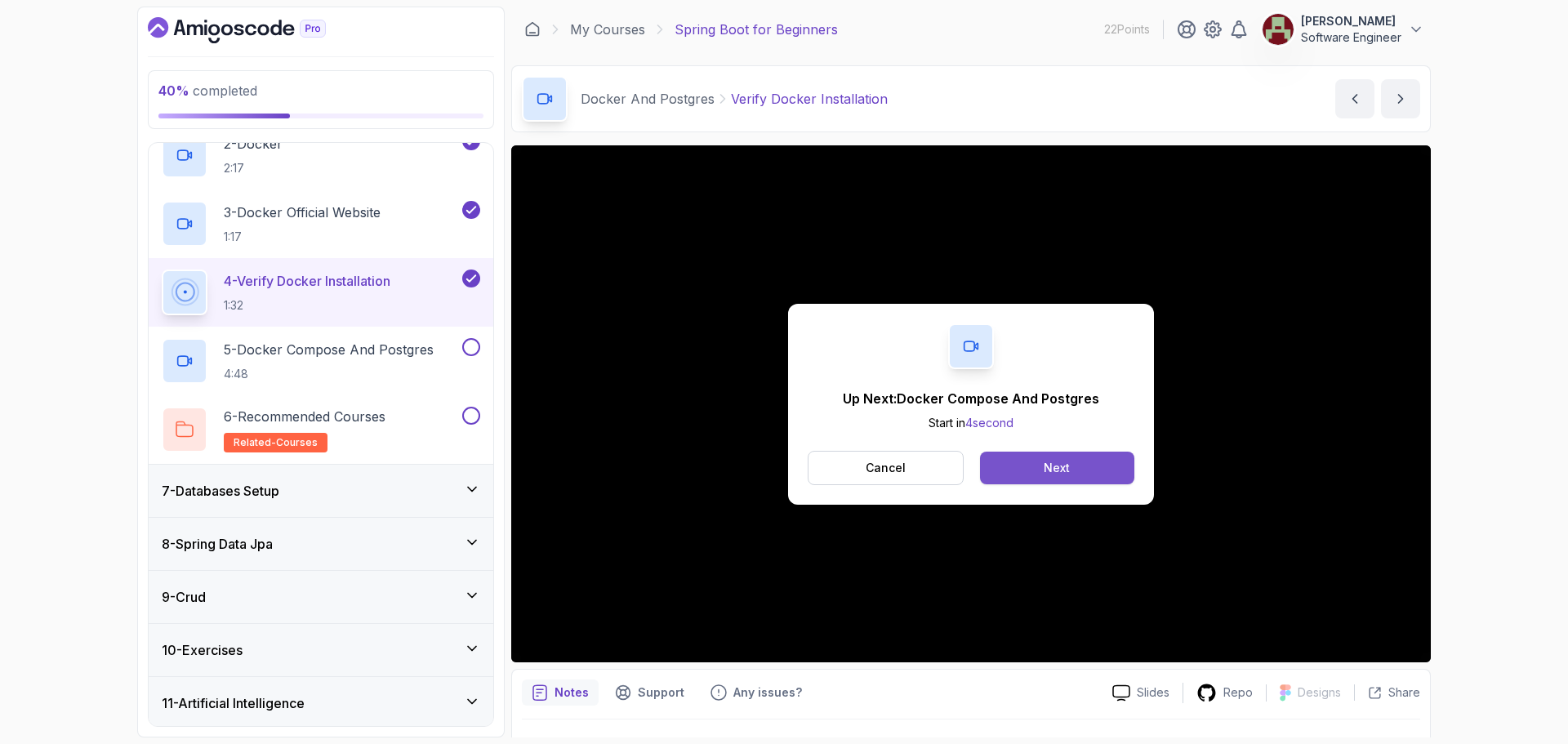
click at [1108, 463] on button "Next" at bounding box center [1057, 468] width 154 height 33
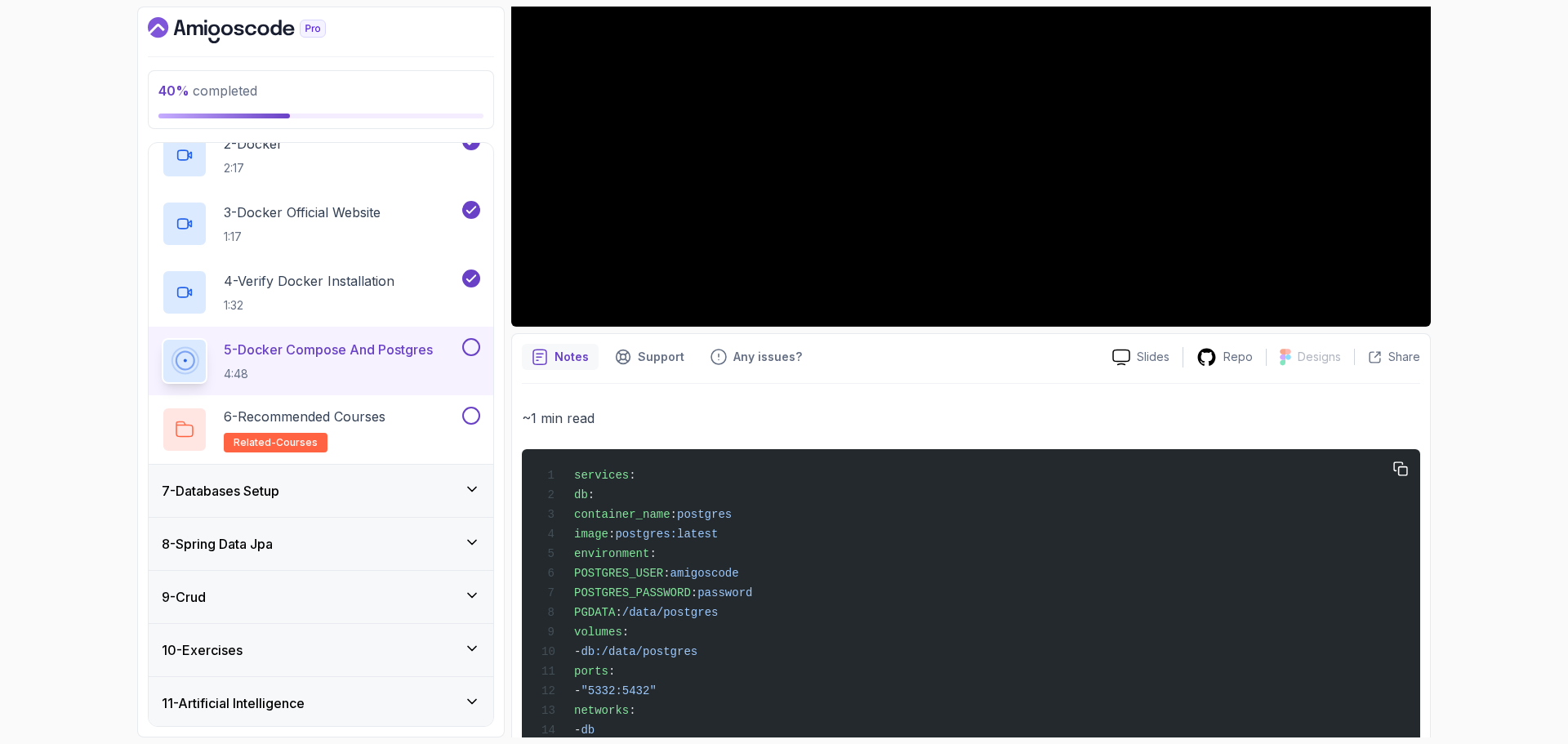
scroll to position [409, 0]
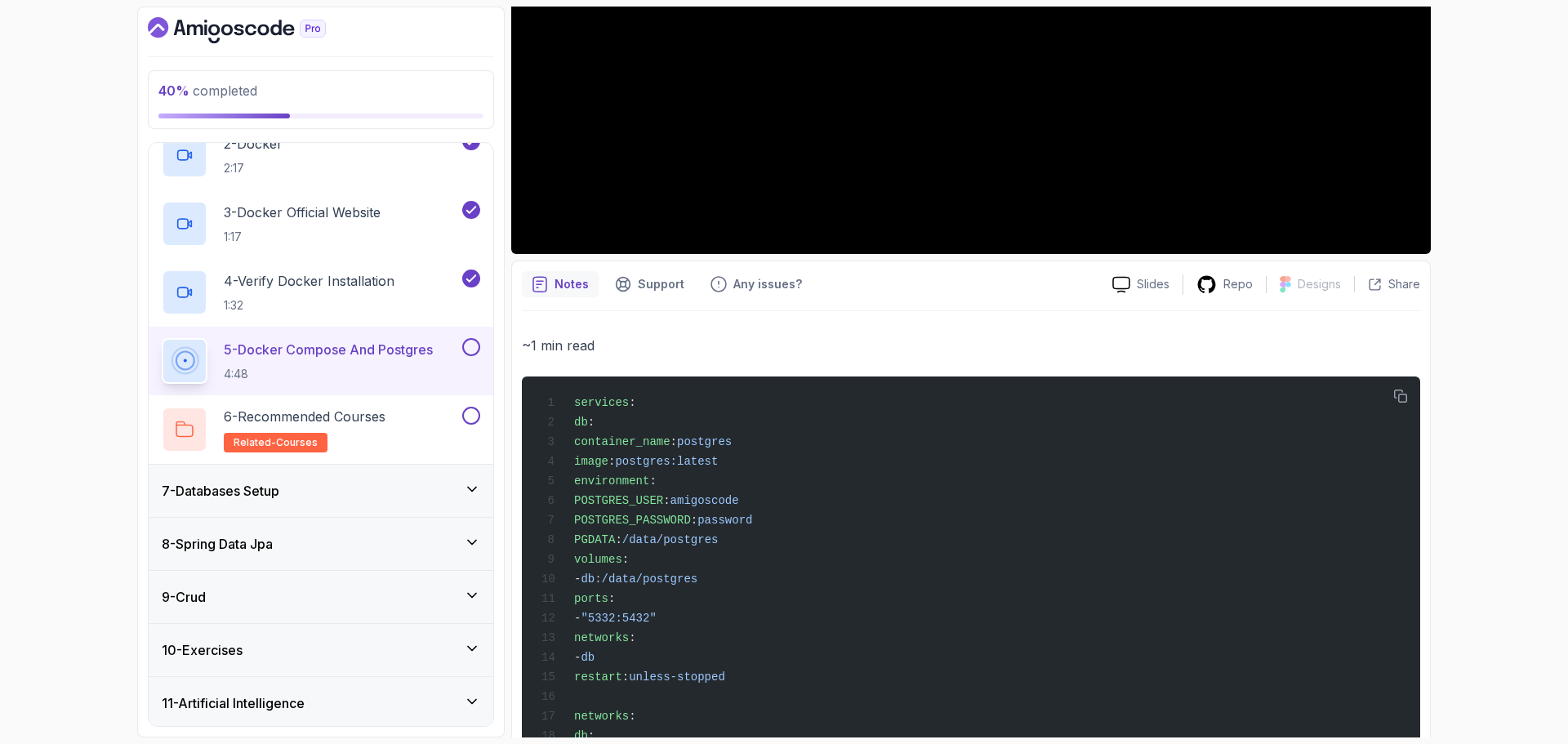
click at [639, 280] on p "Support" at bounding box center [661, 284] width 47 height 16
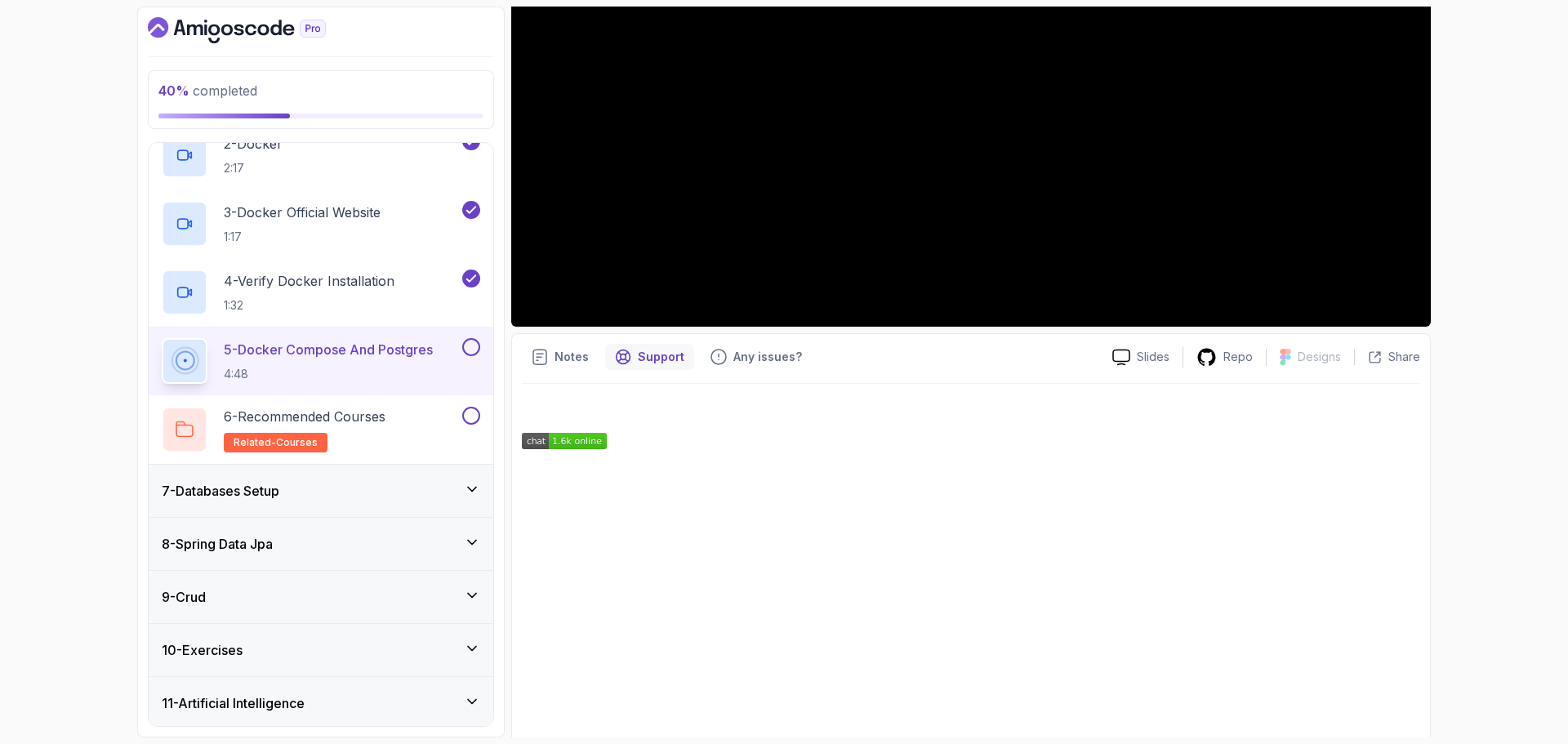
scroll to position [352, 0]
